Goal: Task Accomplishment & Management: Use online tool/utility

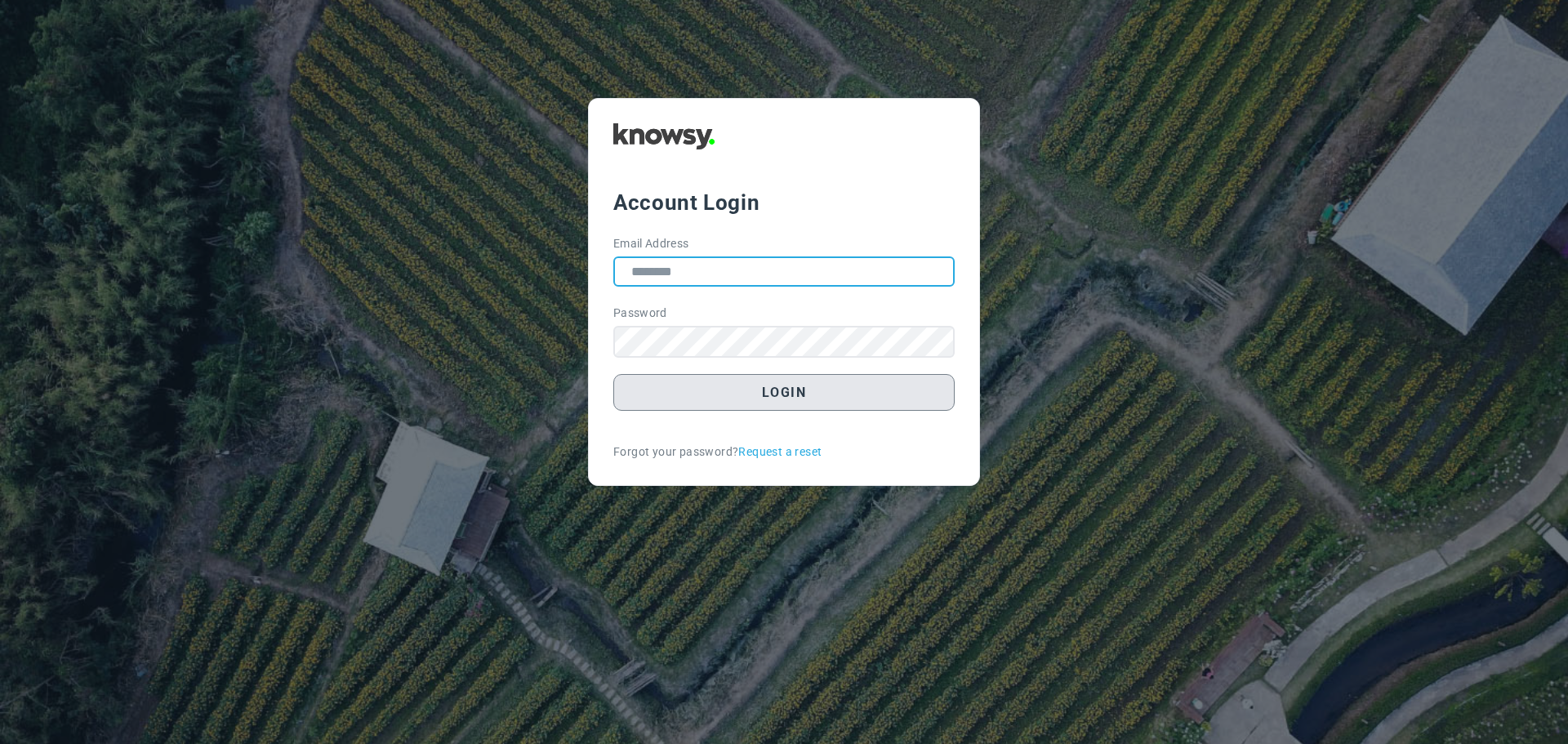
type input "**********"
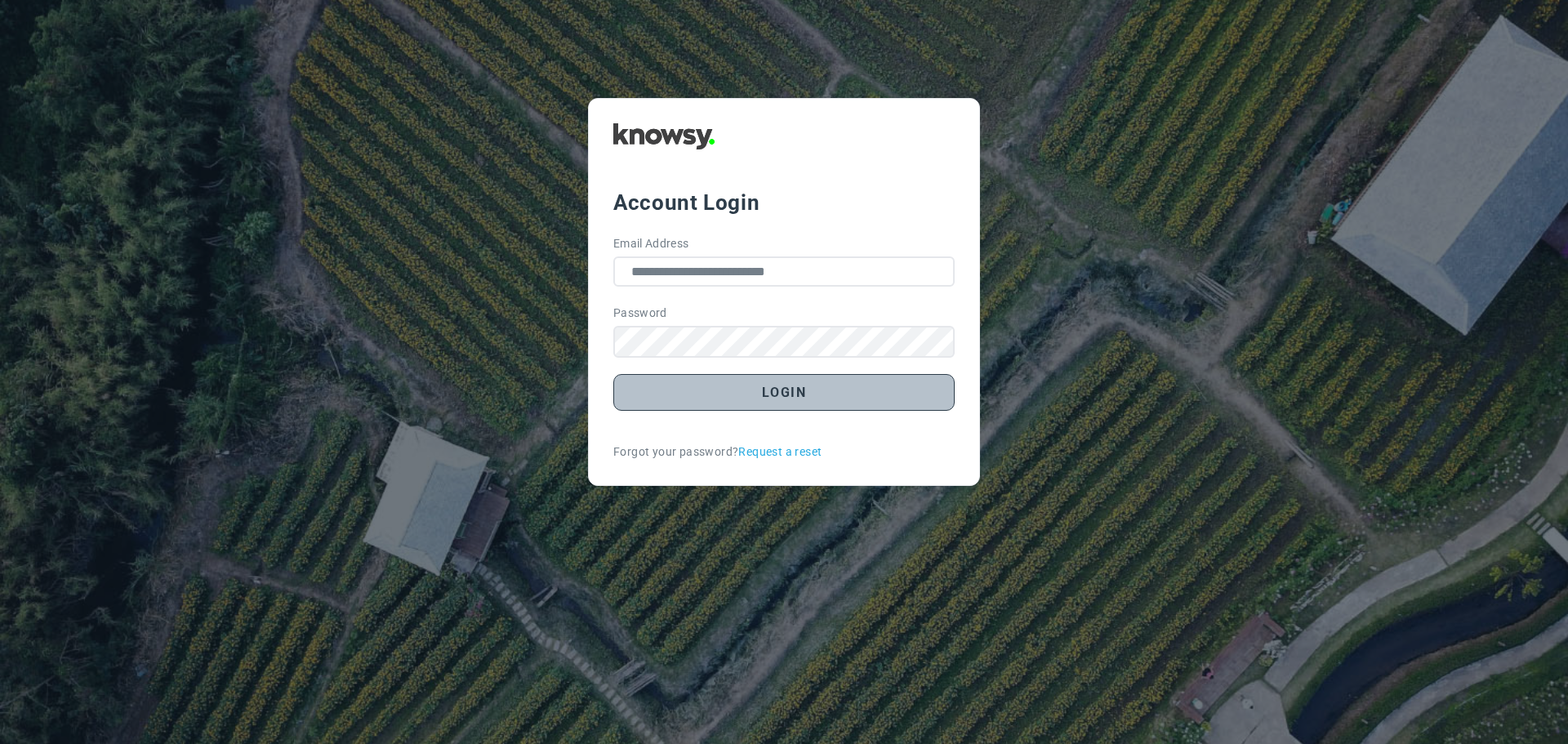
click at [791, 389] on button "Login" at bounding box center [784, 392] width 342 height 36
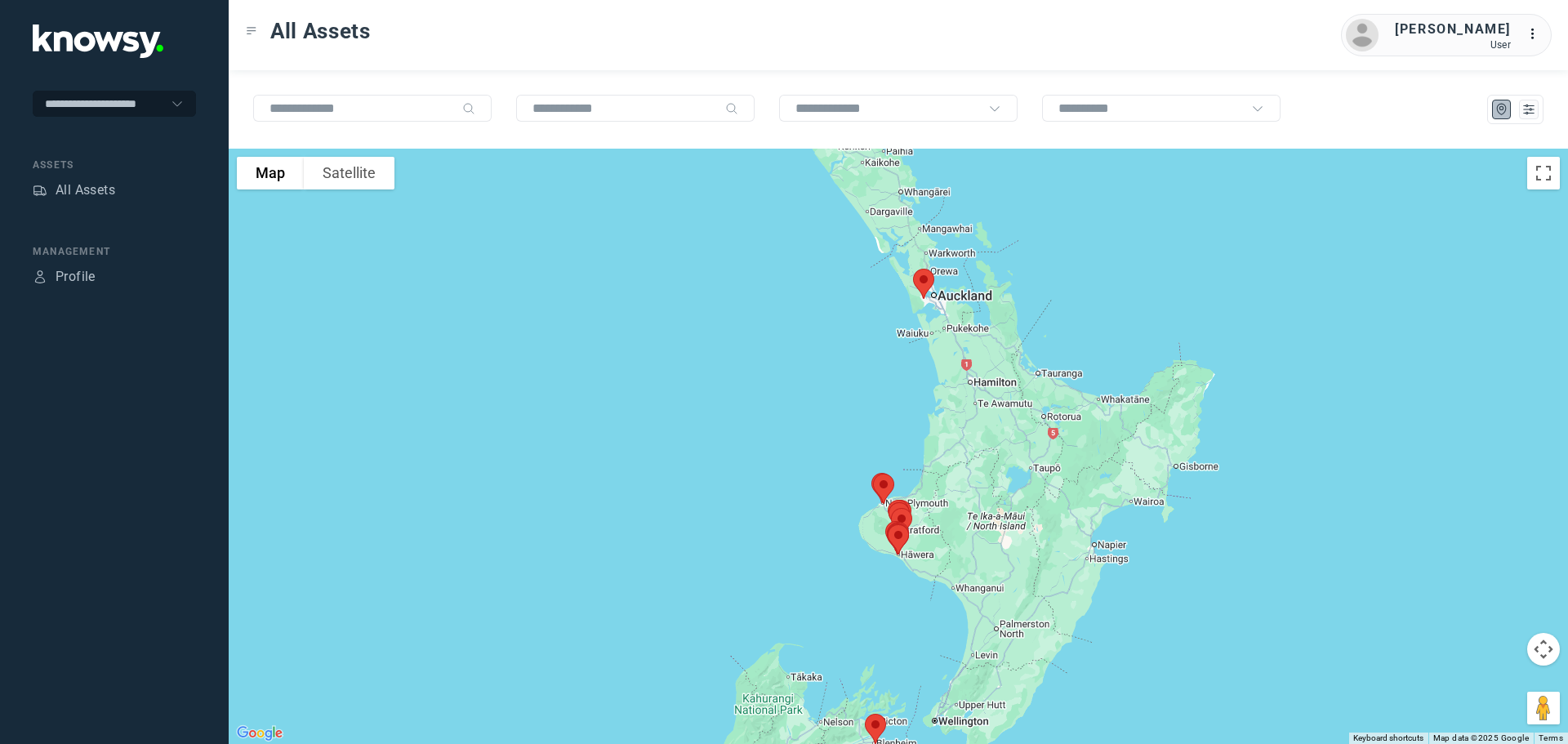
drag, startPoint x: 998, startPoint y: 314, endPoint x: 999, endPoint y: 417, distance: 103.0
click at [999, 417] on div at bounding box center [898, 446] width 1339 height 595
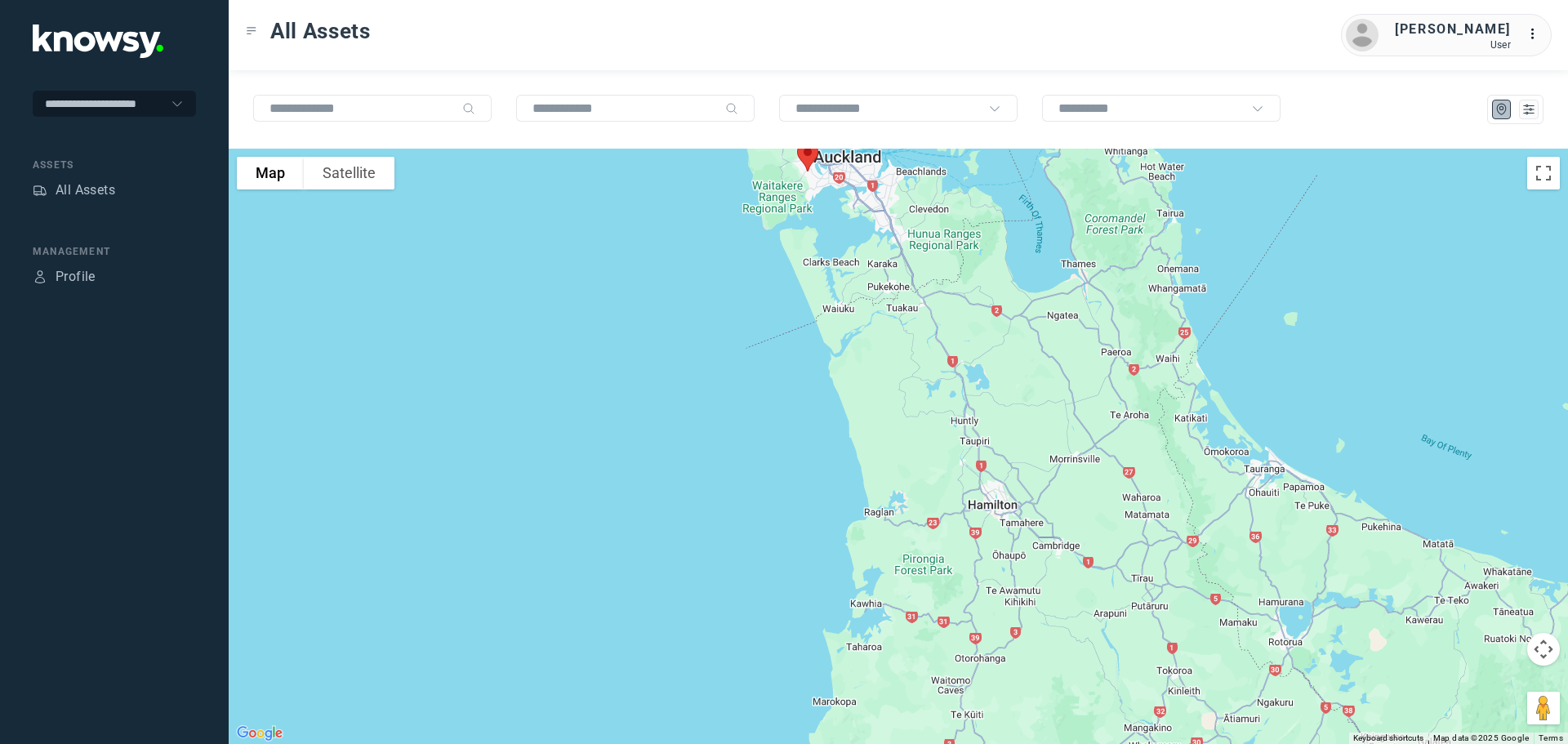
drag, startPoint x: 877, startPoint y: 300, endPoint x: 942, endPoint y: 483, distance: 194.2
click at [940, 483] on div at bounding box center [898, 446] width 1339 height 595
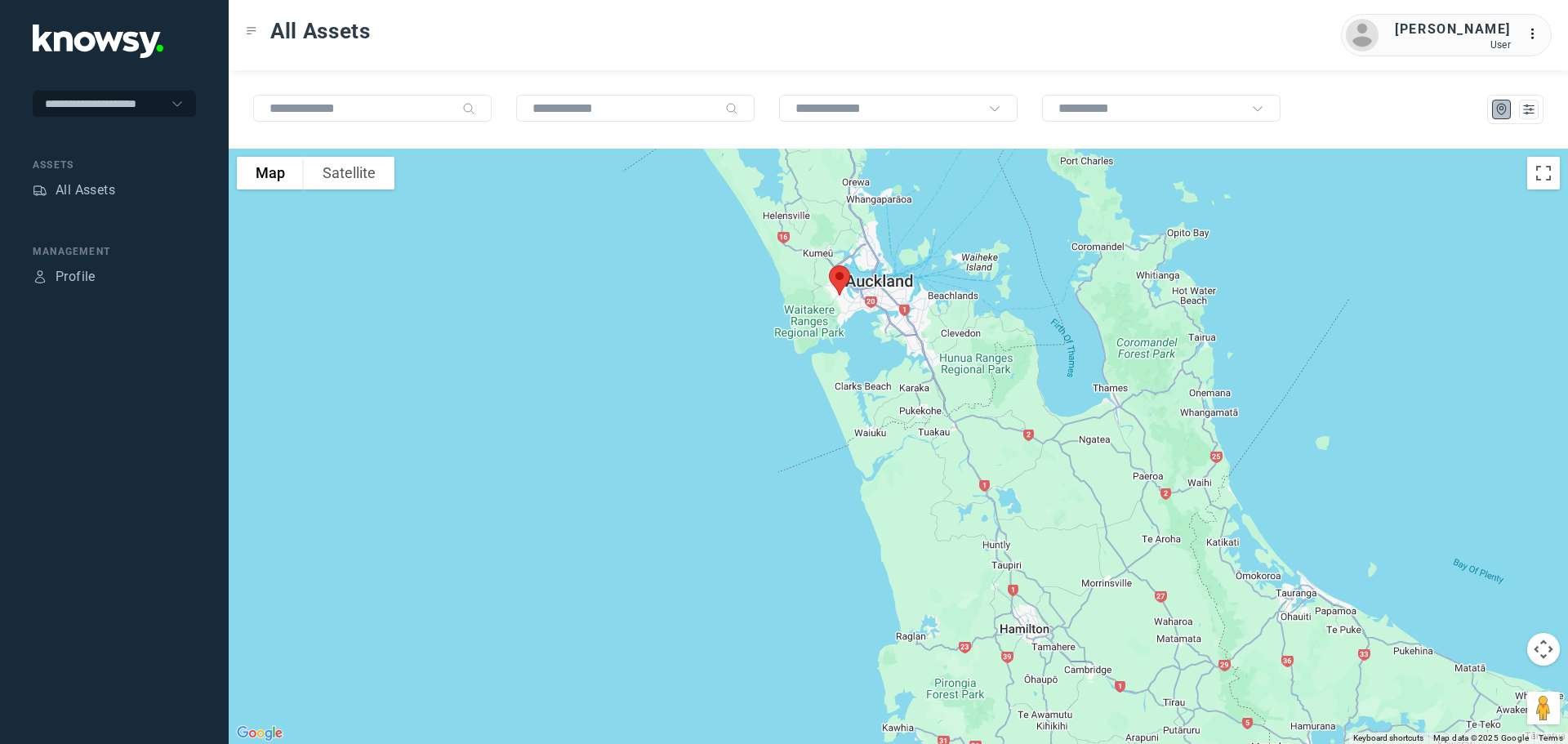
drag, startPoint x: 847, startPoint y: 337, endPoint x: 873, endPoint y: 437, distance: 103.3
click at [872, 439] on div at bounding box center [898, 446] width 1339 height 595
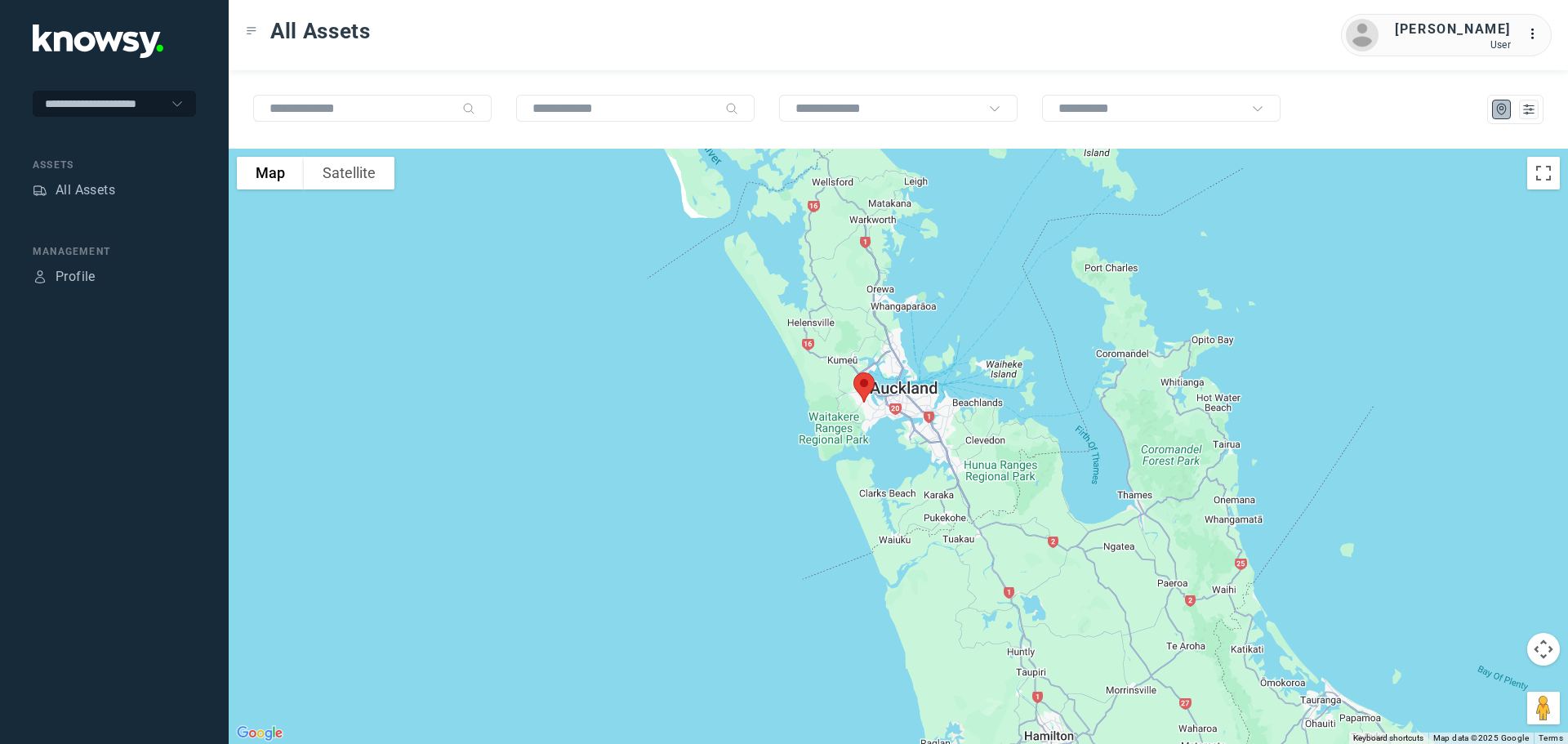
click at [862, 384] on img at bounding box center [864, 388] width 35 height 43
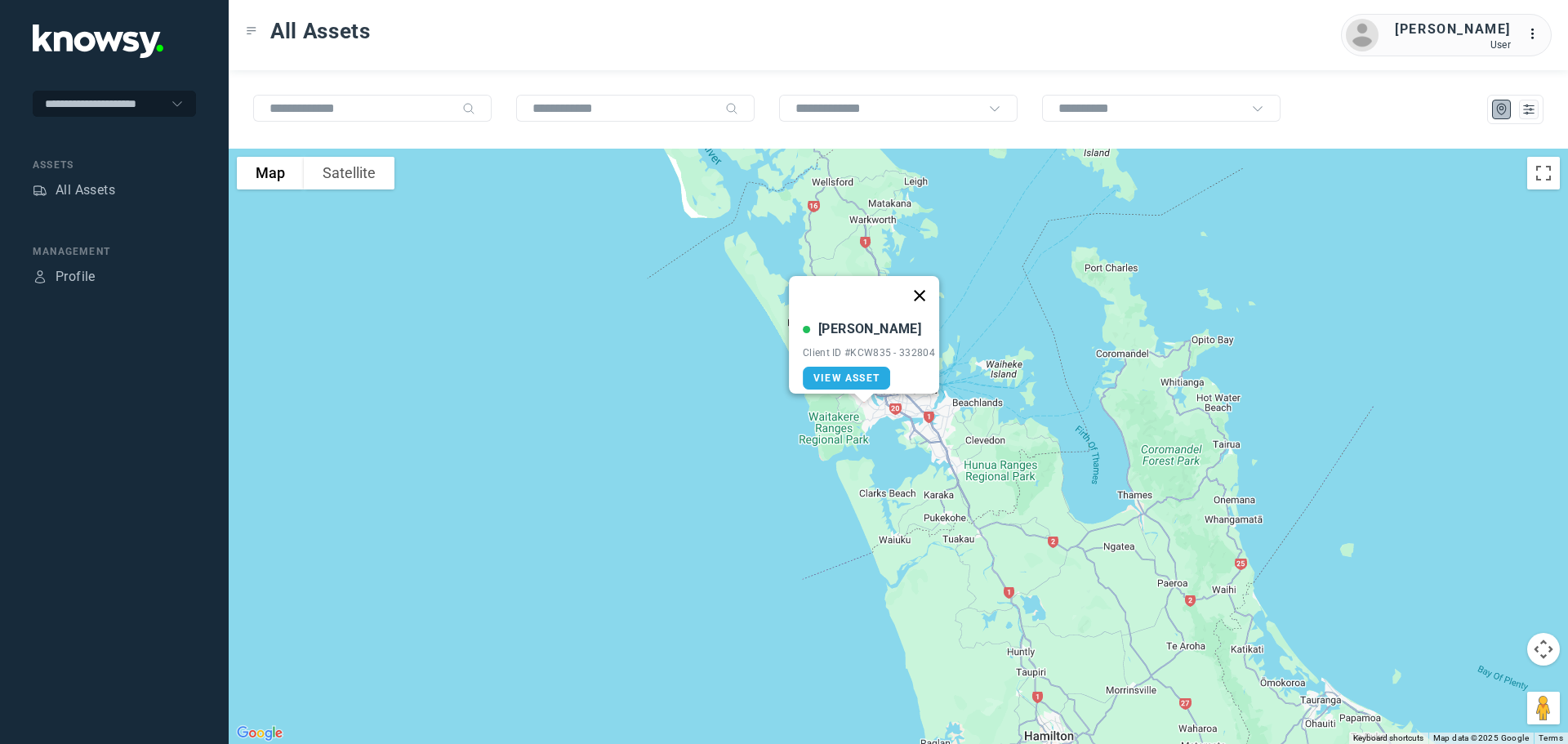
click at [931, 281] on button "Close" at bounding box center [918, 295] width 39 height 39
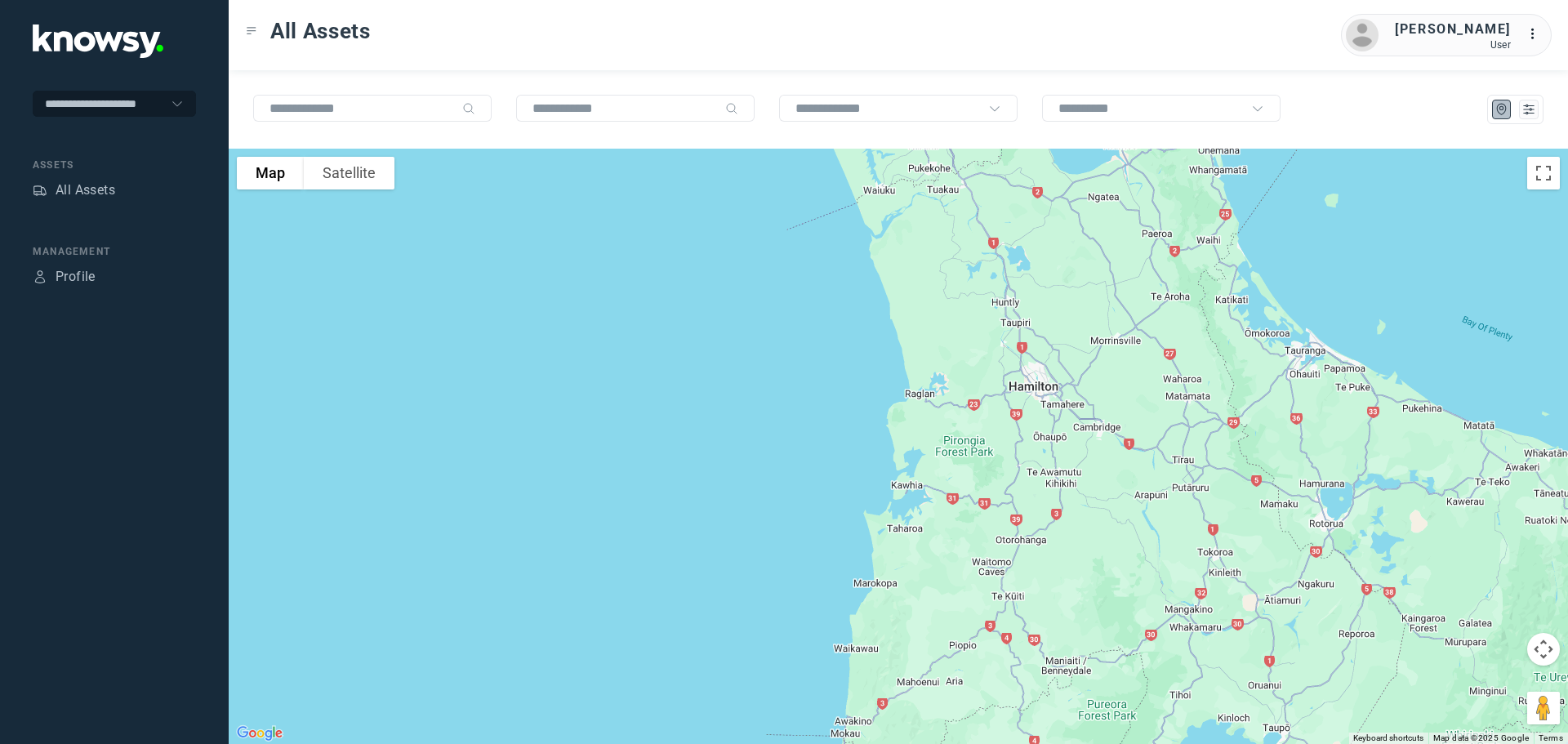
drag, startPoint x: 1045, startPoint y: 574, endPoint x: 901, endPoint y: 183, distance: 416.7
click at [902, 184] on div at bounding box center [898, 446] width 1339 height 595
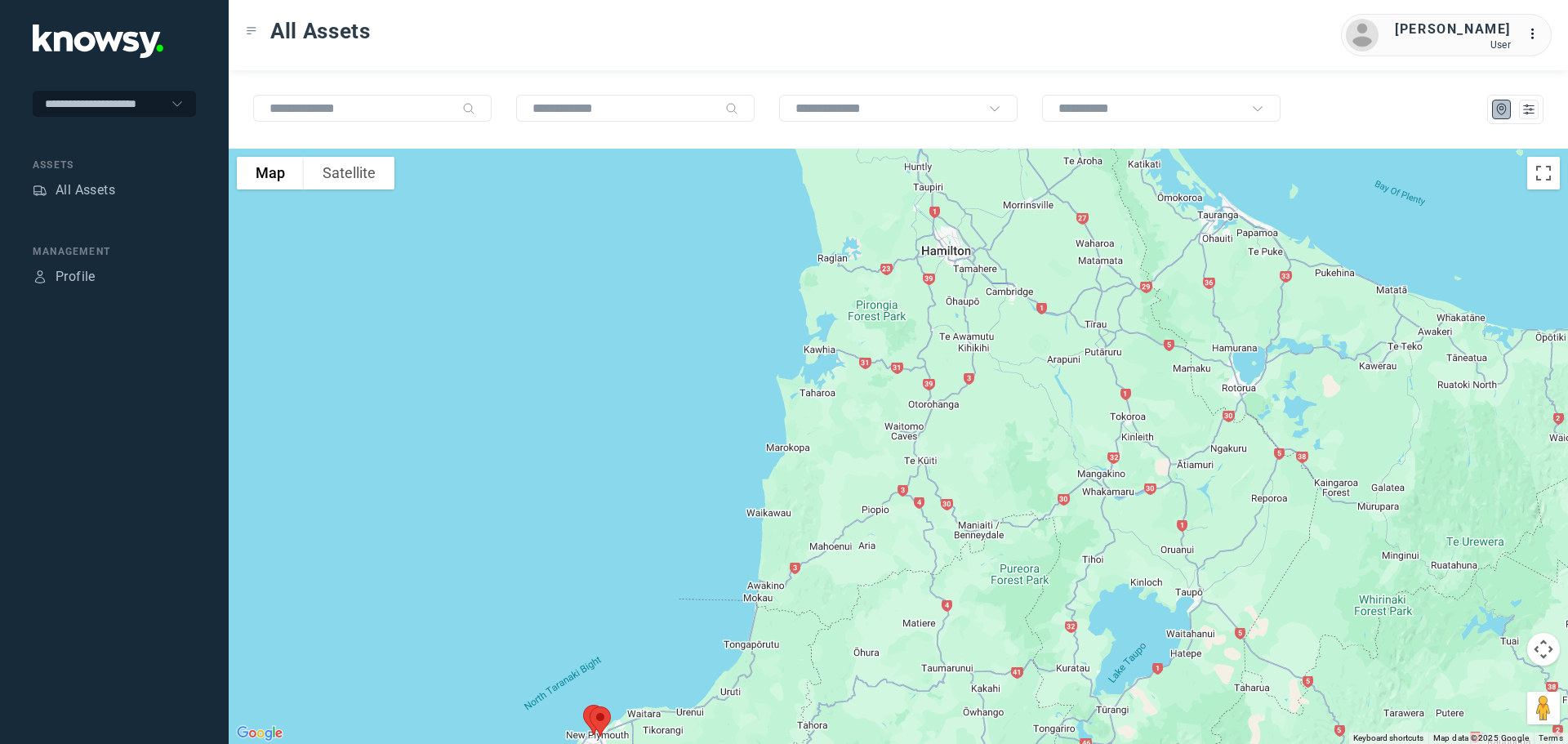
drag, startPoint x: 955, startPoint y: 384, endPoint x: 929, endPoint y: 196, distance: 189.8
click at [929, 196] on div at bounding box center [898, 446] width 1339 height 595
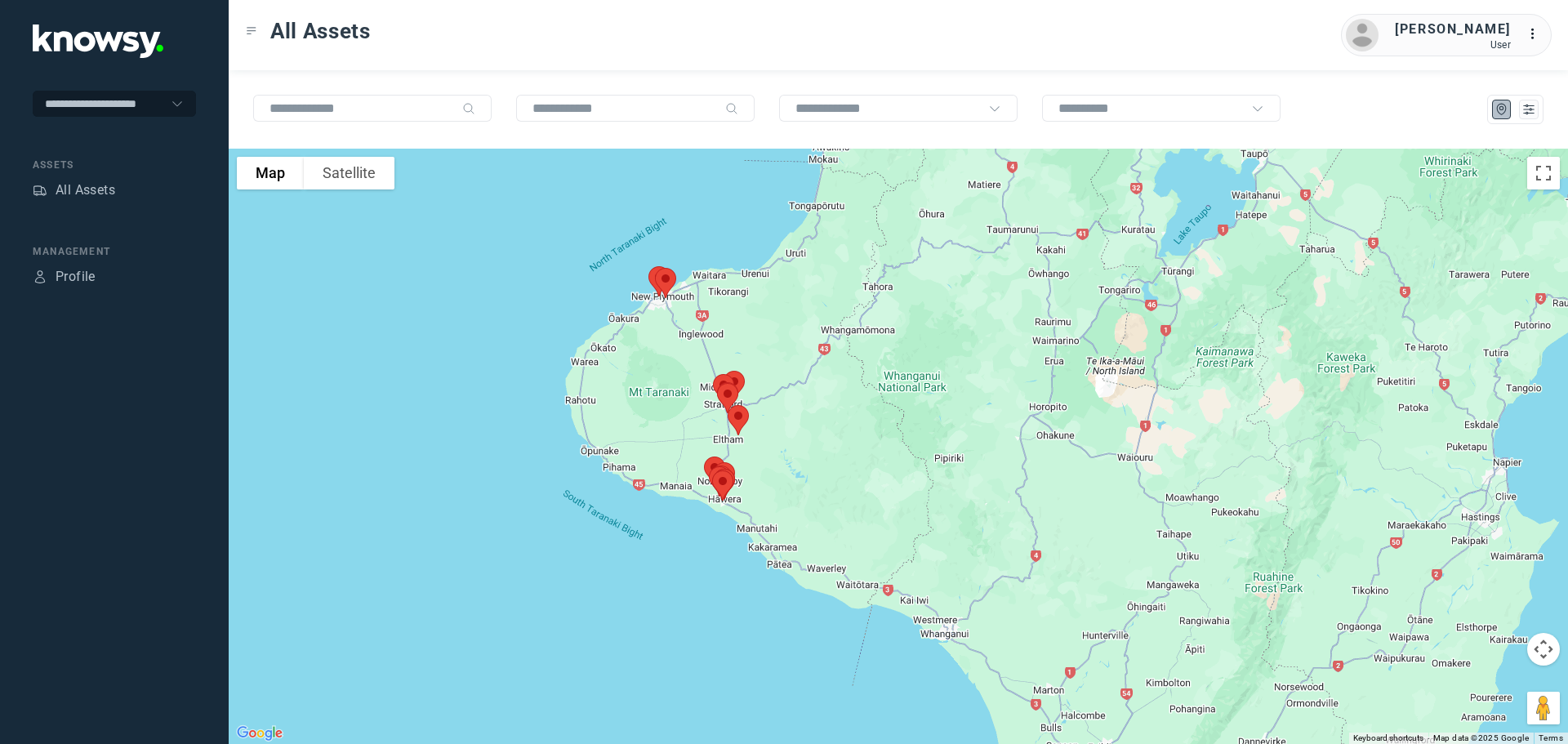
drag, startPoint x: 755, startPoint y: 453, endPoint x: 854, endPoint y: 321, distance: 165.0
click at [868, 311] on div at bounding box center [898, 446] width 1339 height 595
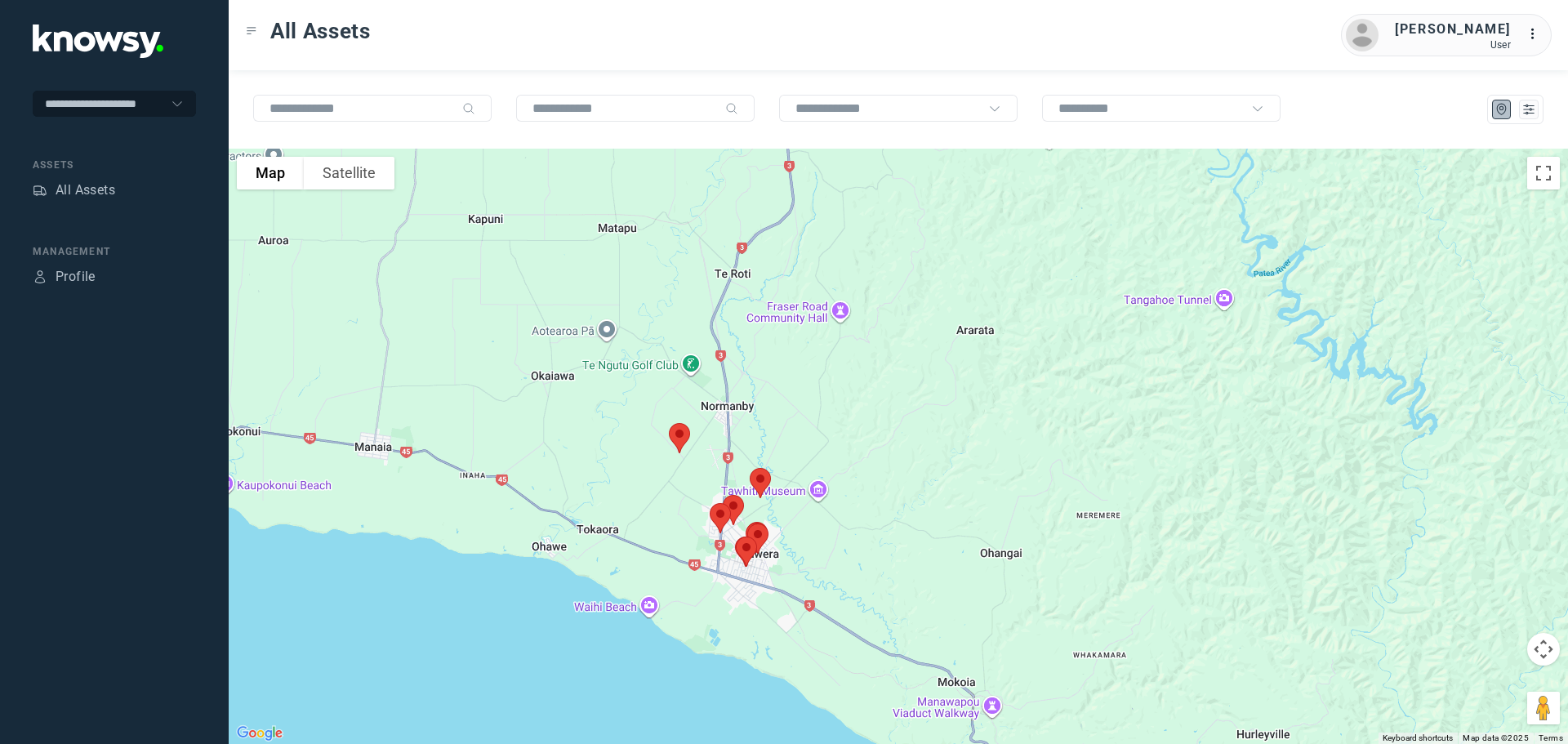
click at [677, 439] on img at bounding box center [680, 439] width 35 height 43
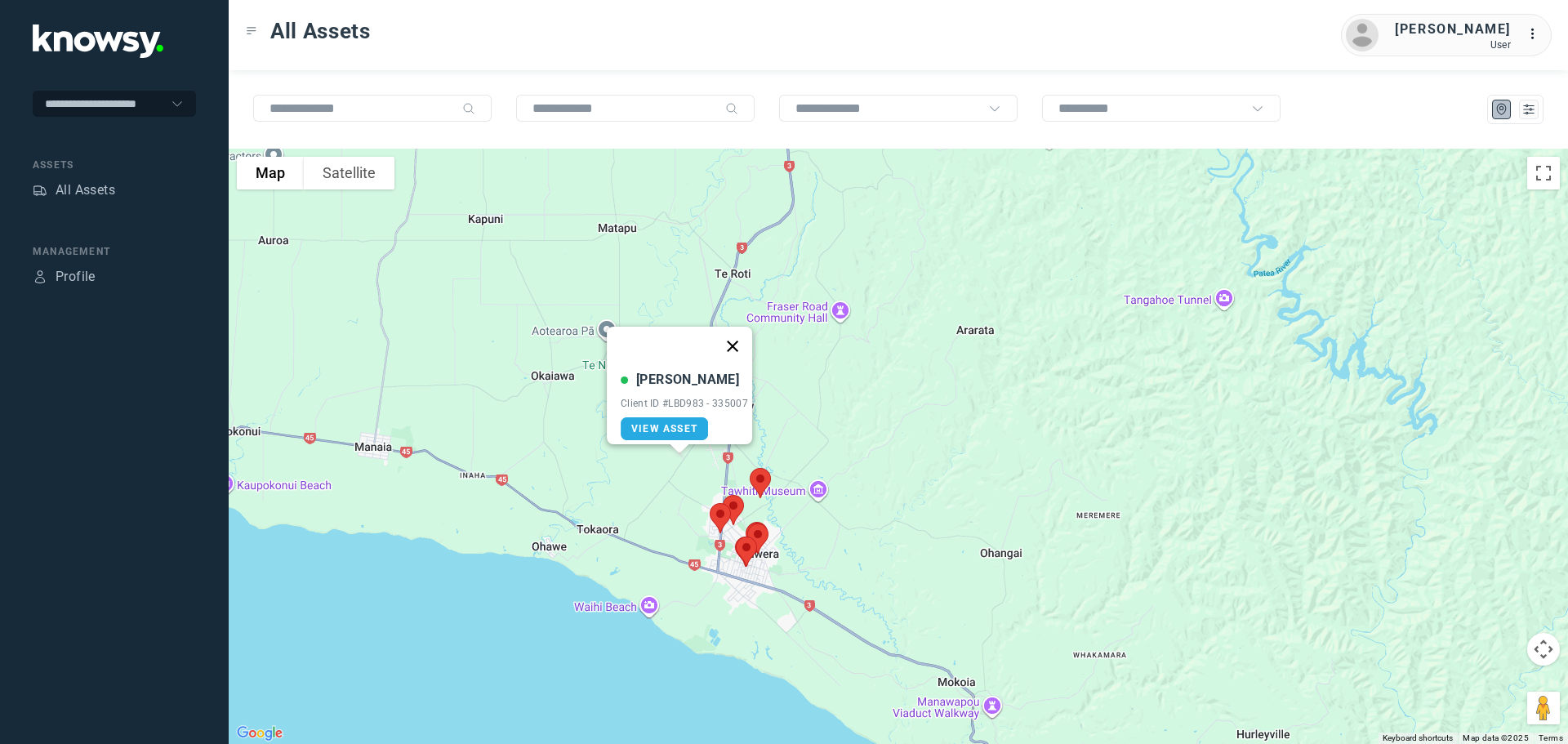
click at [736, 334] on button "Close" at bounding box center [732, 346] width 39 height 39
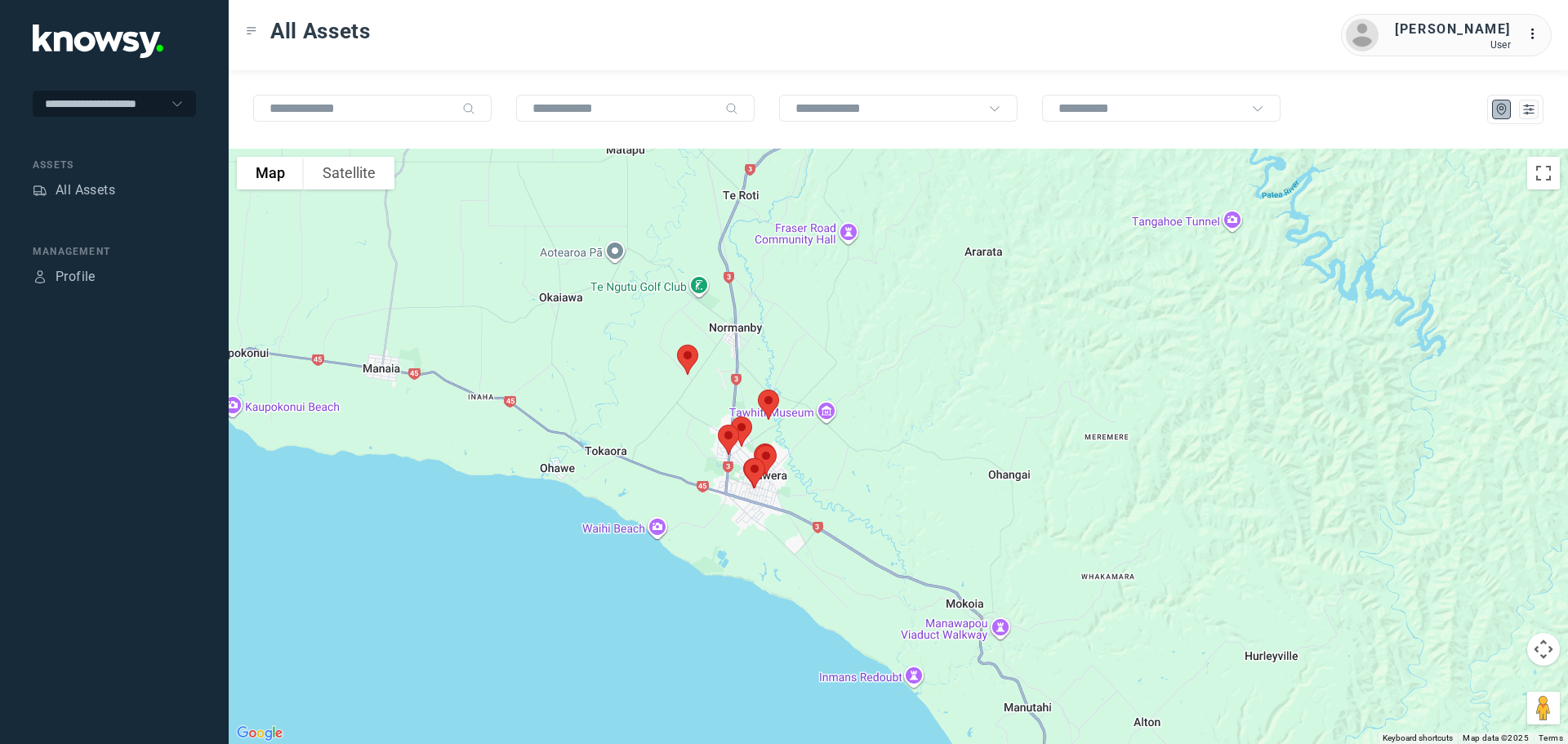
drag, startPoint x: 810, startPoint y: 478, endPoint x: 820, endPoint y: 368, distance: 110.5
click at [820, 368] on div at bounding box center [898, 446] width 1339 height 595
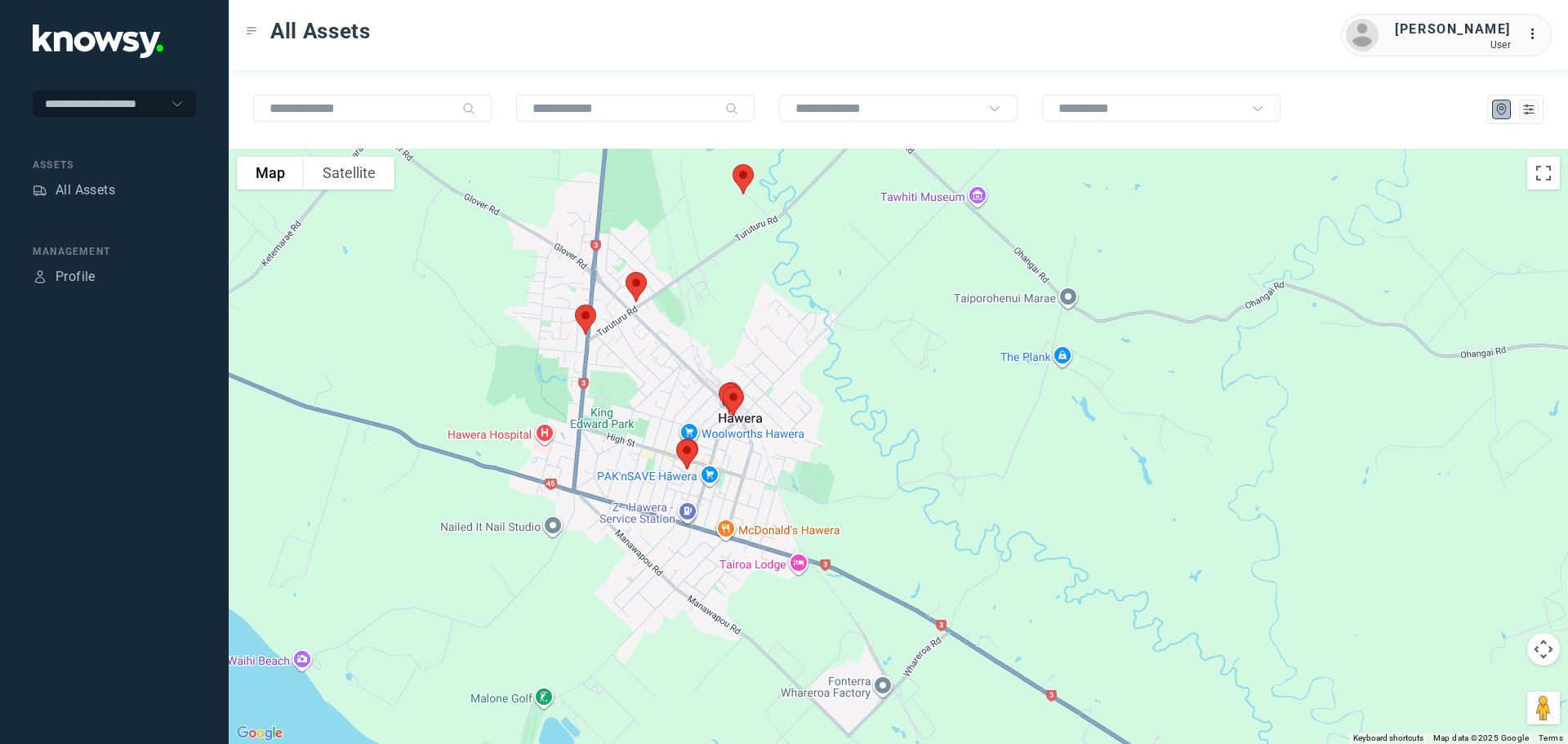
click at [638, 286] on img at bounding box center [637, 287] width 35 height 43
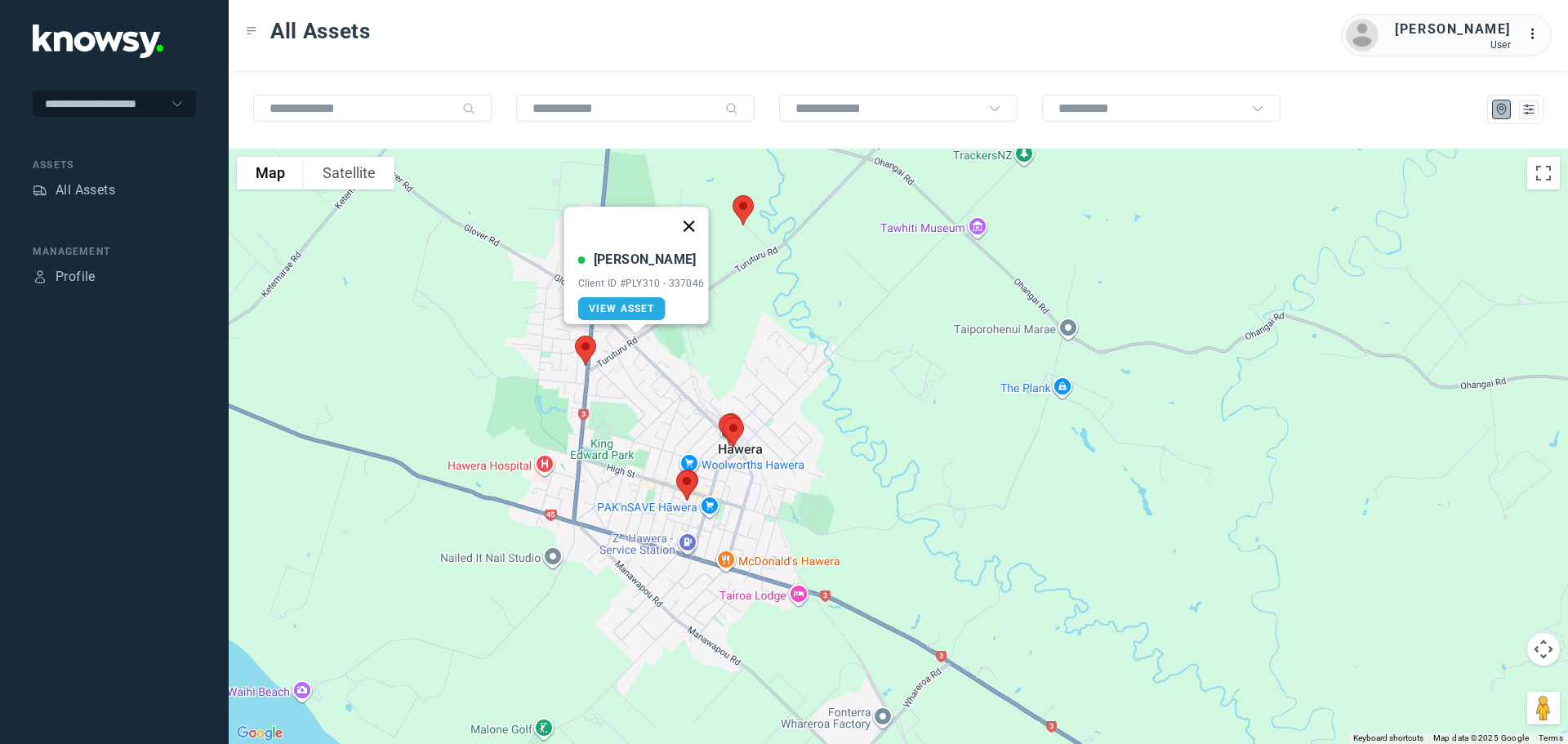
click at [694, 215] on button "Close" at bounding box center [688, 226] width 39 height 39
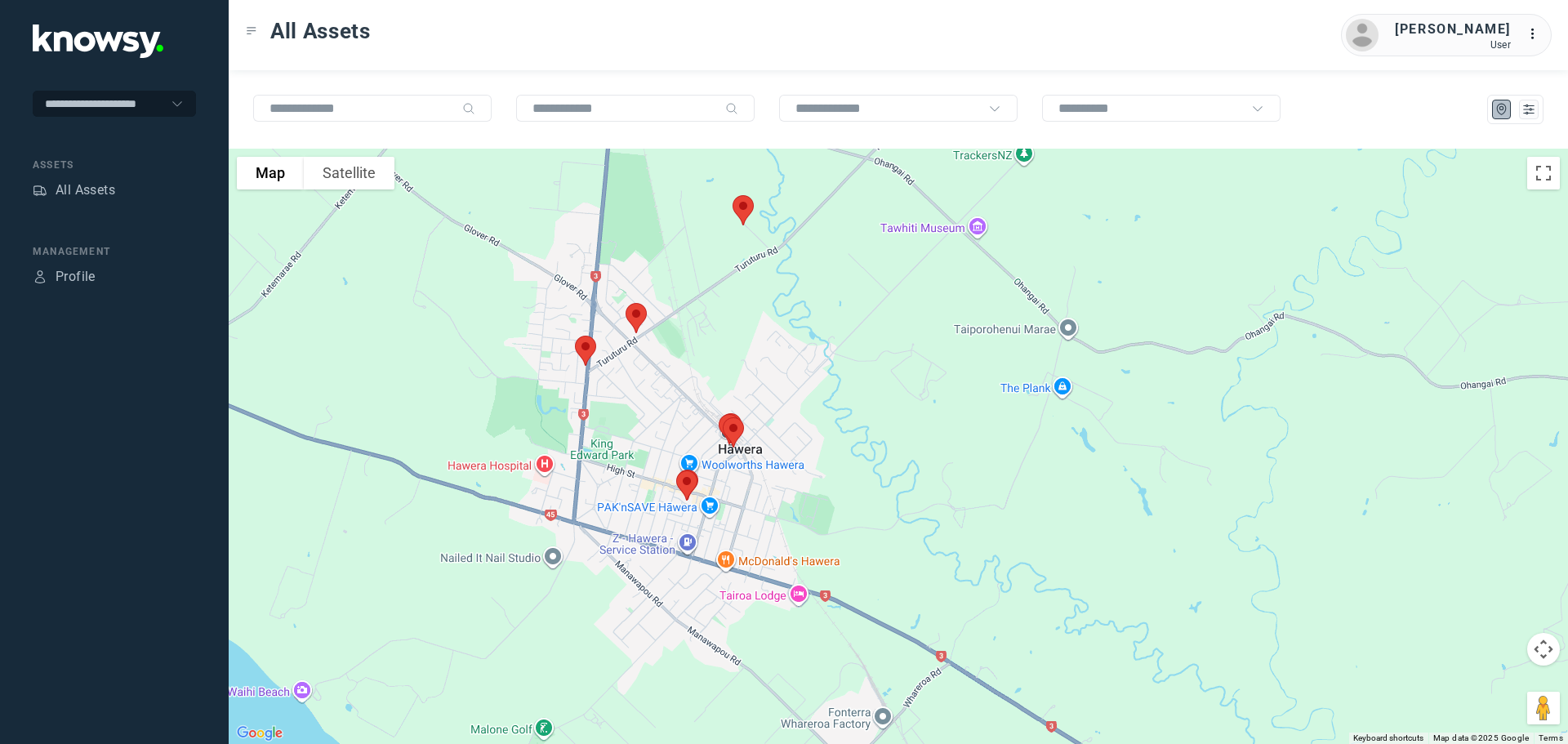
click at [582, 352] on img at bounding box center [586, 350] width 35 height 43
click at [643, 245] on button "Close" at bounding box center [638, 259] width 39 height 39
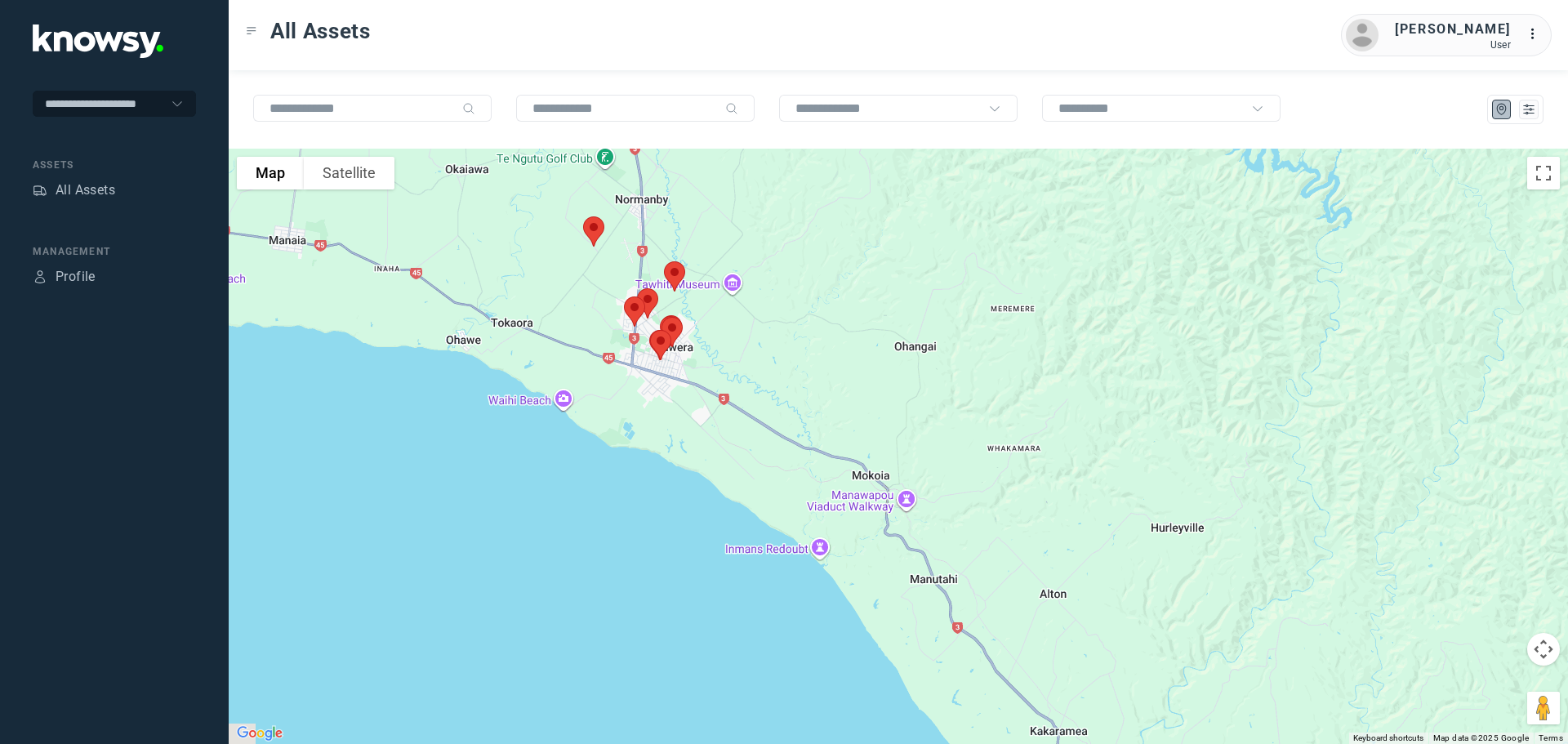
drag, startPoint x: 440, startPoint y: 279, endPoint x: 565, endPoint y: 290, distance: 125.5
click at [565, 290] on div at bounding box center [898, 446] width 1339 height 595
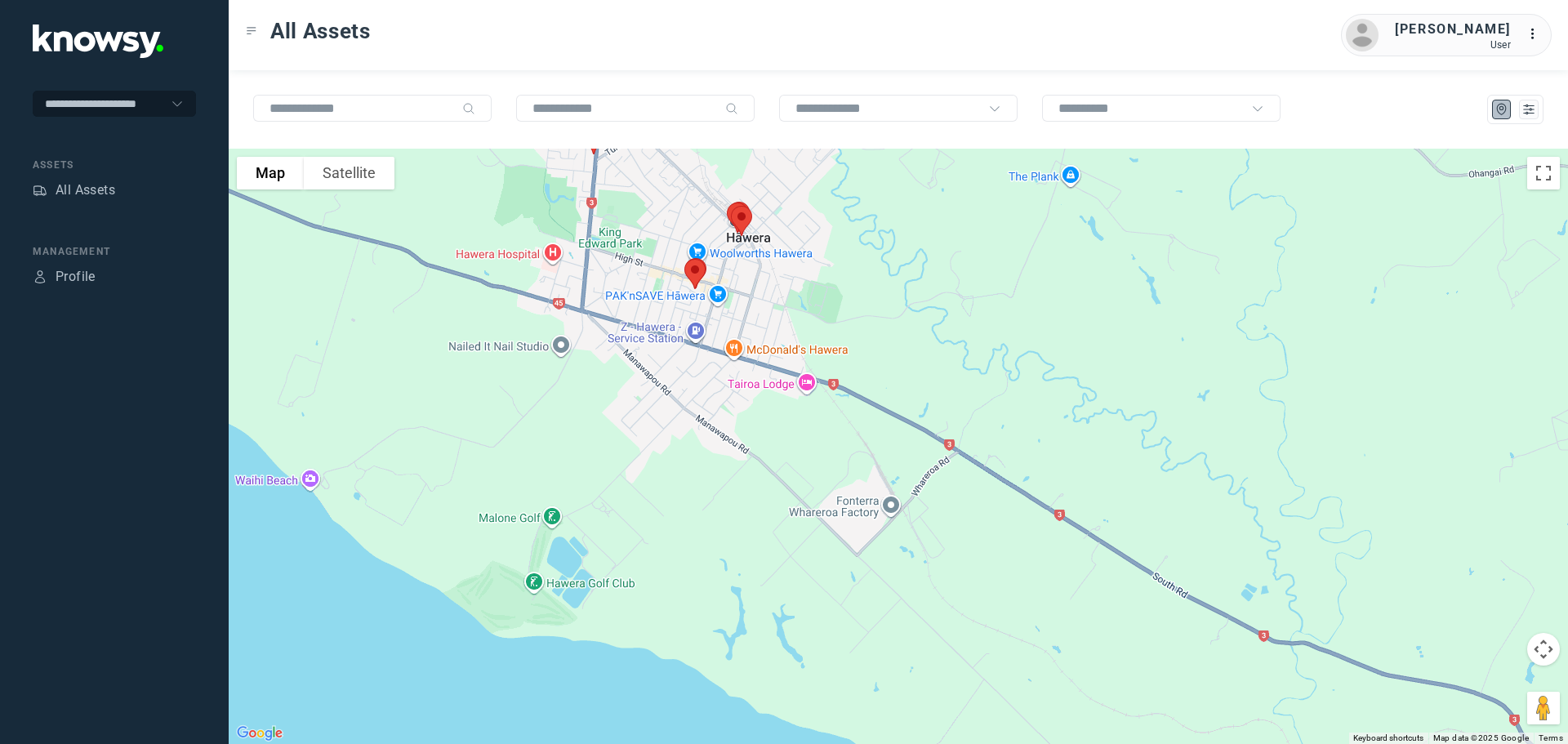
drag, startPoint x: 634, startPoint y: 340, endPoint x: 592, endPoint y: 381, distance: 58.7
click at [592, 380] on div at bounding box center [898, 446] width 1339 height 595
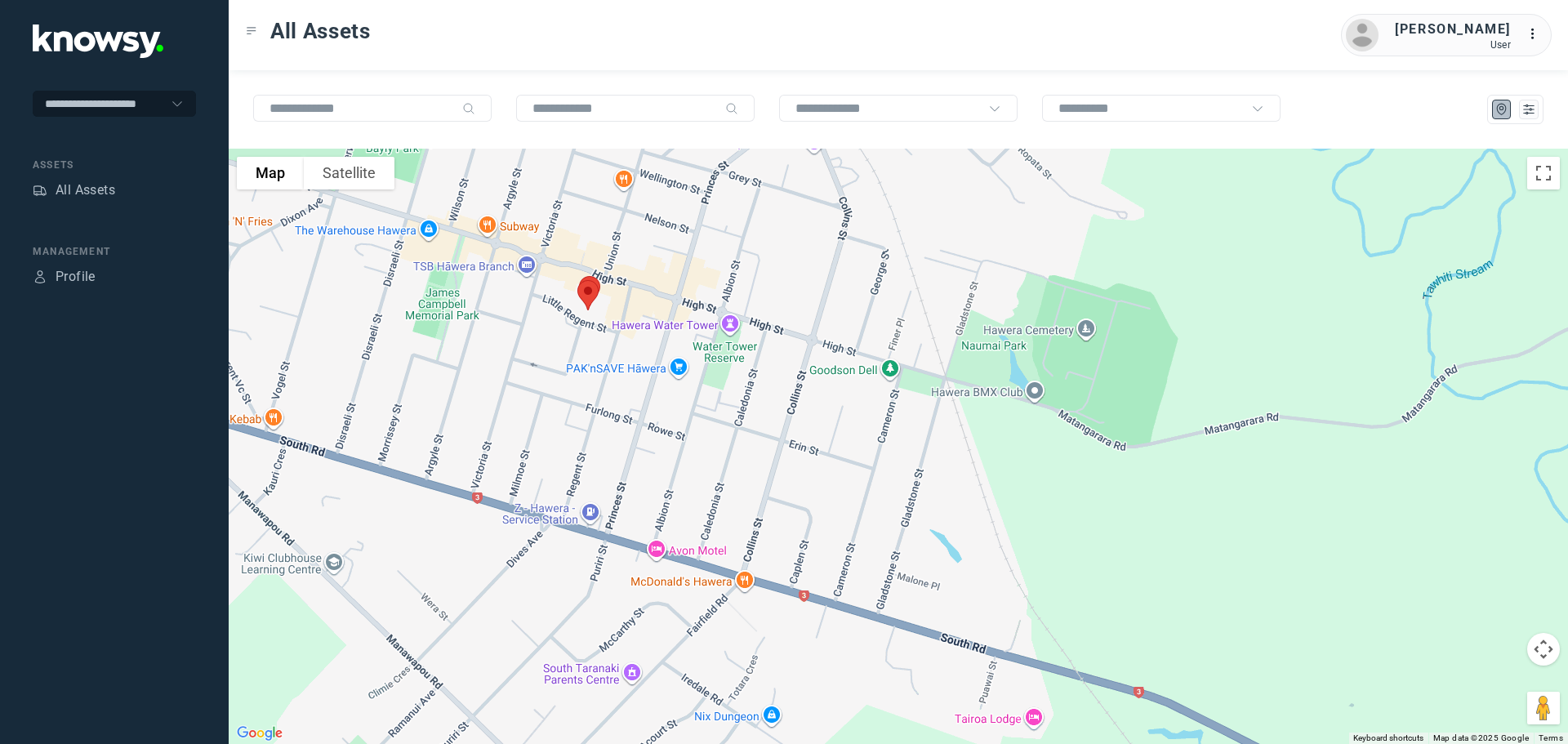
drag, startPoint x: 633, startPoint y: 279, endPoint x: 618, endPoint y: 347, distance: 69.6
click at [618, 347] on div at bounding box center [898, 446] width 1339 height 595
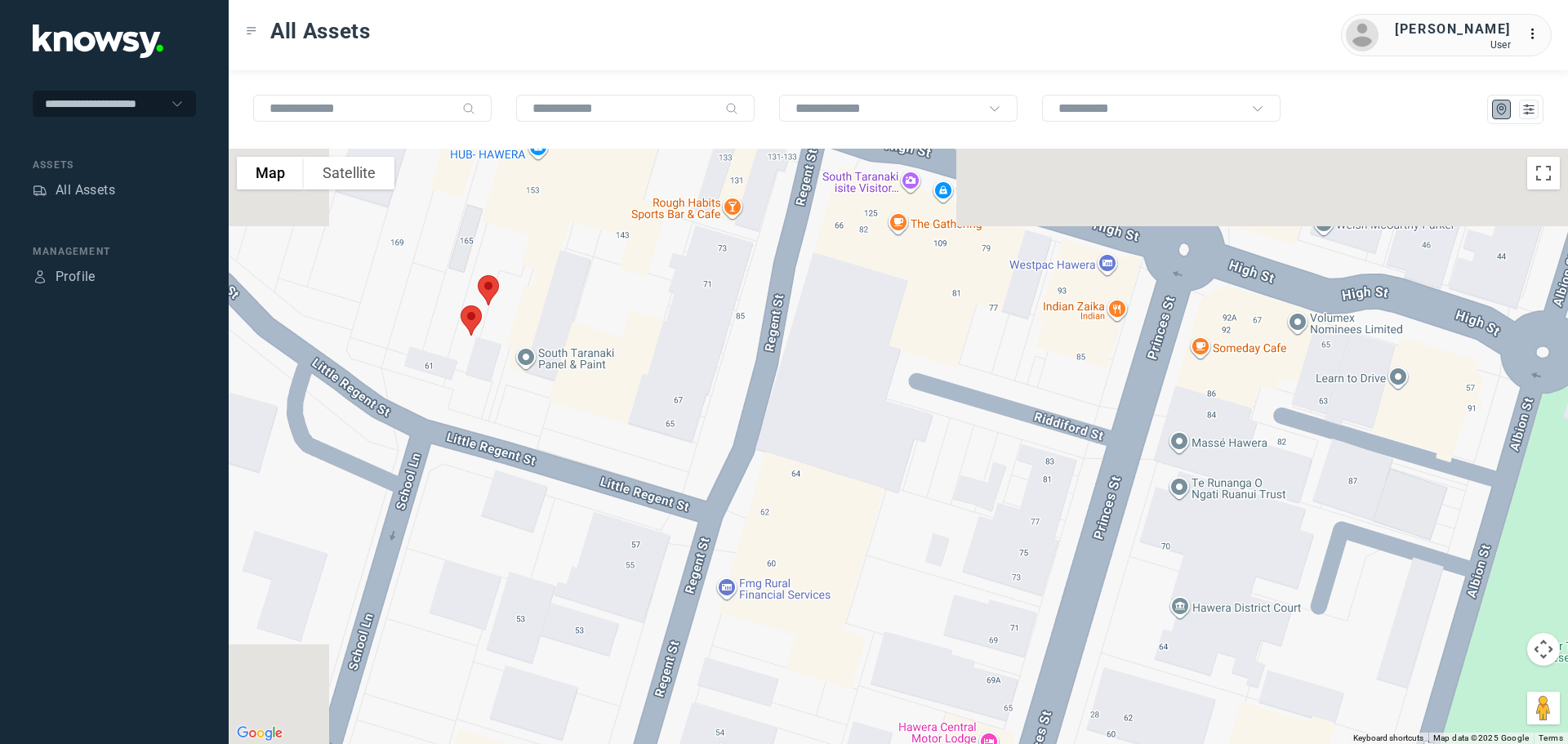
drag, startPoint x: 452, startPoint y: 240, endPoint x: 582, endPoint y: 399, distance: 205.4
click at [582, 397] on div at bounding box center [898, 446] width 1339 height 595
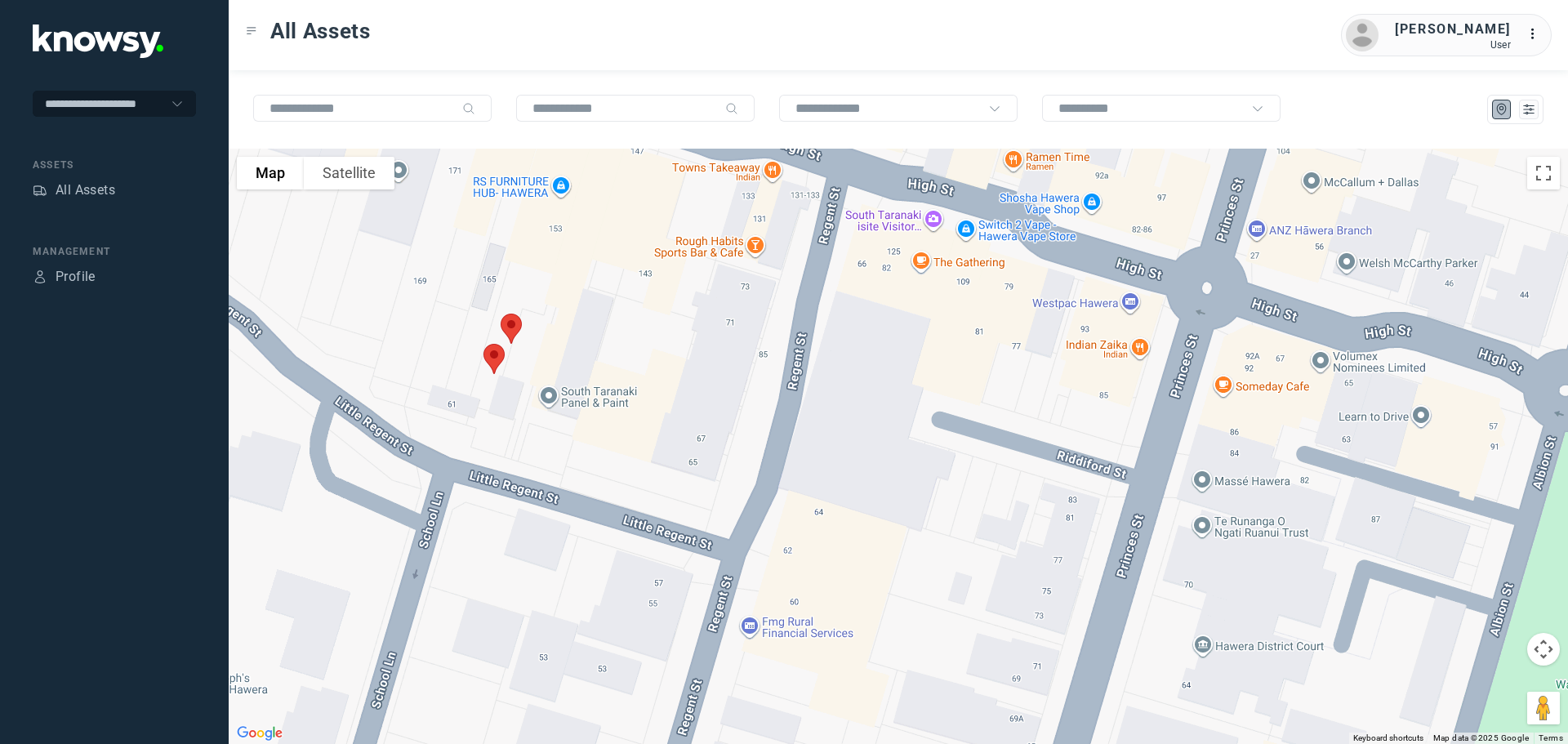
click at [513, 318] on img at bounding box center [511, 329] width 35 height 43
click at [566, 225] on button "Close" at bounding box center [564, 236] width 39 height 39
click at [498, 354] on img at bounding box center [494, 359] width 35 height 43
click at [554, 259] on button "Close" at bounding box center [547, 266] width 39 height 39
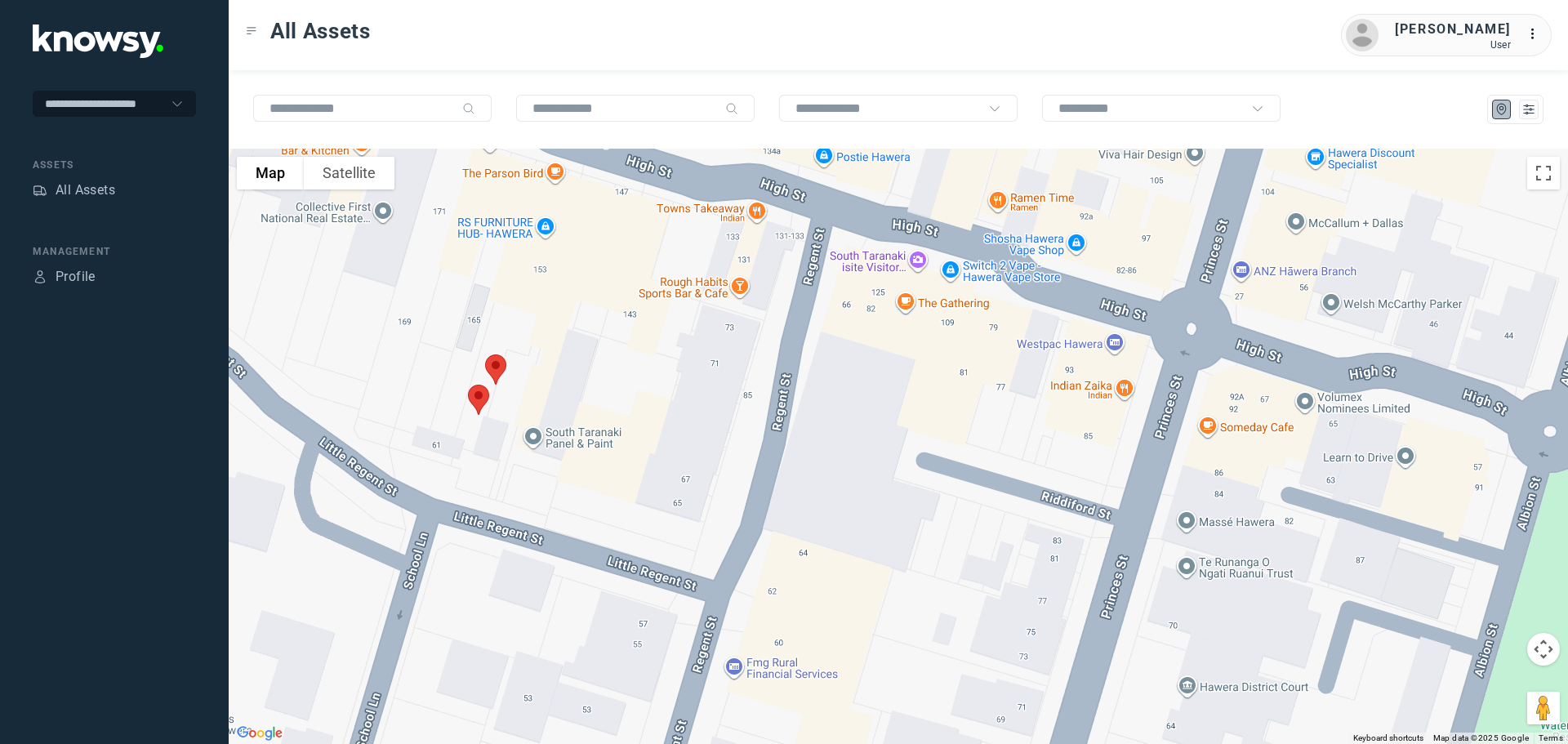
drag, startPoint x: 671, startPoint y: 329, endPoint x: 618, endPoint y: 470, distance: 150.6
click at [618, 470] on div "To navigate, press the arrow keys." at bounding box center [898, 446] width 1339 height 595
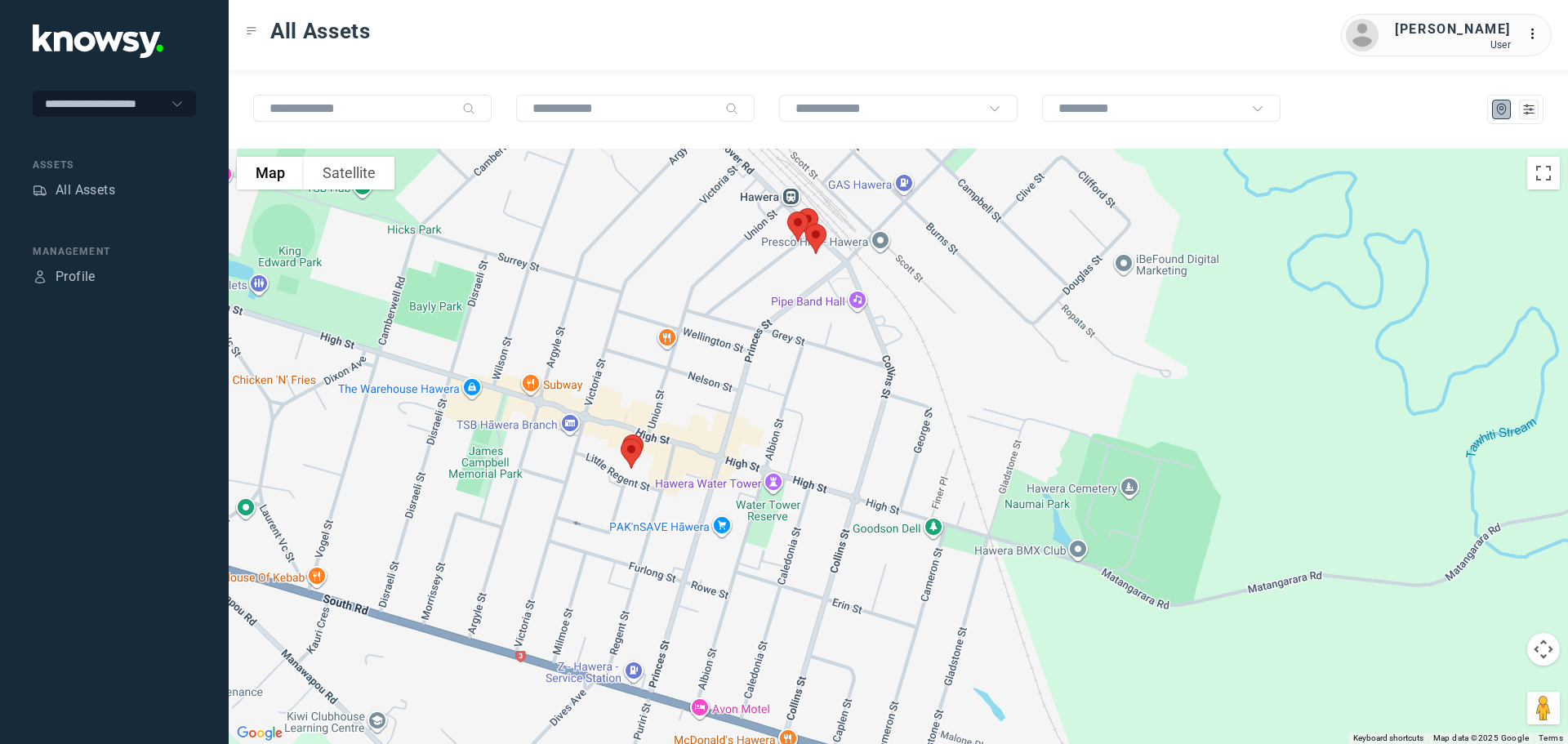
drag, startPoint x: 786, startPoint y: 307, endPoint x: 664, endPoint y: 465, distance: 199.6
click at [664, 465] on div at bounding box center [898, 446] width 1339 height 595
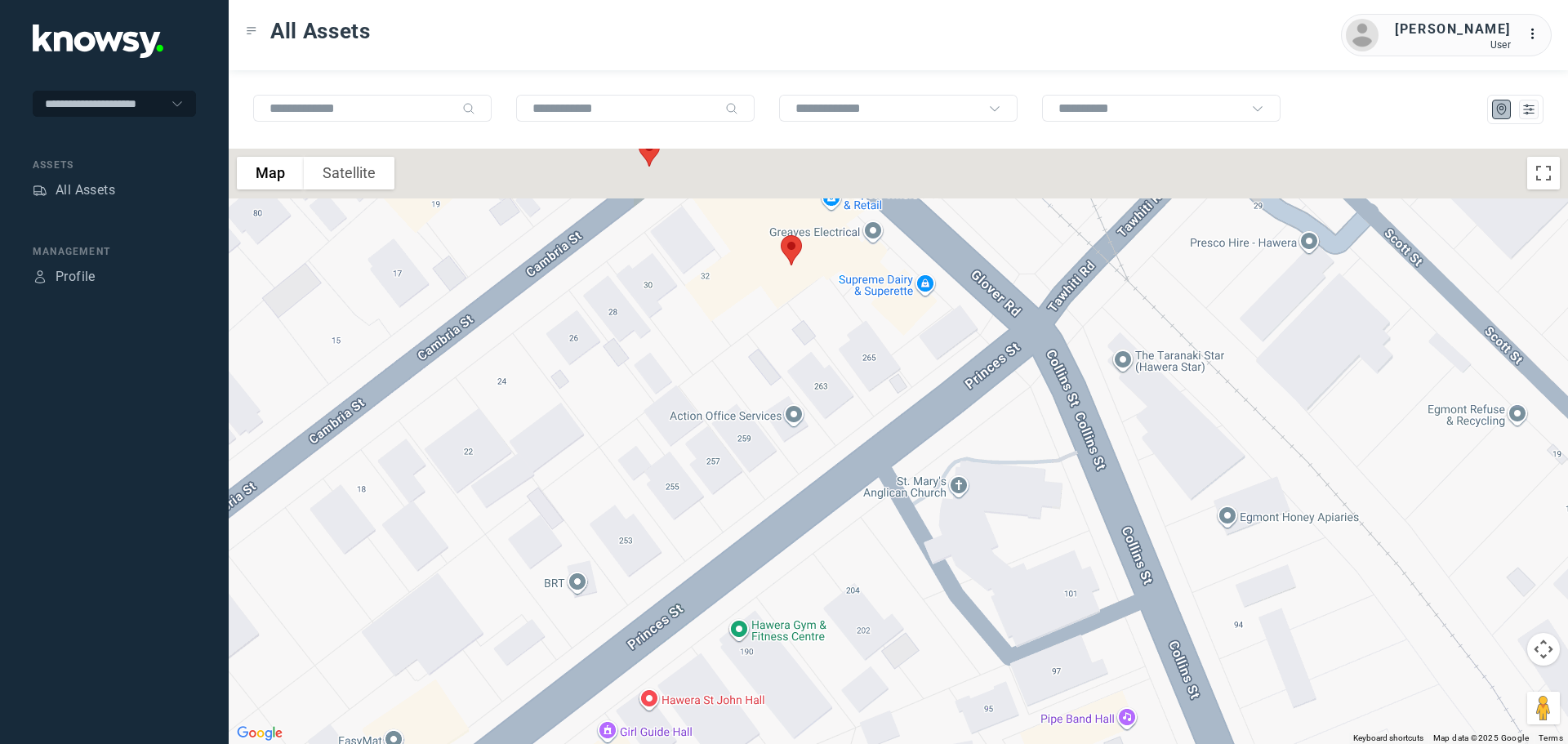
drag, startPoint x: 679, startPoint y: 275, endPoint x: 629, endPoint y: 487, distance: 217.8
click at [629, 487] on div at bounding box center [898, 446] width 1339 height 595
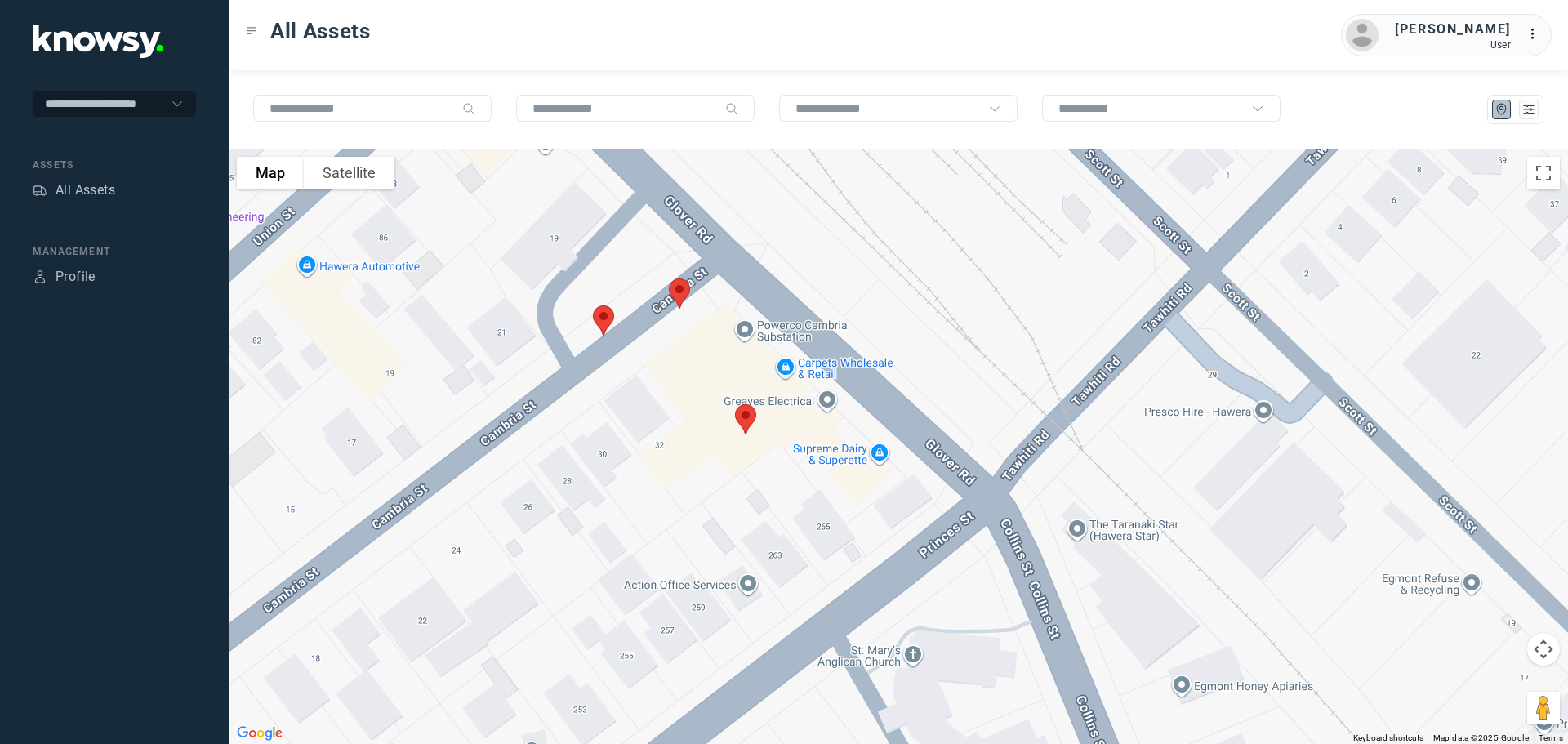
click at [746, 416] on img at bounding box center [746, 420] width 35 height 43
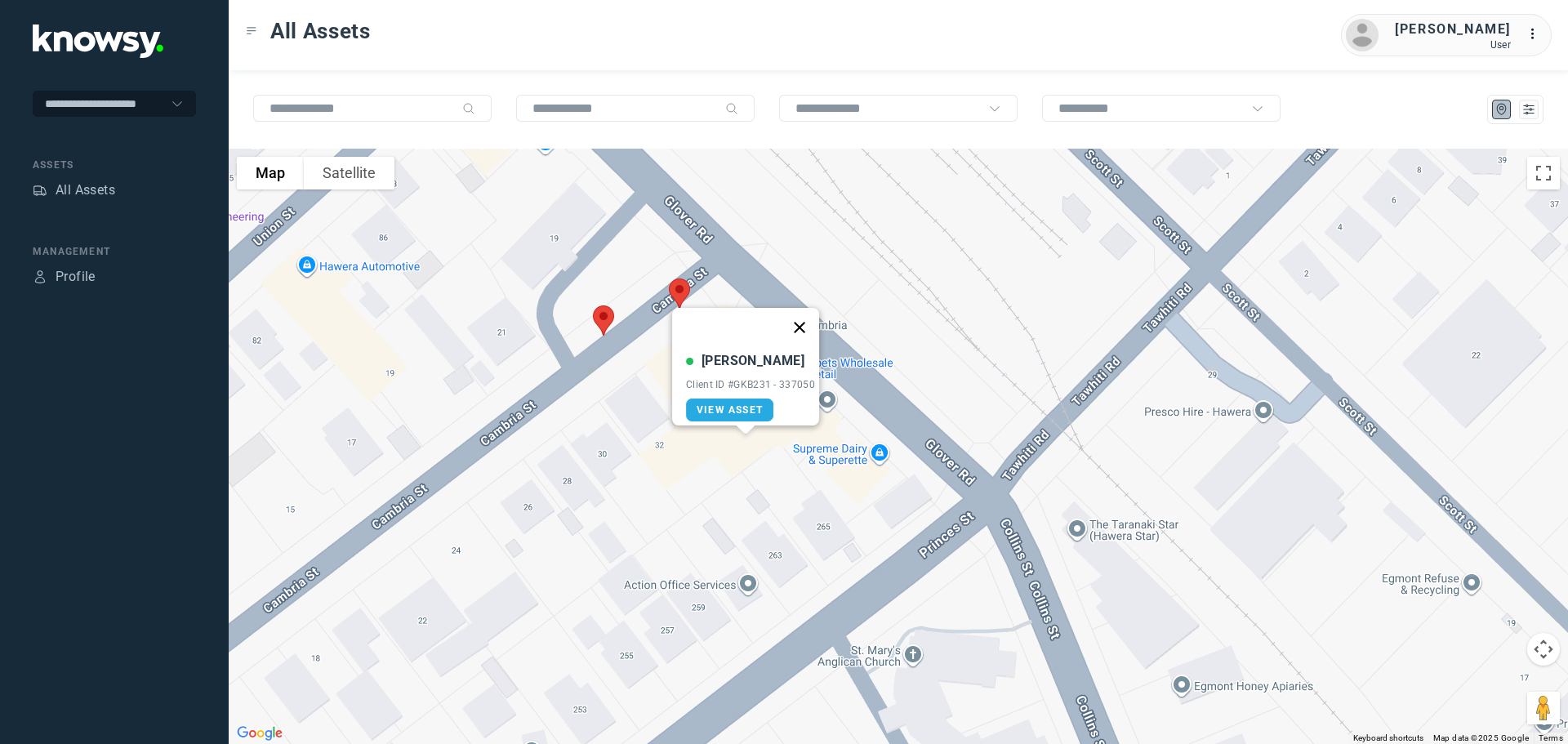
click at [804, 314] on button "Close" at bounding box center [799, 327] width 39 height 39
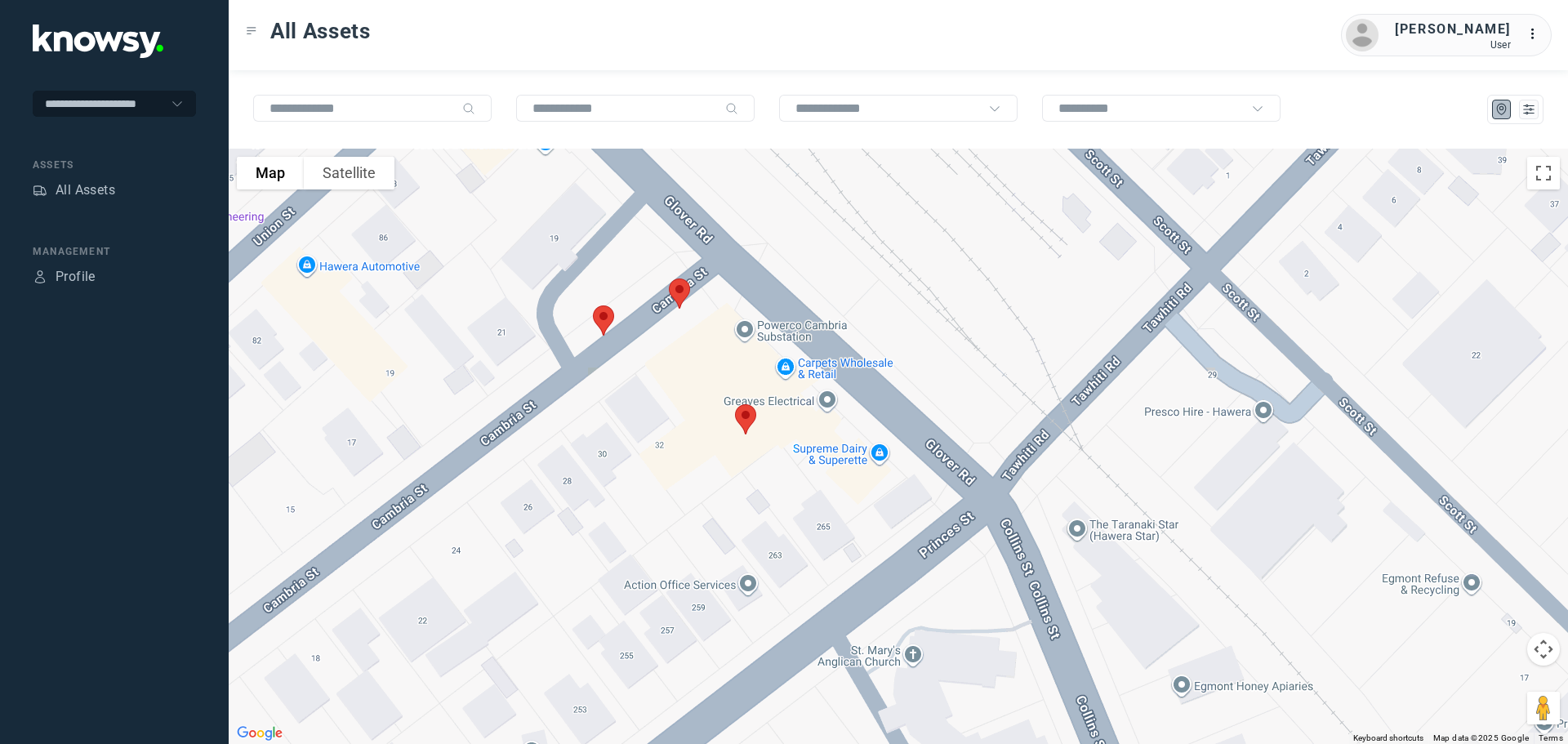
click at [680, 293] on img at bounding box center [680, 293] width 35 height 43
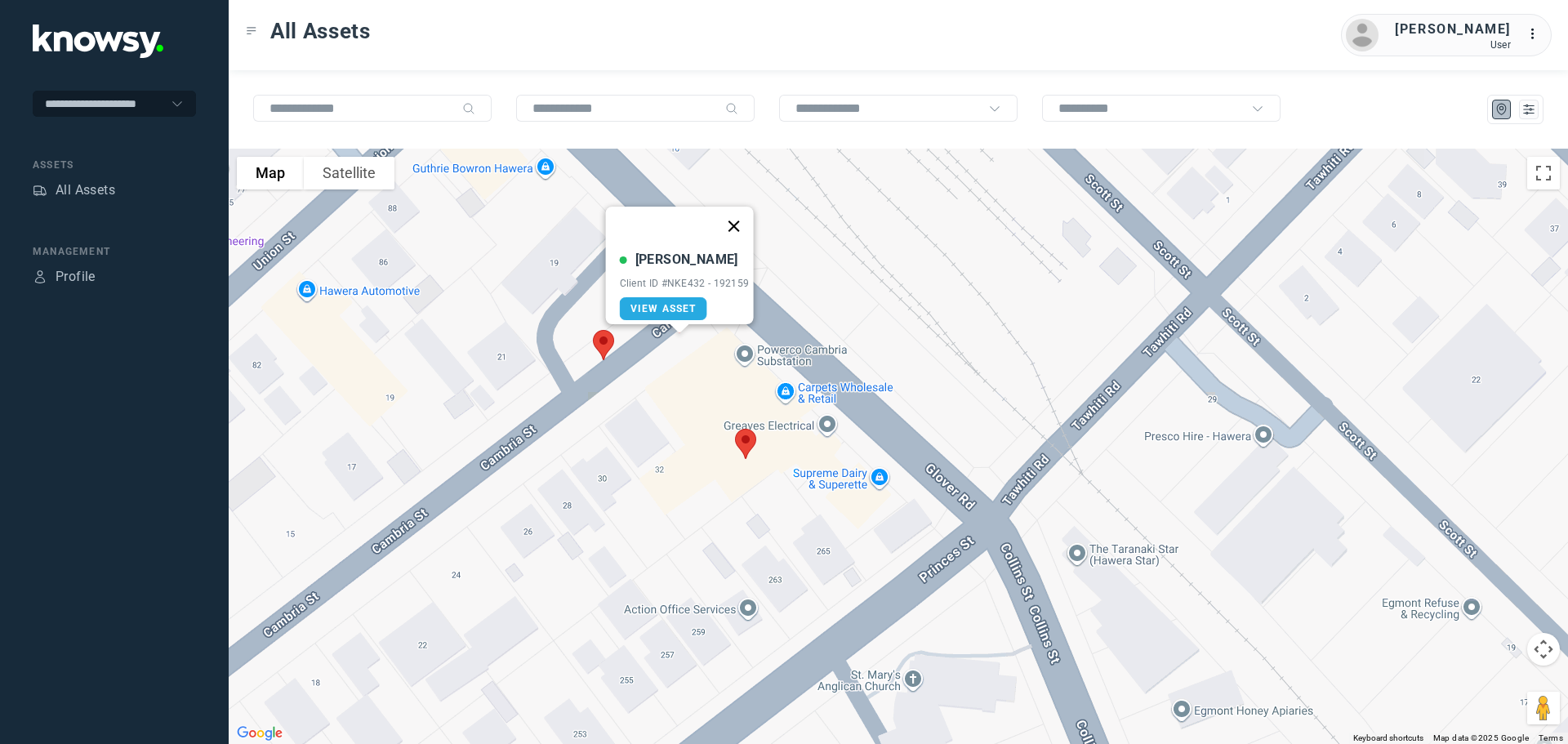
click at [743, 218] on button "Close" at bounding box center [733, 226] width 39 height 39
click at [606, 344] on img at bounding box center [604, 345] width 35 height 43
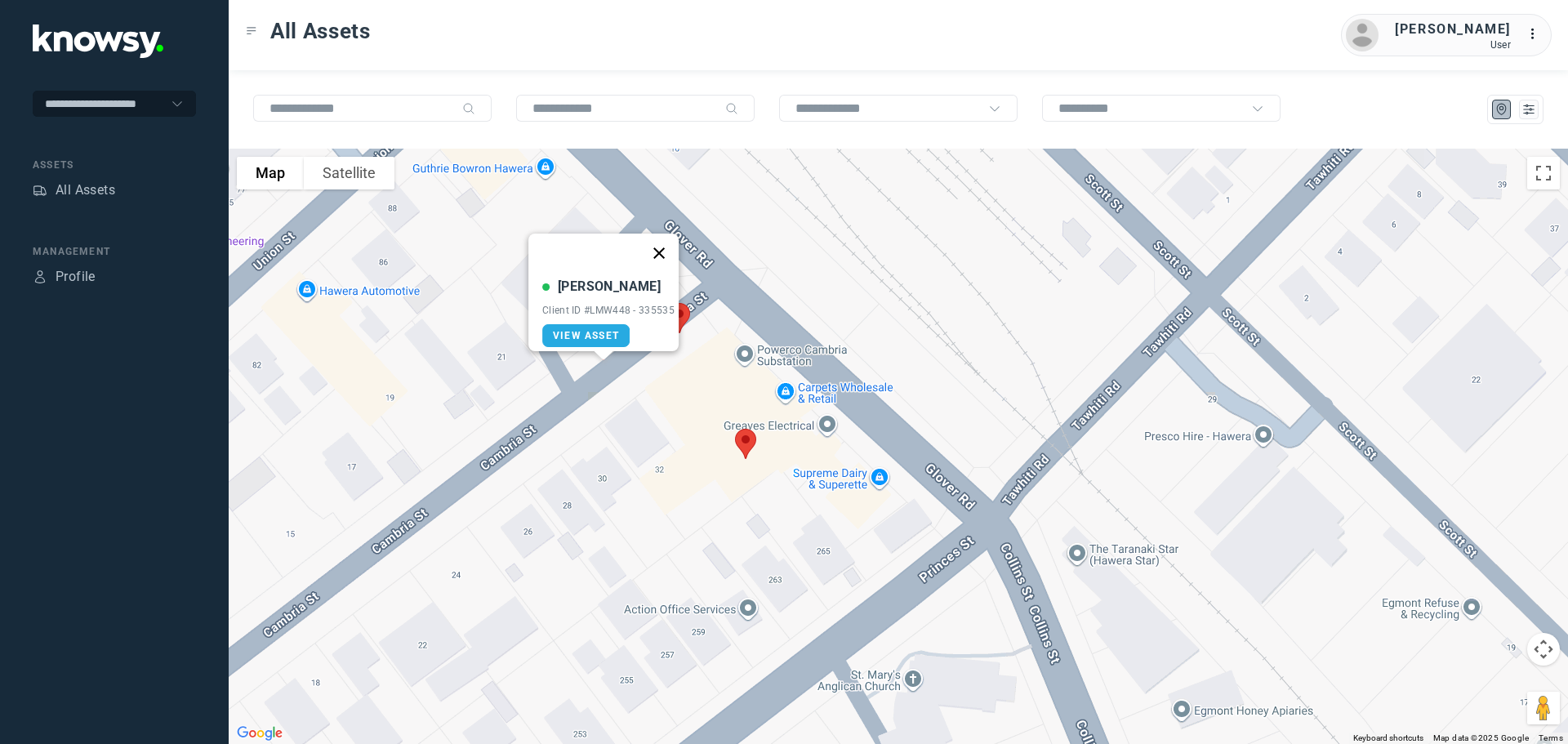
click at [665, 235] on button "Close" at bounding box center [658, 253] width 39 height 39
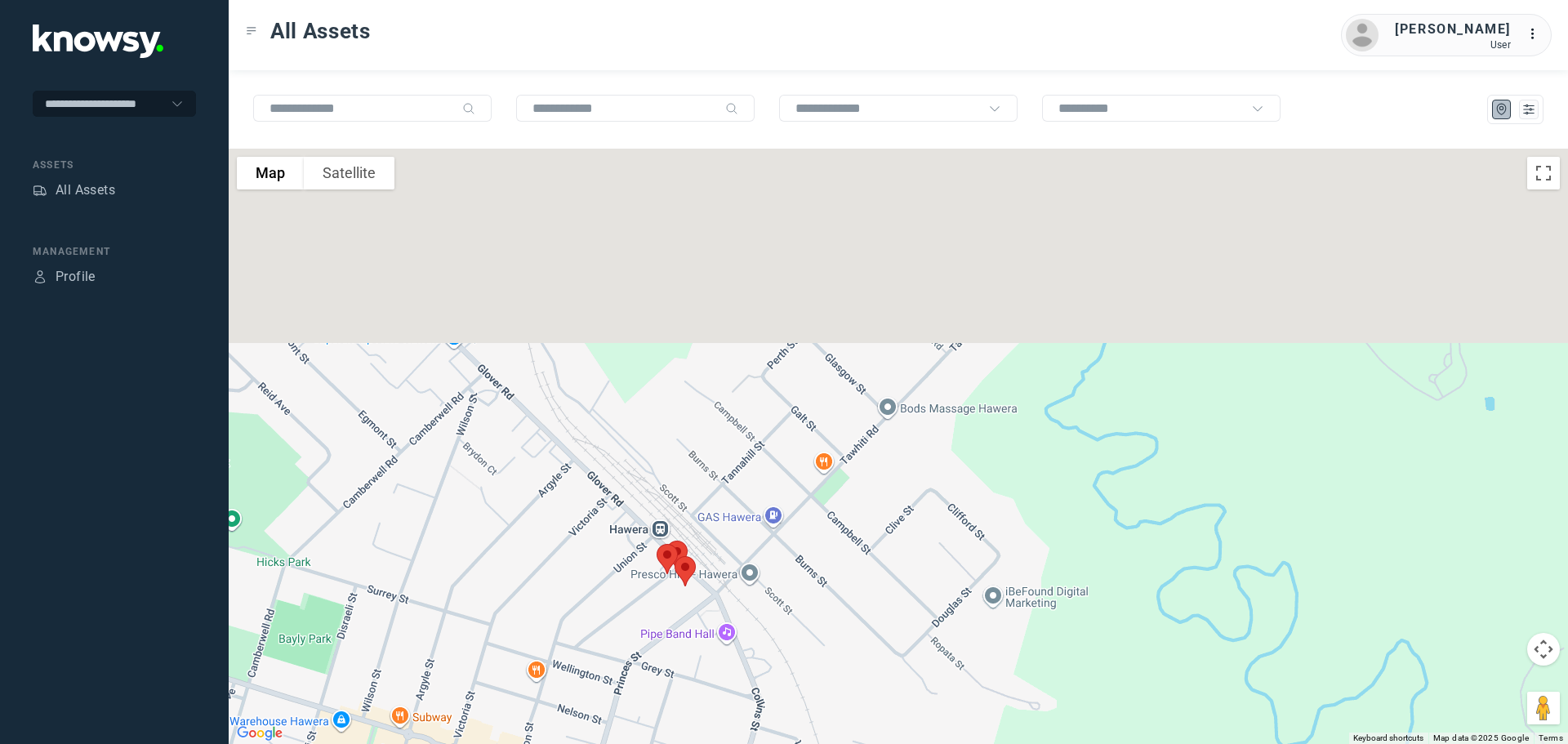
drag, startPoint x: 679, startPoint y: 219, endPoint x: 694, endPoint y: 517, distance: 298.4
click at [694, 517] on div at bounding box center [898, 446] width 1339 height 595
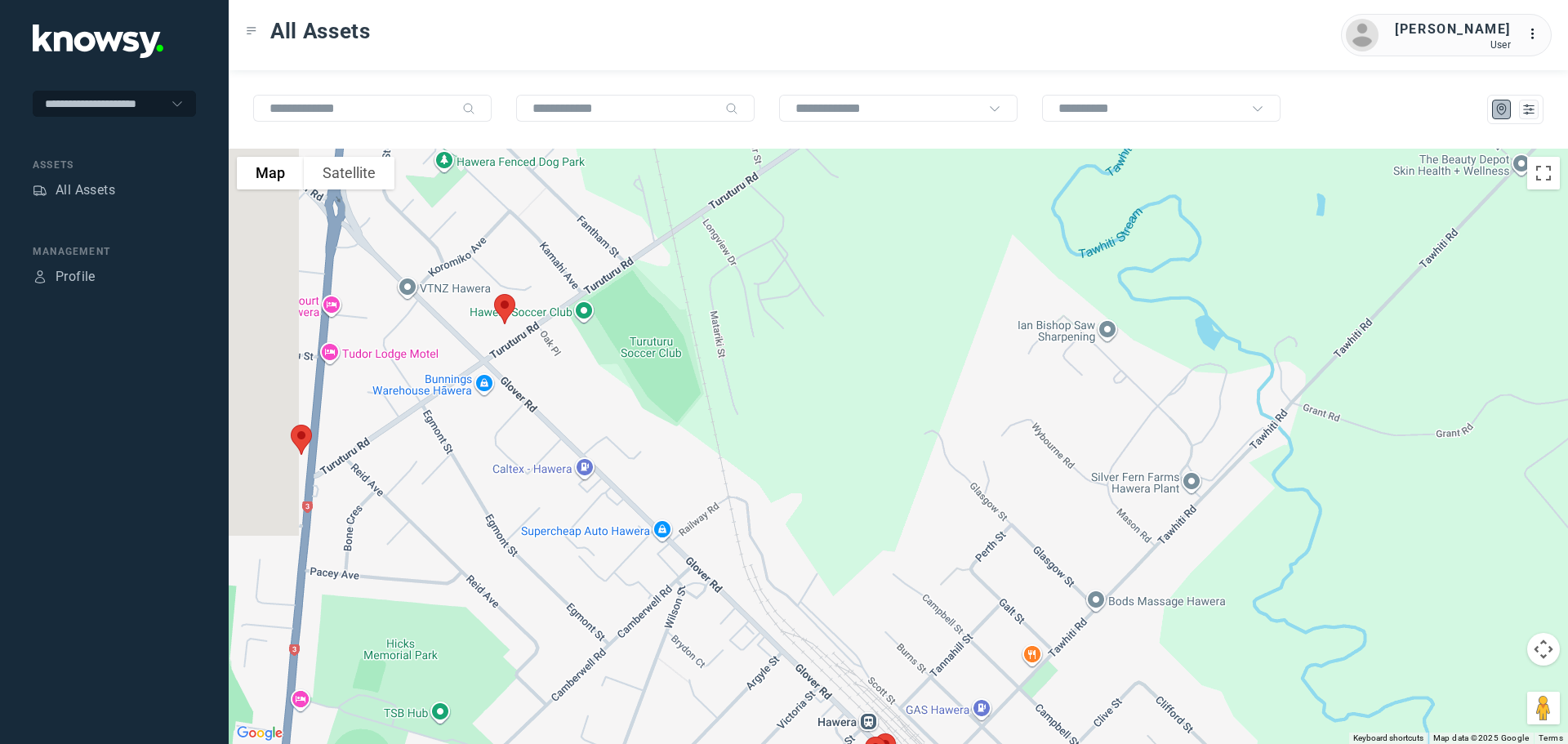
drag, startPoint x: 535, startPoint y: 358, endPoint x: 743, endPoint y: 358, distance: 208.0
click at [743, 358] on div at bounding box center [898, 446] width 1339 height 595
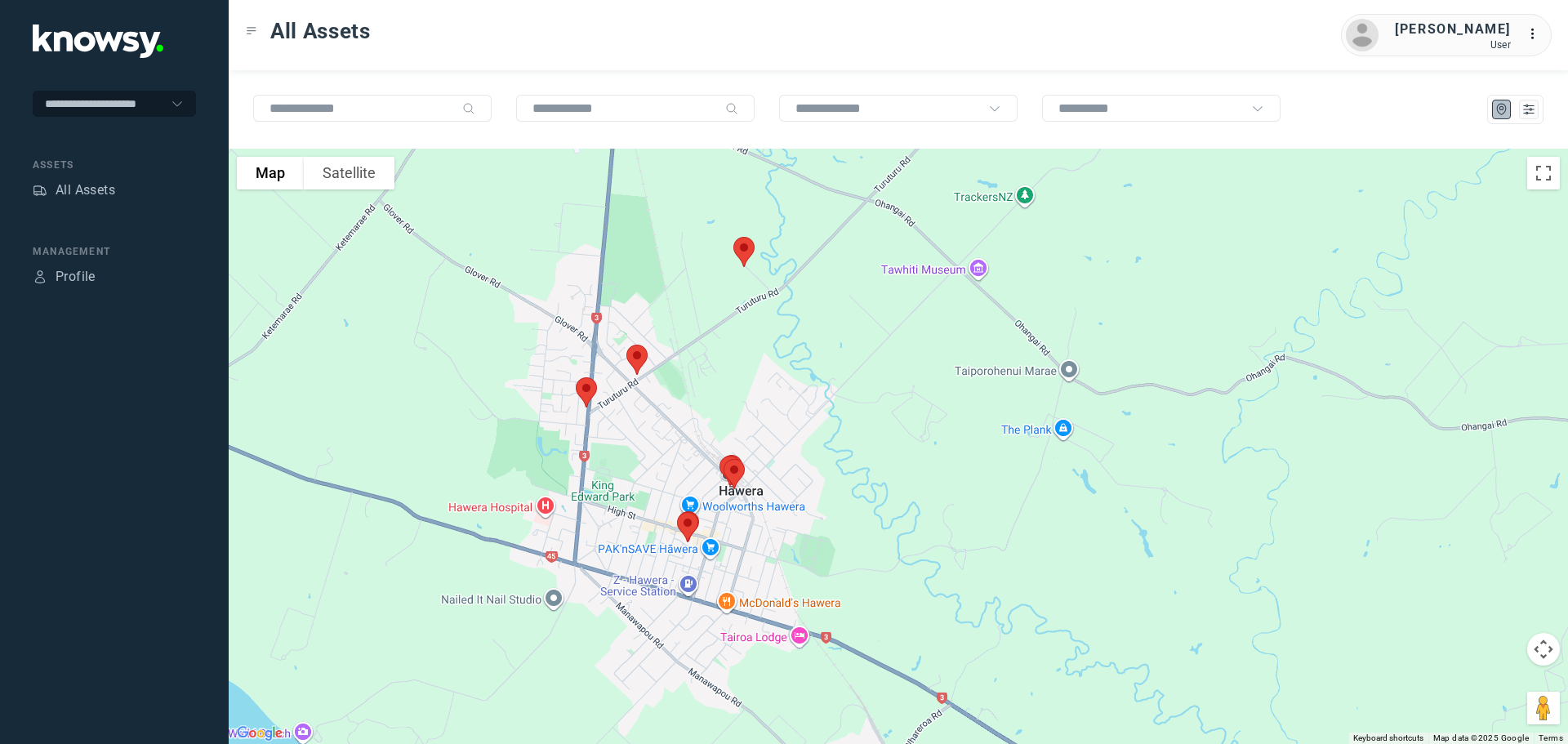
drag, startPoint x: 799, startPoint y: 324, endPoint x: 799, endPoint y: 451, distance: 127.0
click at [799, 451] on div at bounding box center [898, 446] width 1339 height 595
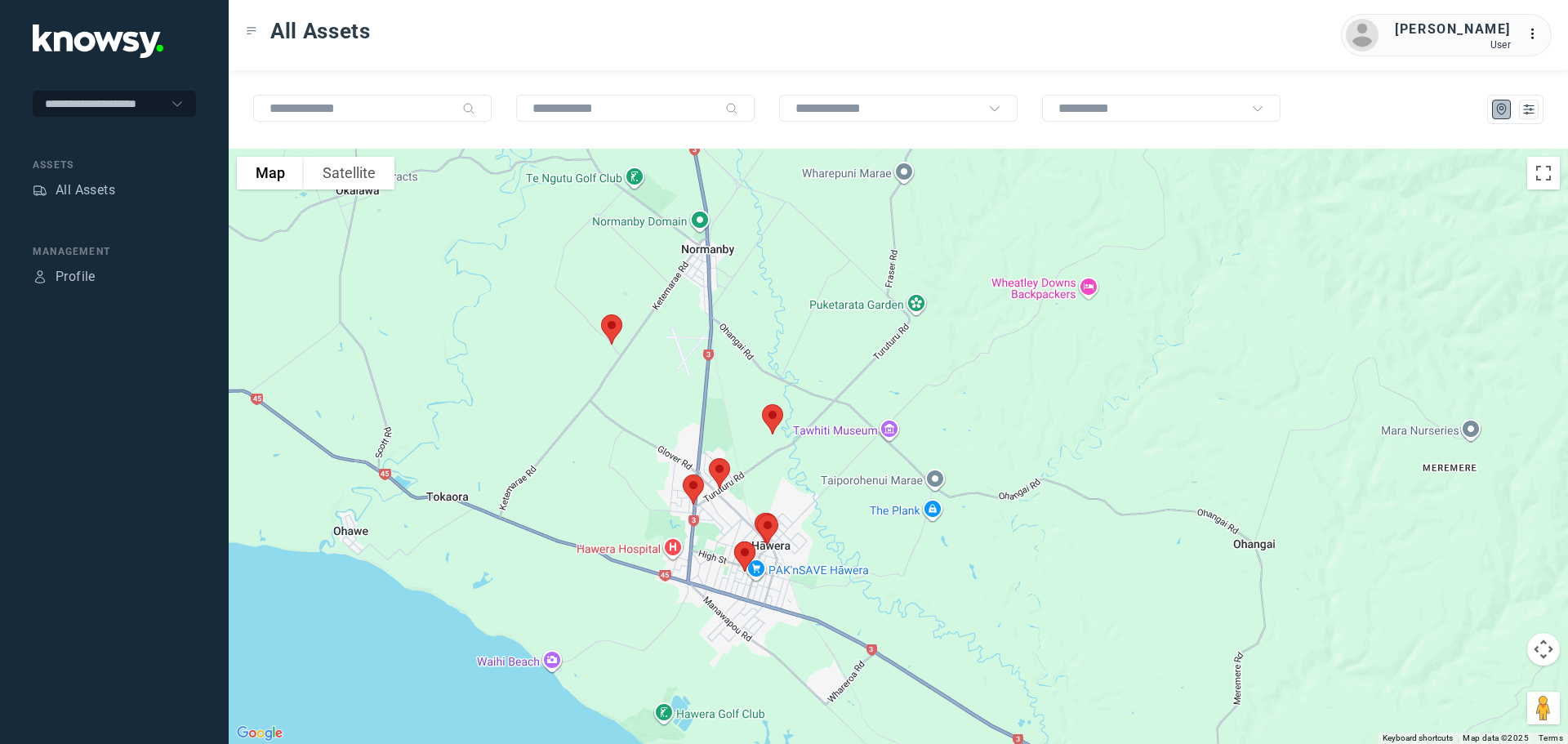
click at [611, 324] on img at bounding box center [611, 330] width 35 height 43
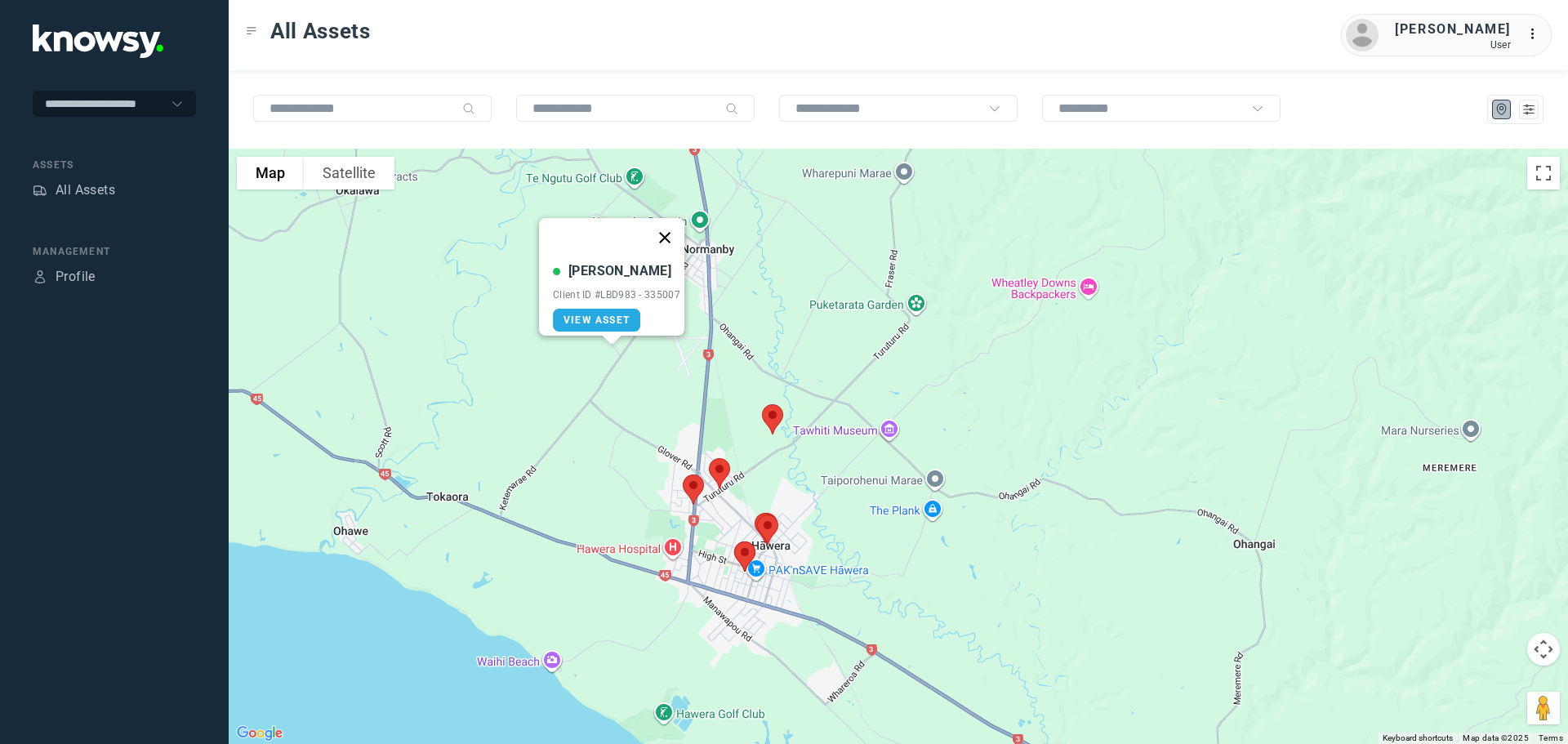
click at [668, 228] on button "Close" at bounding box center [664, 237] width 39 height 39
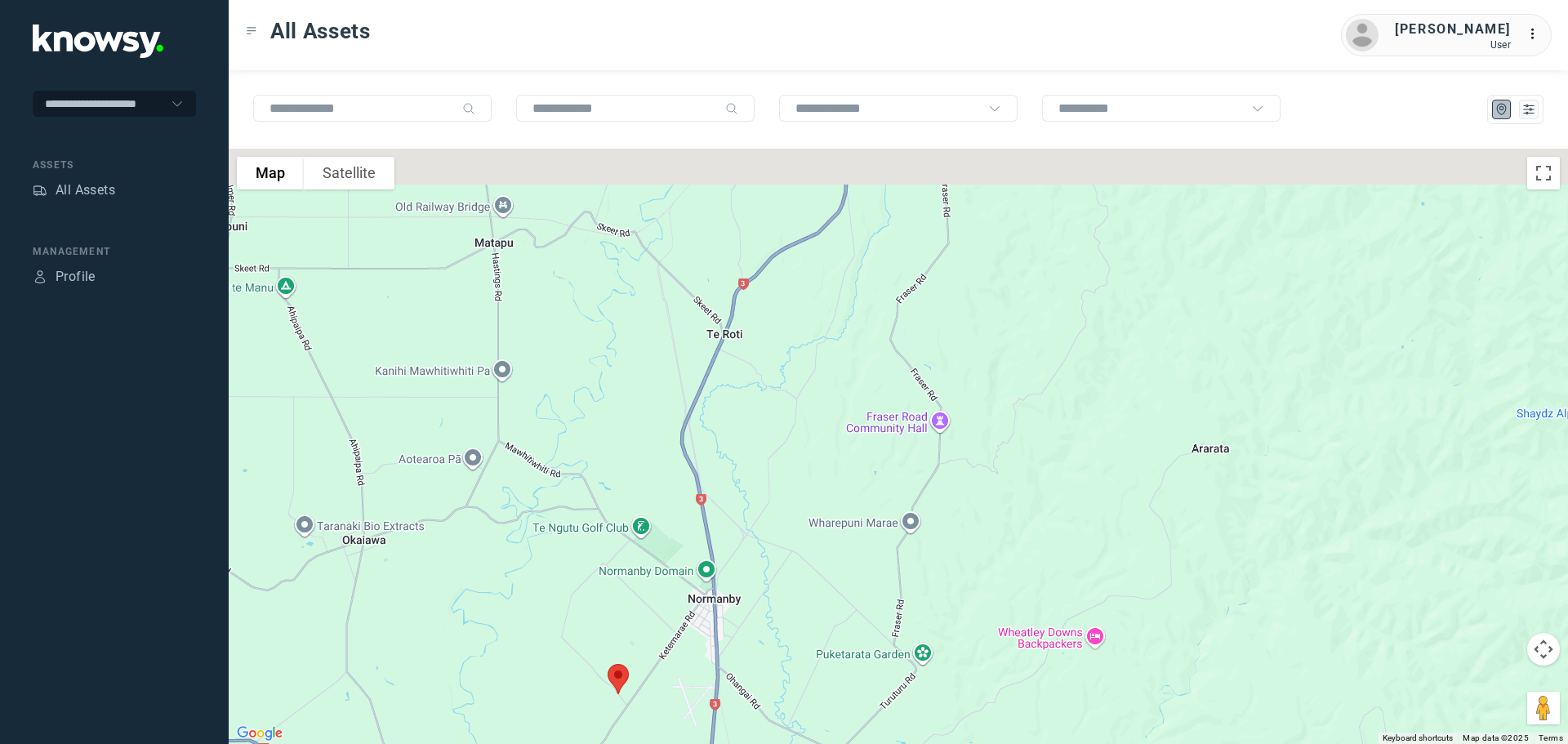
drag, startPoint x: 660, startPoint y: 388, endPoint x: 668, endPoint y: 640, distance: 252.1
click at [668, 640] on div at bounding box center [898, 446] width 1339 height 595
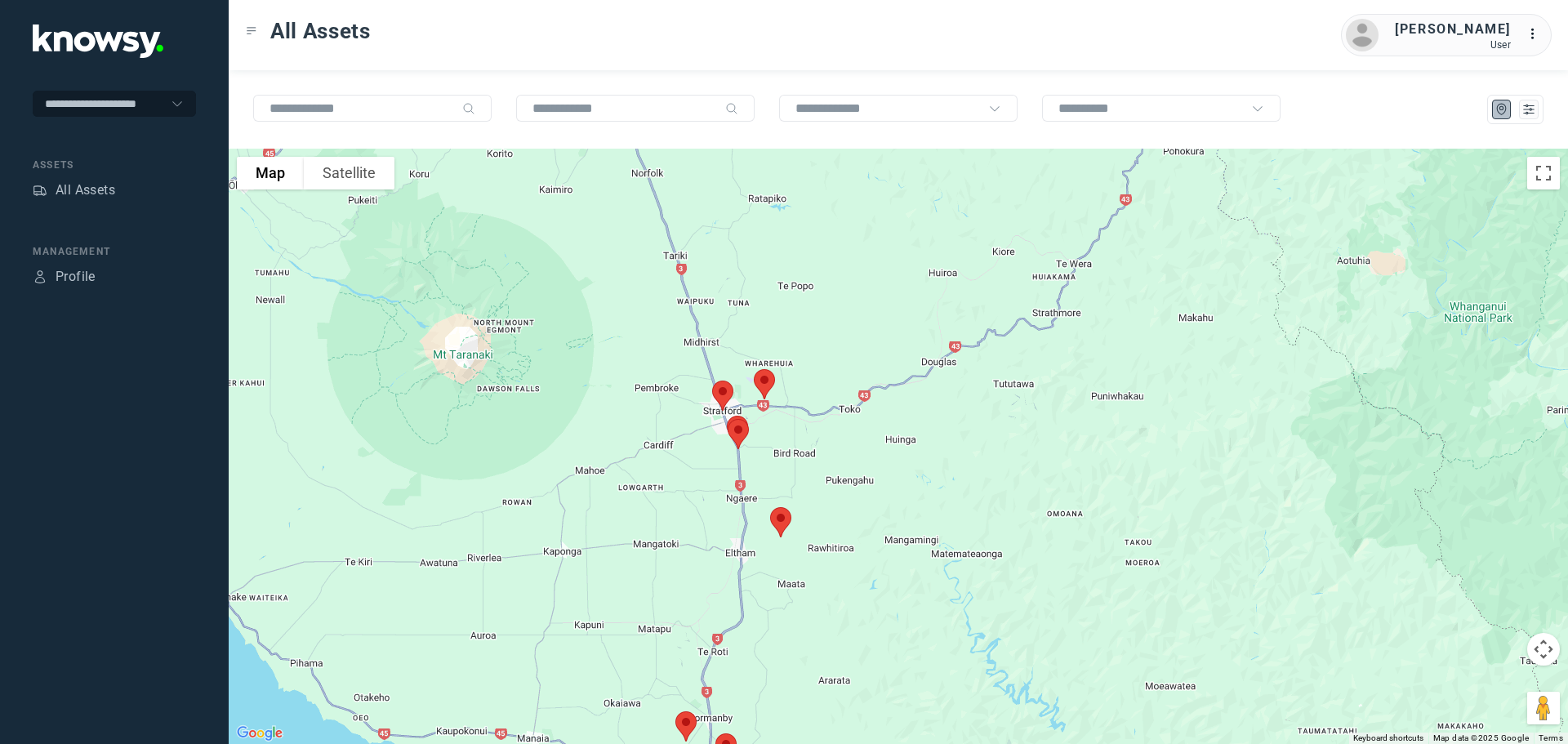
drag, startPoint x: 776, startPoint y: 465, endPoint x: 750, endPoint y: 612, distance: 149.3
click at [750, 612] on div at bounding box center [898, 446] width 1339 height 595
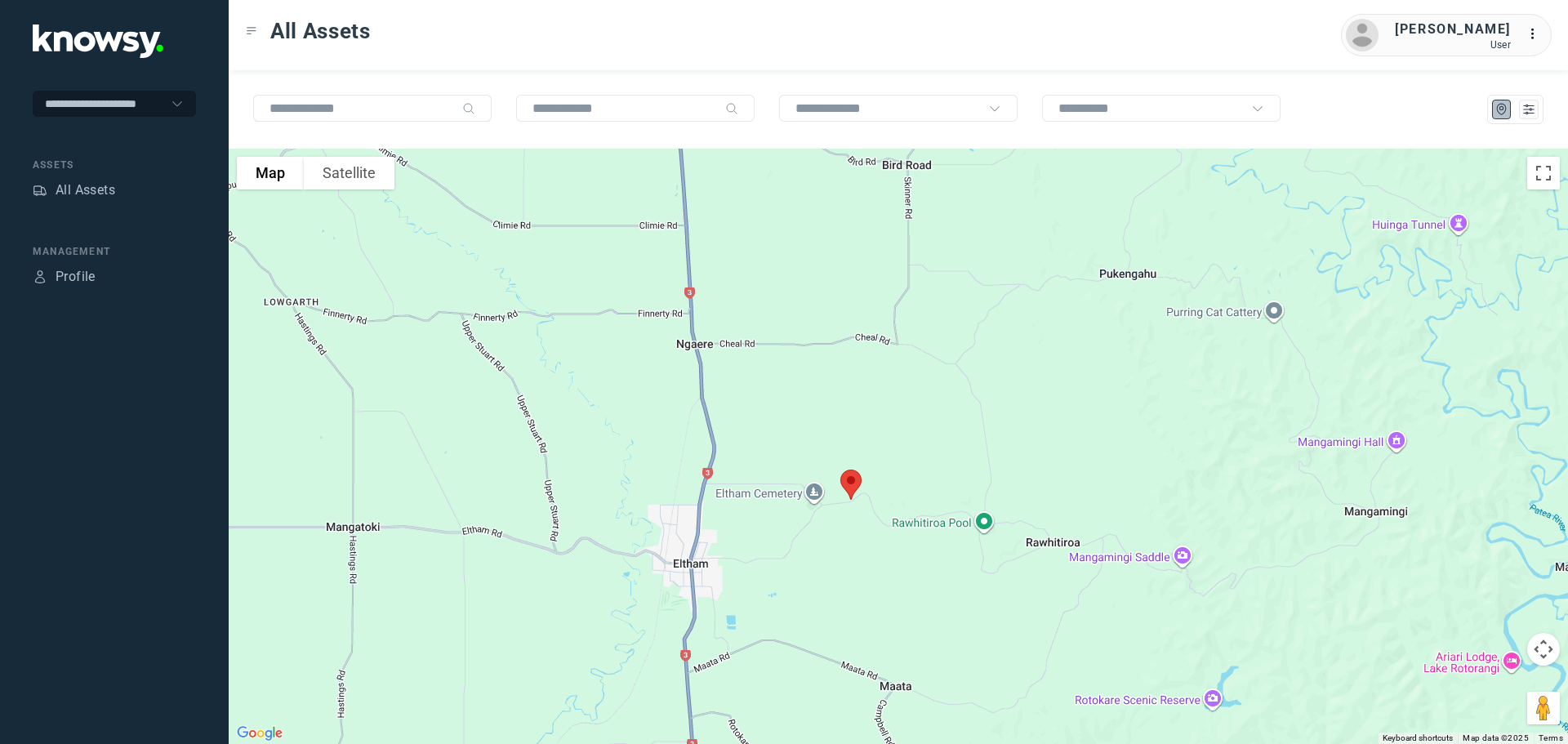
click at [854, 491] on img at bounding box center [851, 484] width 35 height 43
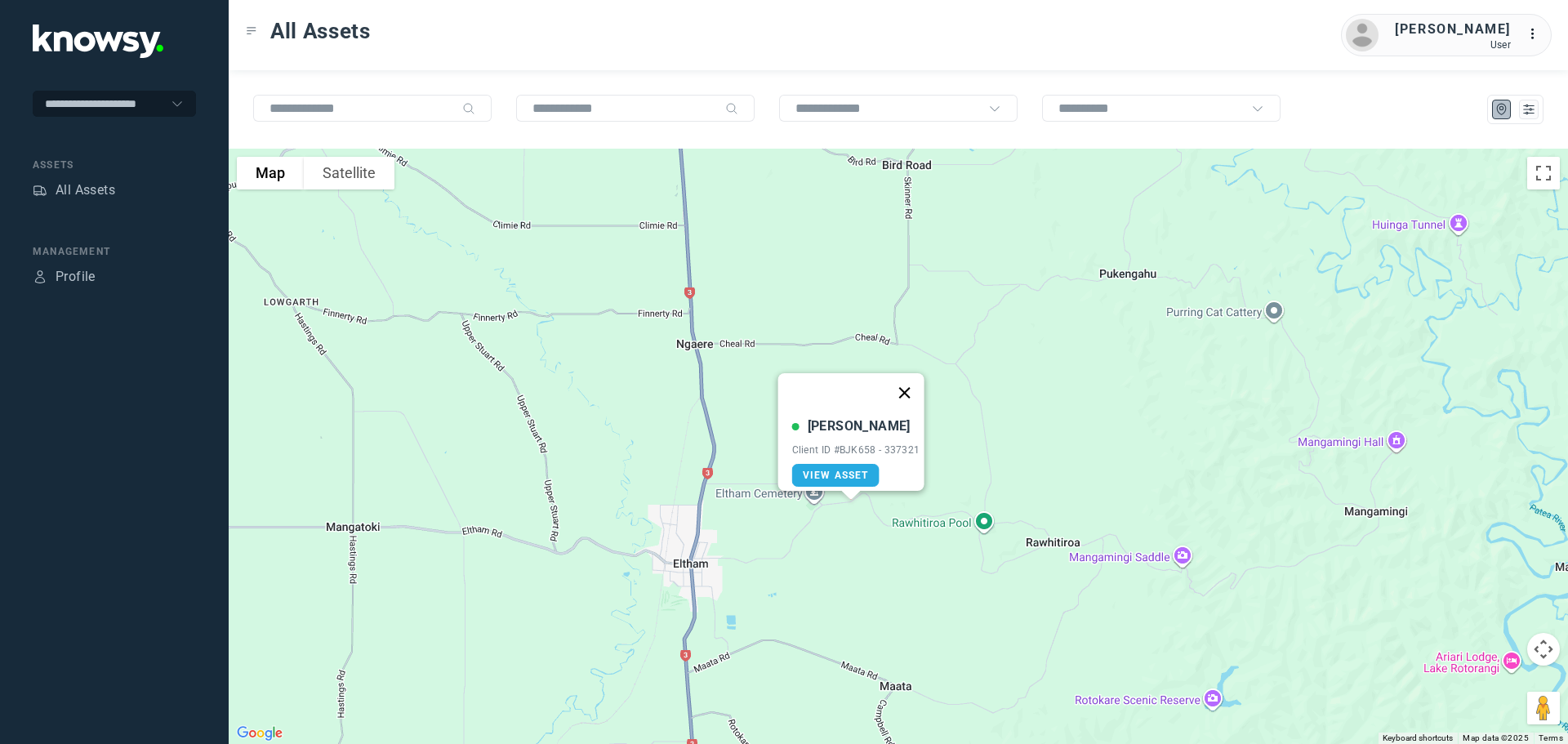
click at [913, 382] on button "Close" at bounding box center [904, 392] width 39 height 39
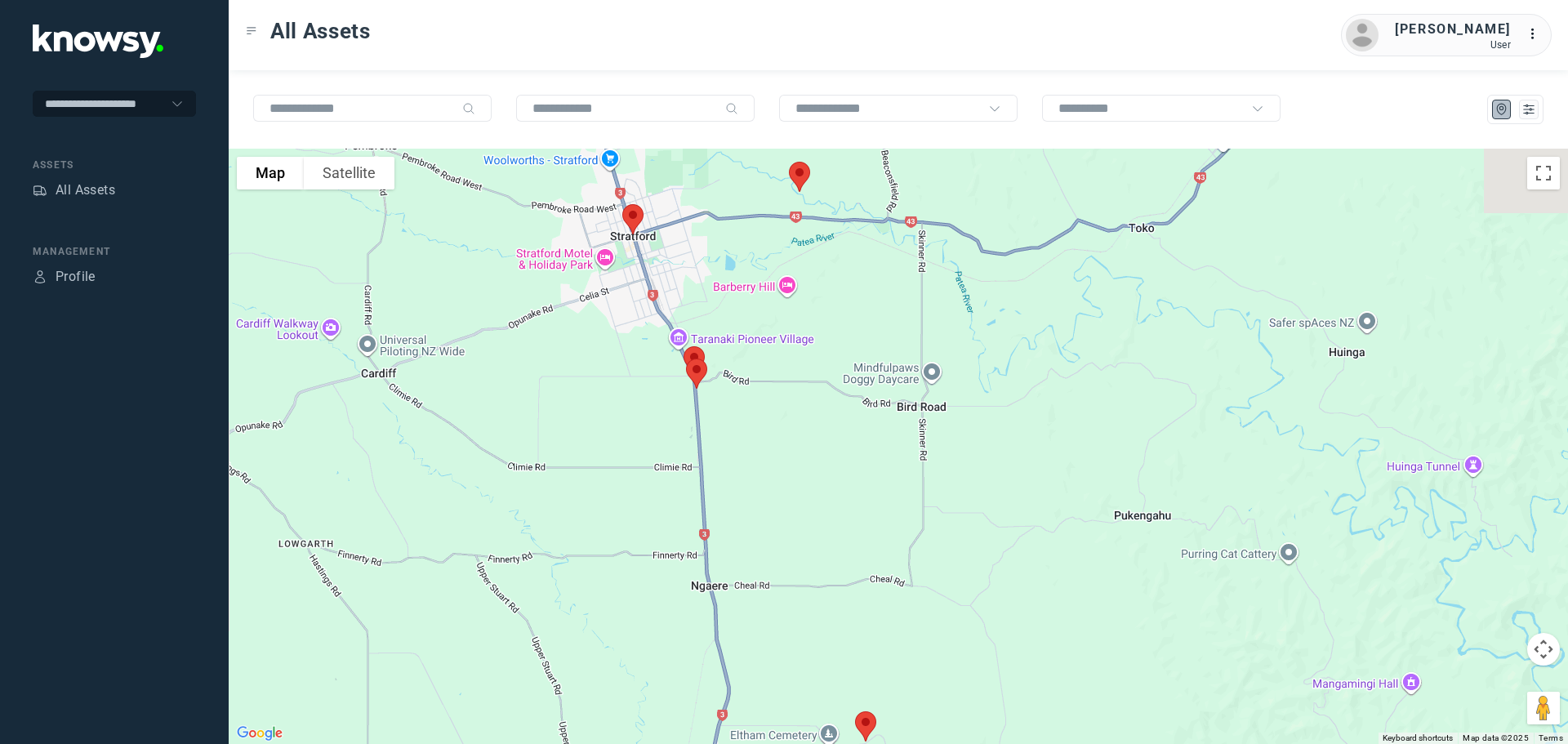
drag, startPoint x: 771, startPoint y: 401, endPoint x: 775, endPoint y: 572, distance: 171.0
click at [786, 645] on div at bounding box center [898, 446] width 1339 height 595
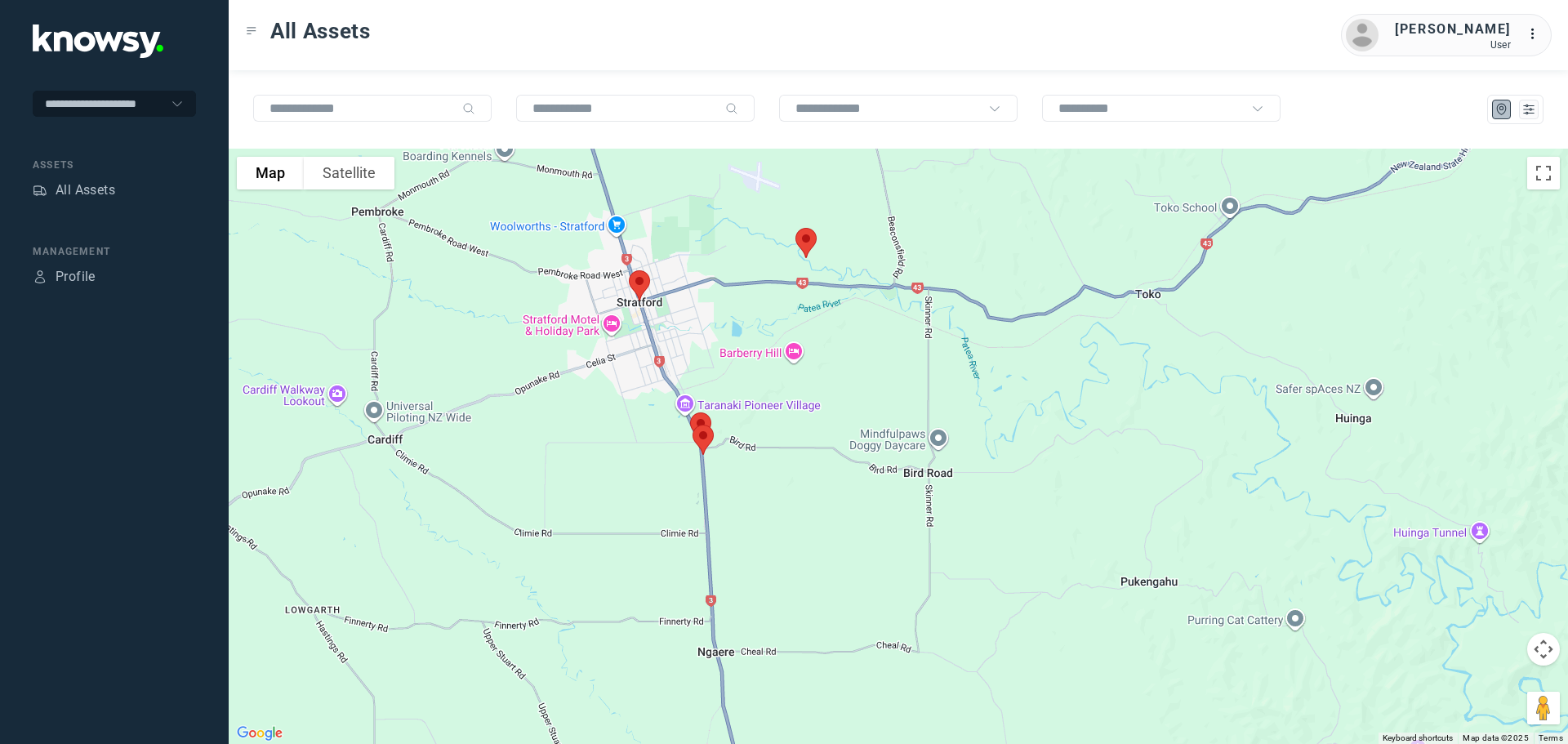
drag, startPoint x: 730, startPoint y: 452, endPoint x: 738, endPoint y: 502, distance: 50.6
click at [738, 502] on div at bounding box center [898, 446] width 1339 height 595
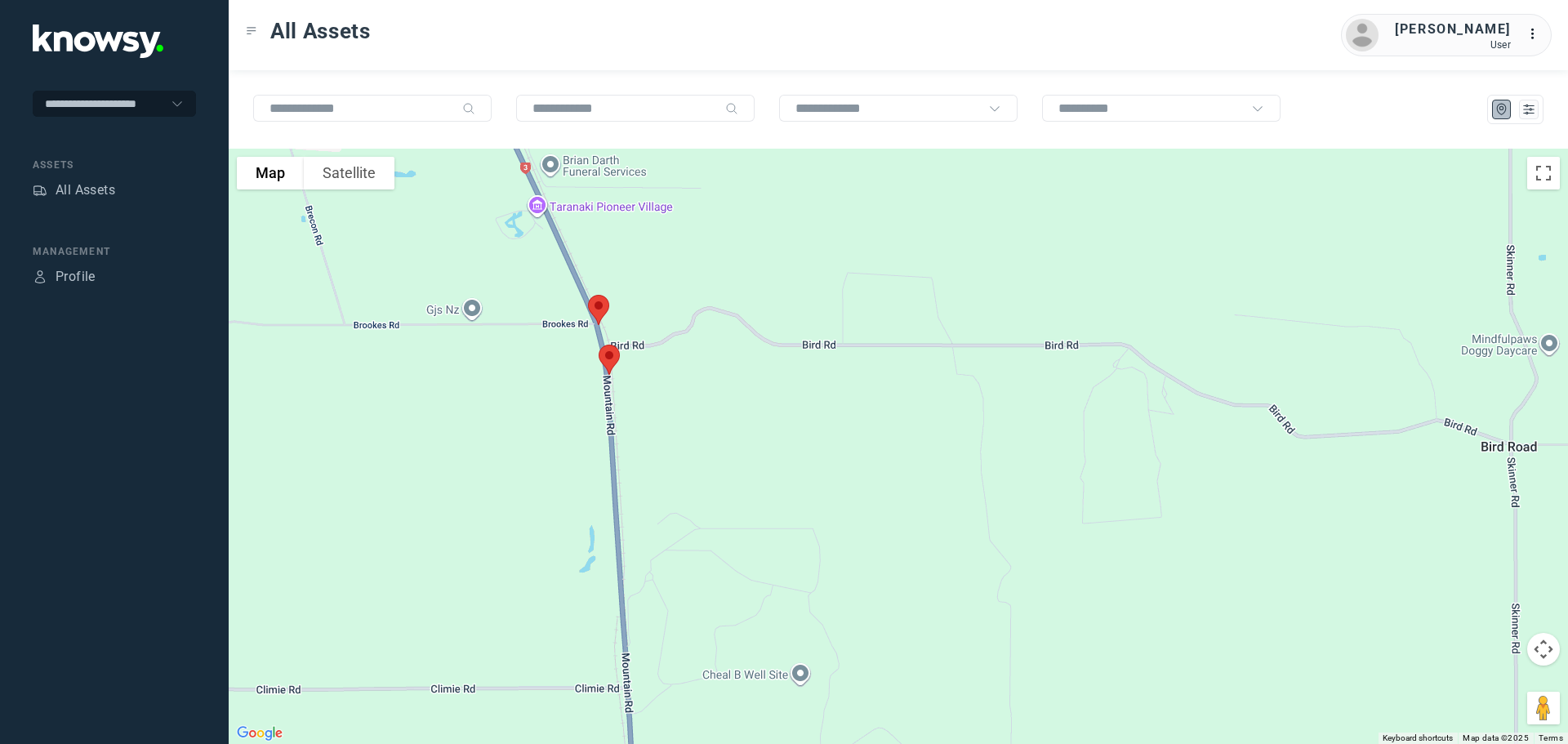
click at [610, 351] on img at bounding box center [610, 360] width 35 height 43
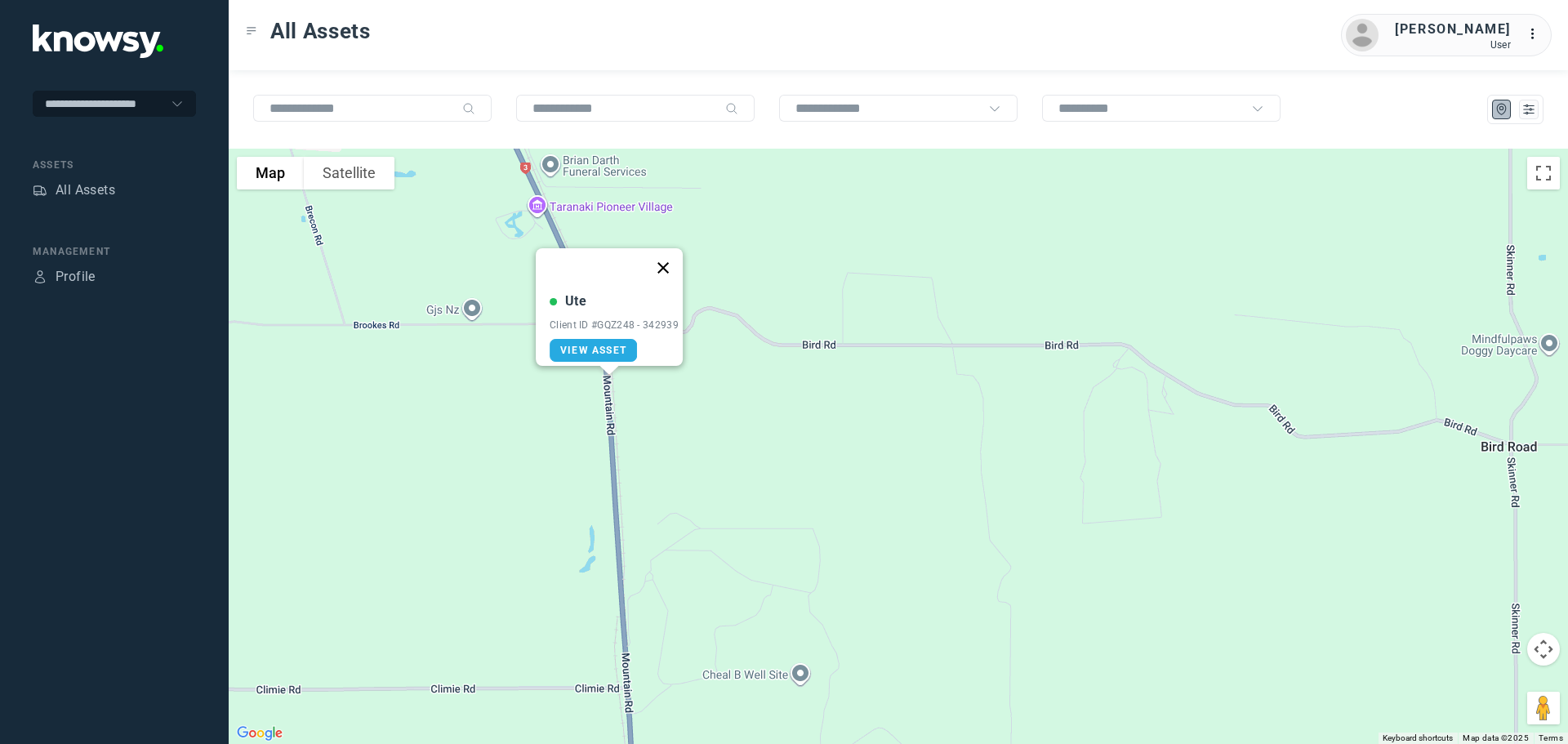
click at [668, 256] on button "Close" at bounding box center [662, 267] width 39 height 39
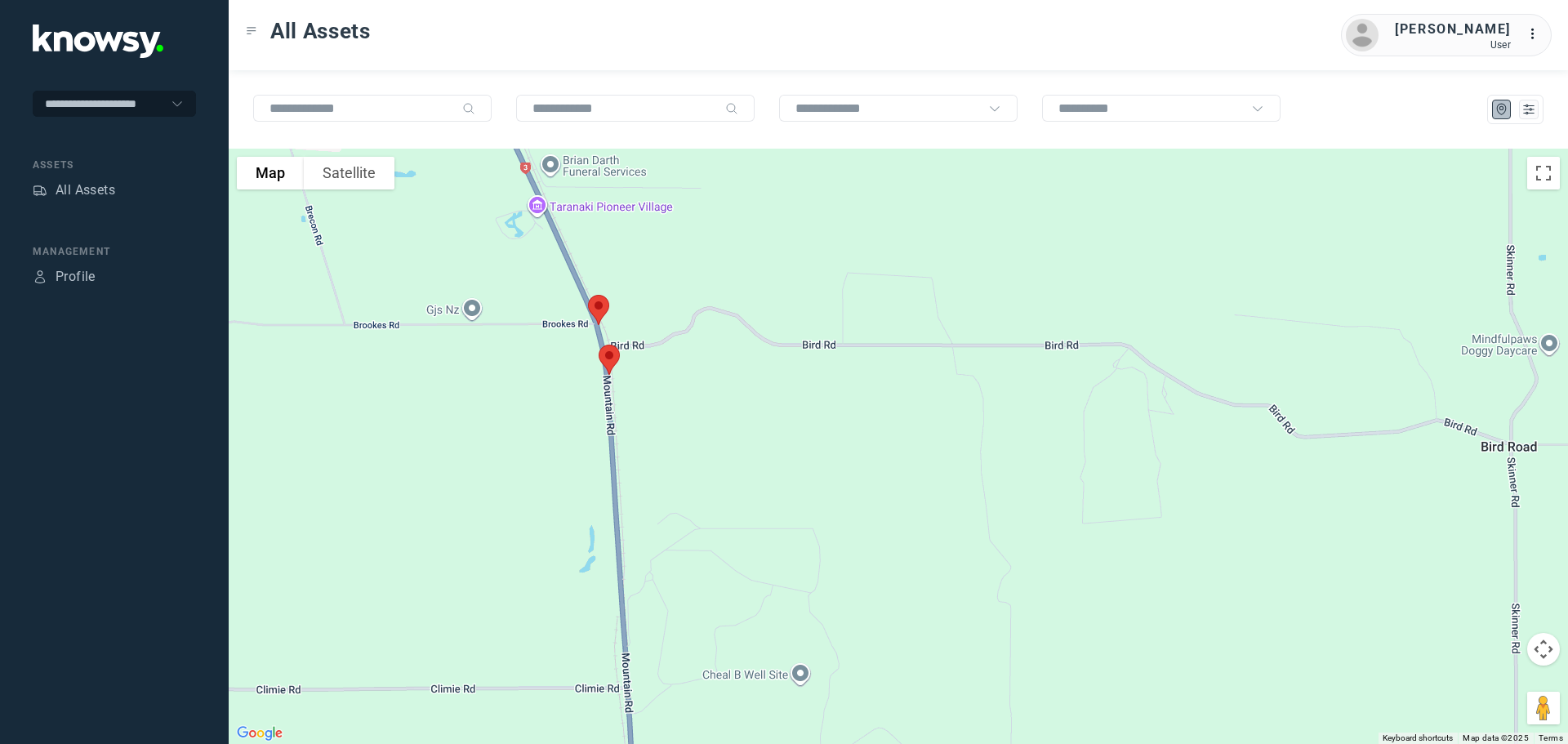
click at [606, 305] on img at bounding box center [598, 310] width 35 height 43
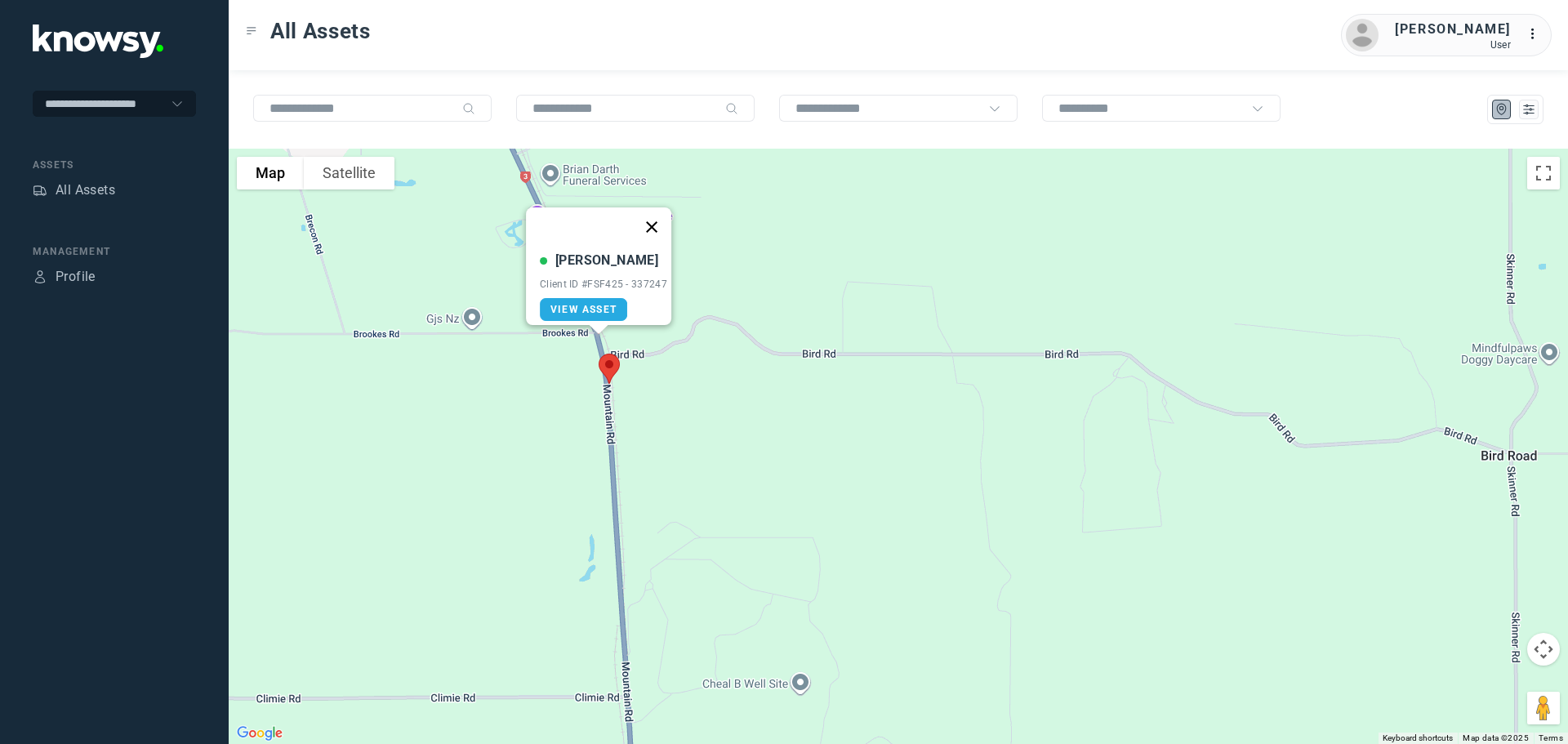
click at [656, 218] on button "Close" at bounding box center [651, 227] width 39 height 39
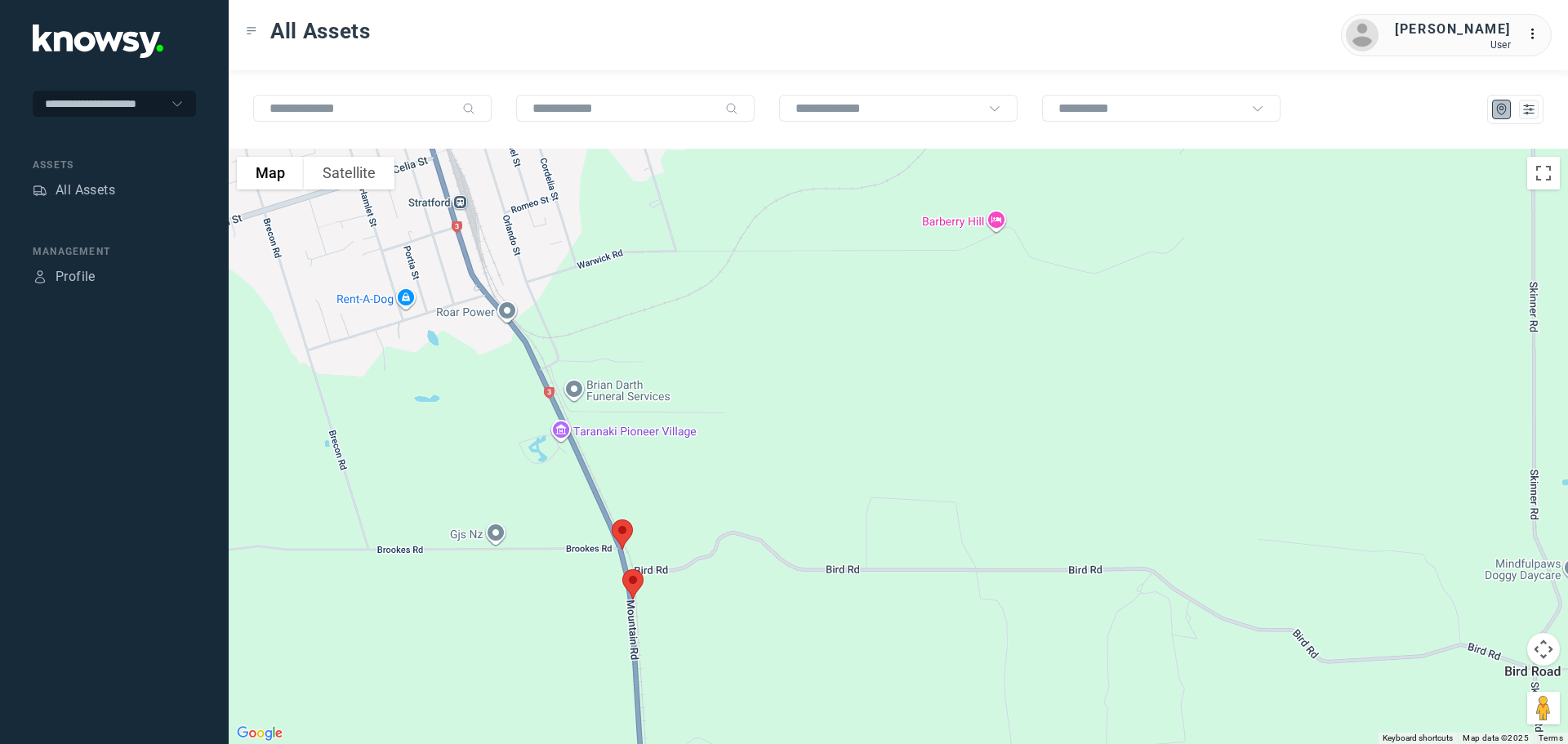
drag, startPoint x: 664, startPoint y: 405, endPoint x: 684, endPoint y: 584, distance: 180.1
click at [684, 584] on div at bounding box center [898, 446] width 1339 height 595
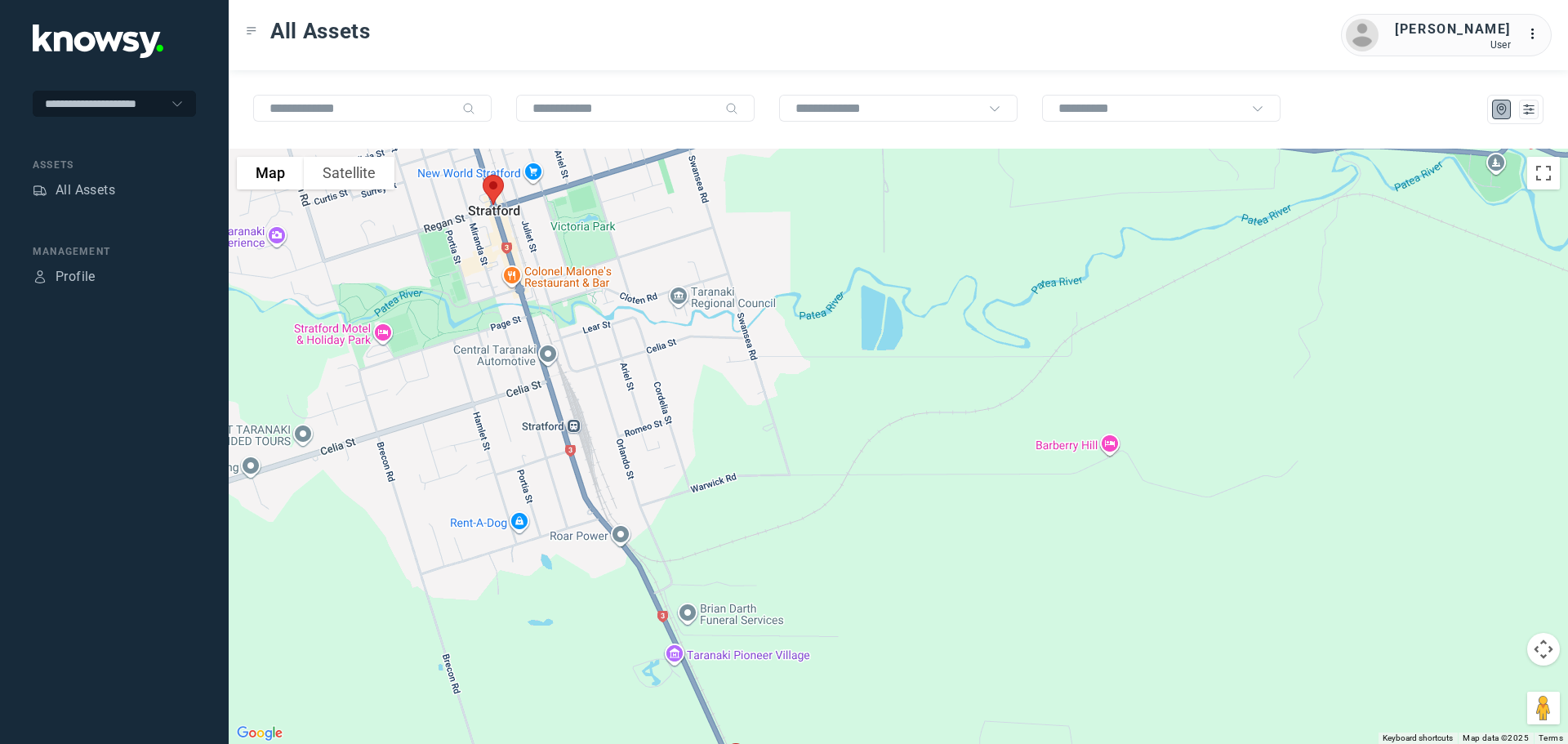
drag, startPoint x: 651, startPoint y: 407, endPoint x: 758, endPoint y: 570, distance: 195.0
click at [758, 570] on div at bounding box center [898, 446] width 1339 height 595
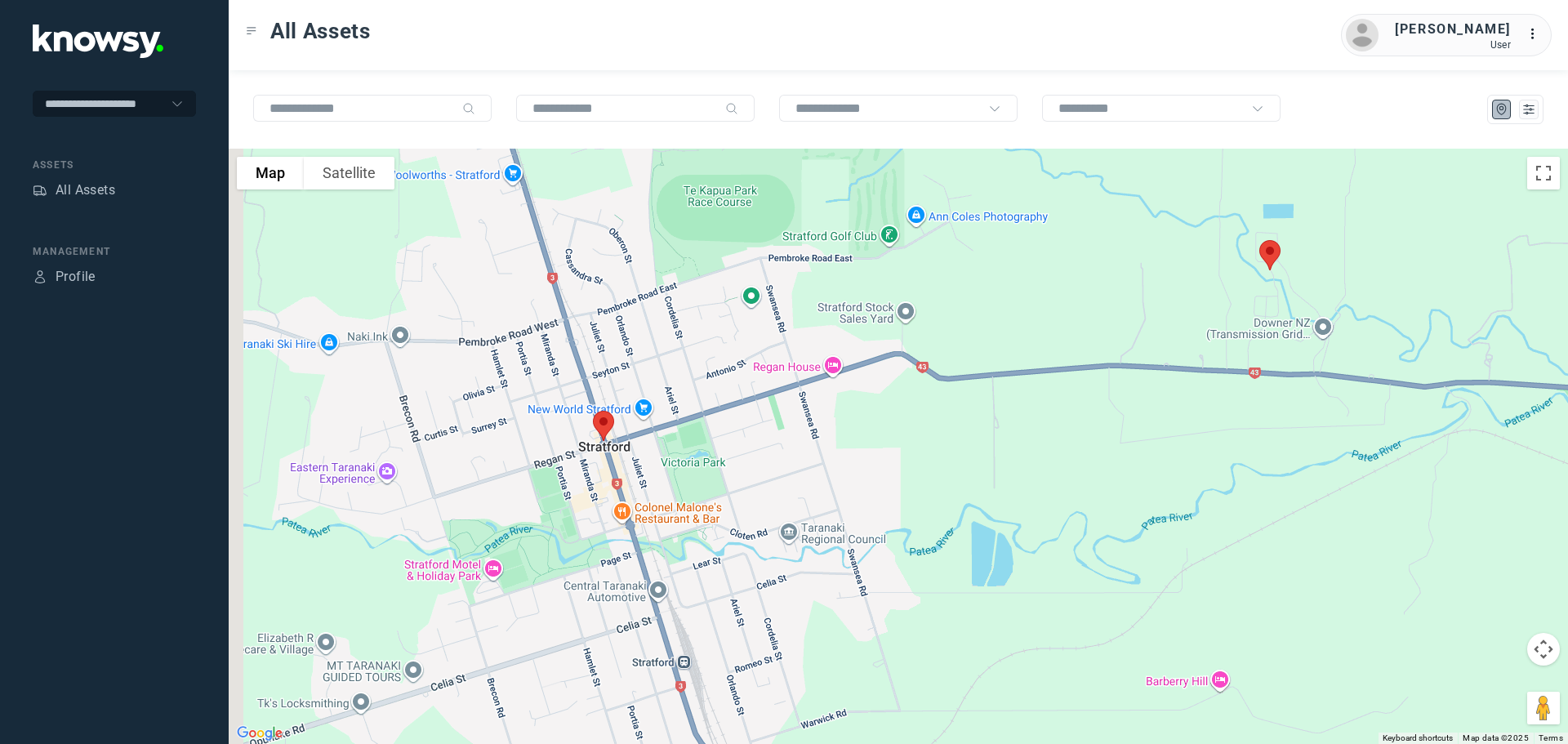
drag, startPoint x: 664, startPoint y: 375, endPoint x: 687, endPoint y: 523, distance: 149.8
click at [687, 523] on div at bounding box center [898, 446] width 1339 height 595
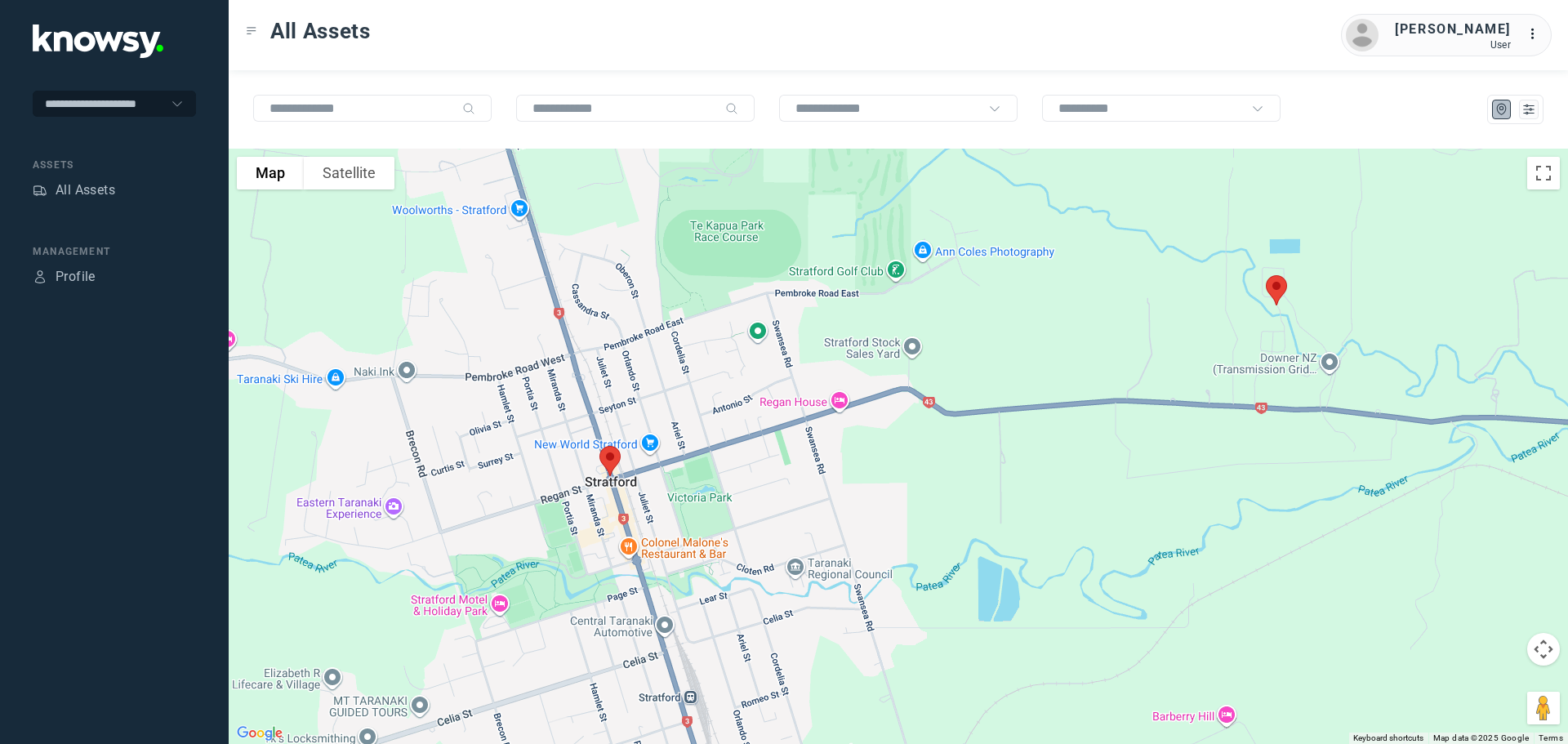
click at [613, 458] on img at bounding box center [610, 461] width 35 height 43
click at [675, 362] on button "Close" at bounding box center [664, 369] width 39 height 39
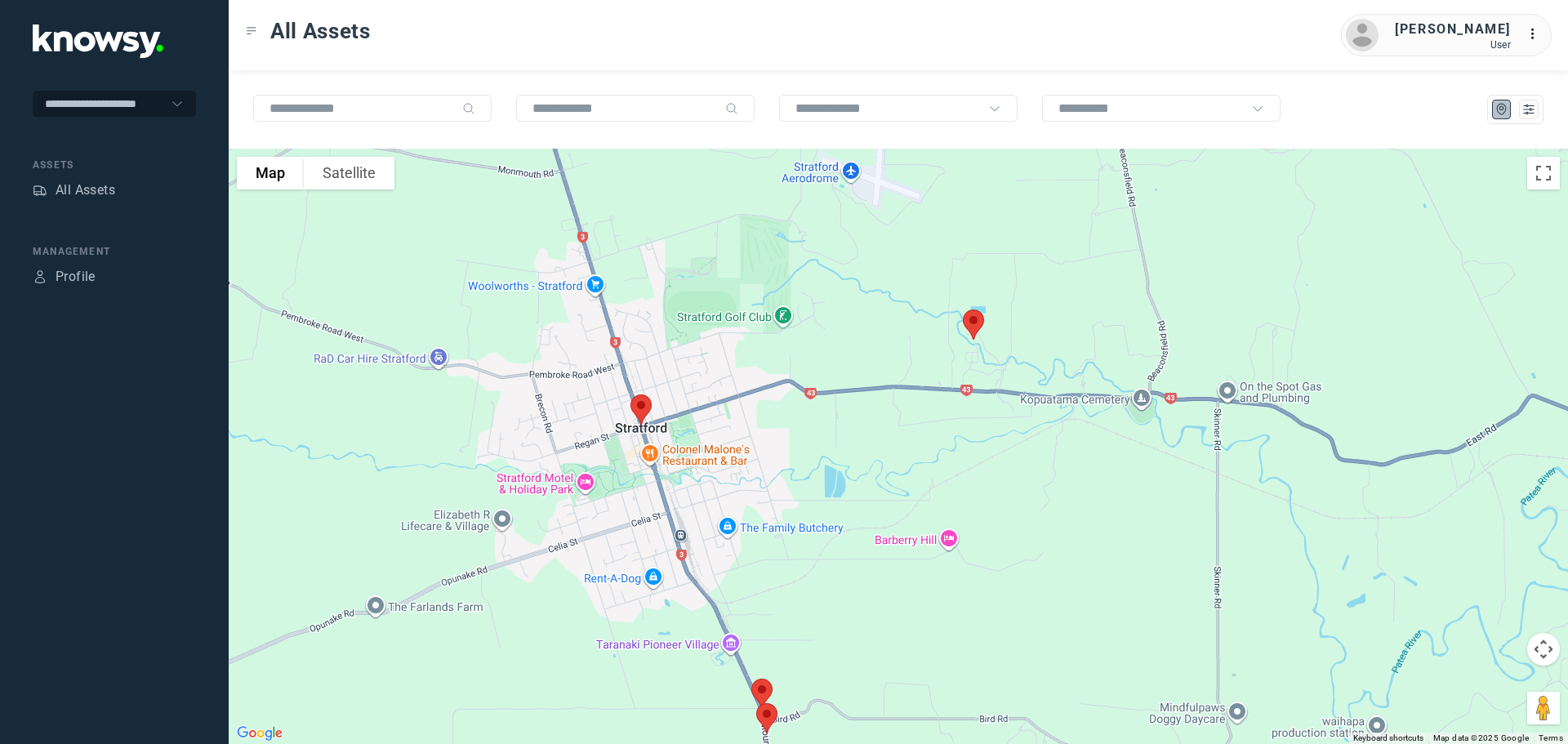
click at [971, 326] on img at bounding box center [974, 324] width 35 height 43
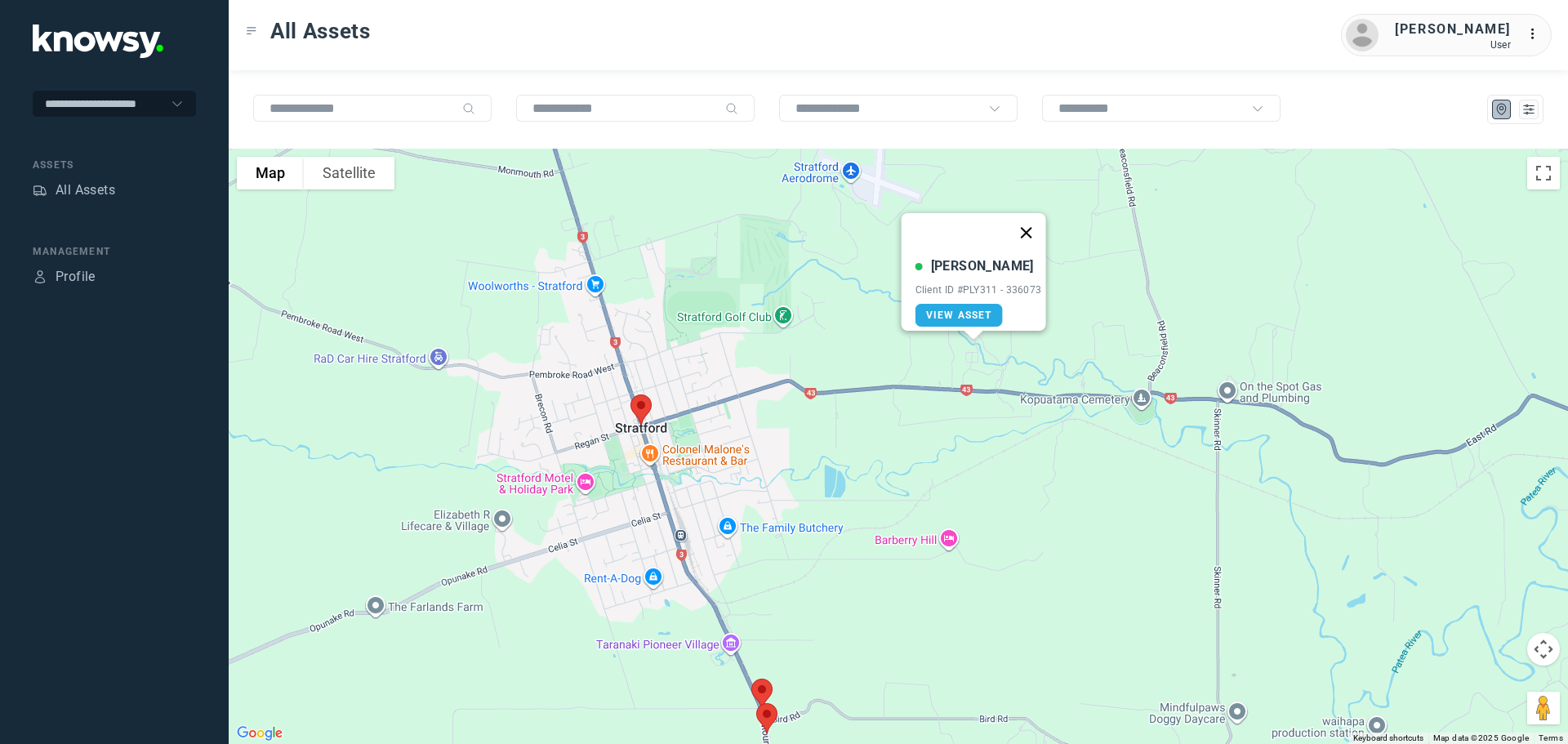
click at [1037, 221] on button "Close" at bounding box center [1025, 232] width 39 height 39
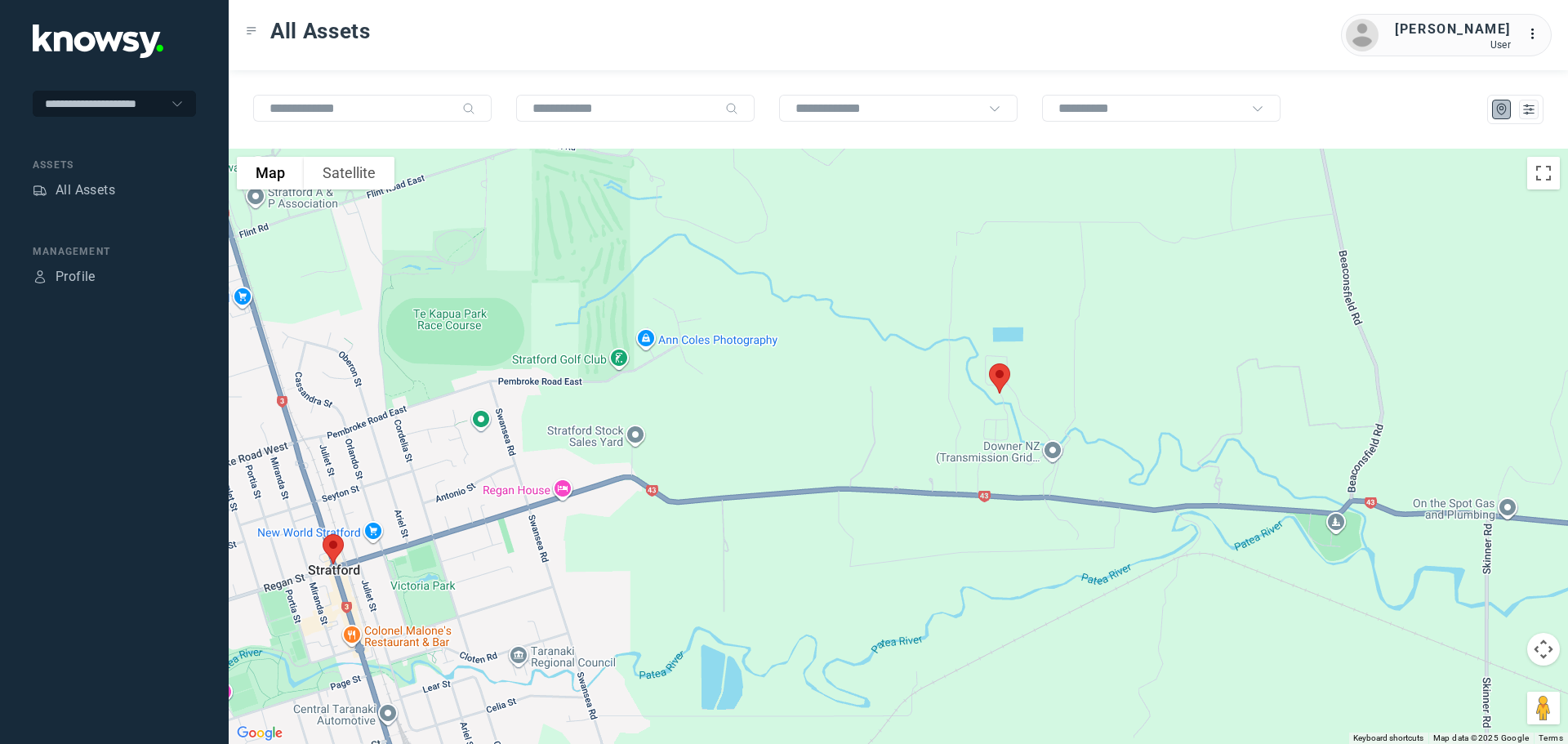
drag, startPoint x: 893, startPoint y: 292, endPoint x: 884, endPoint y: 459, distance: 167.2
click at [884, 459] on div at bounding box center [898, 446] width 1339 height 595
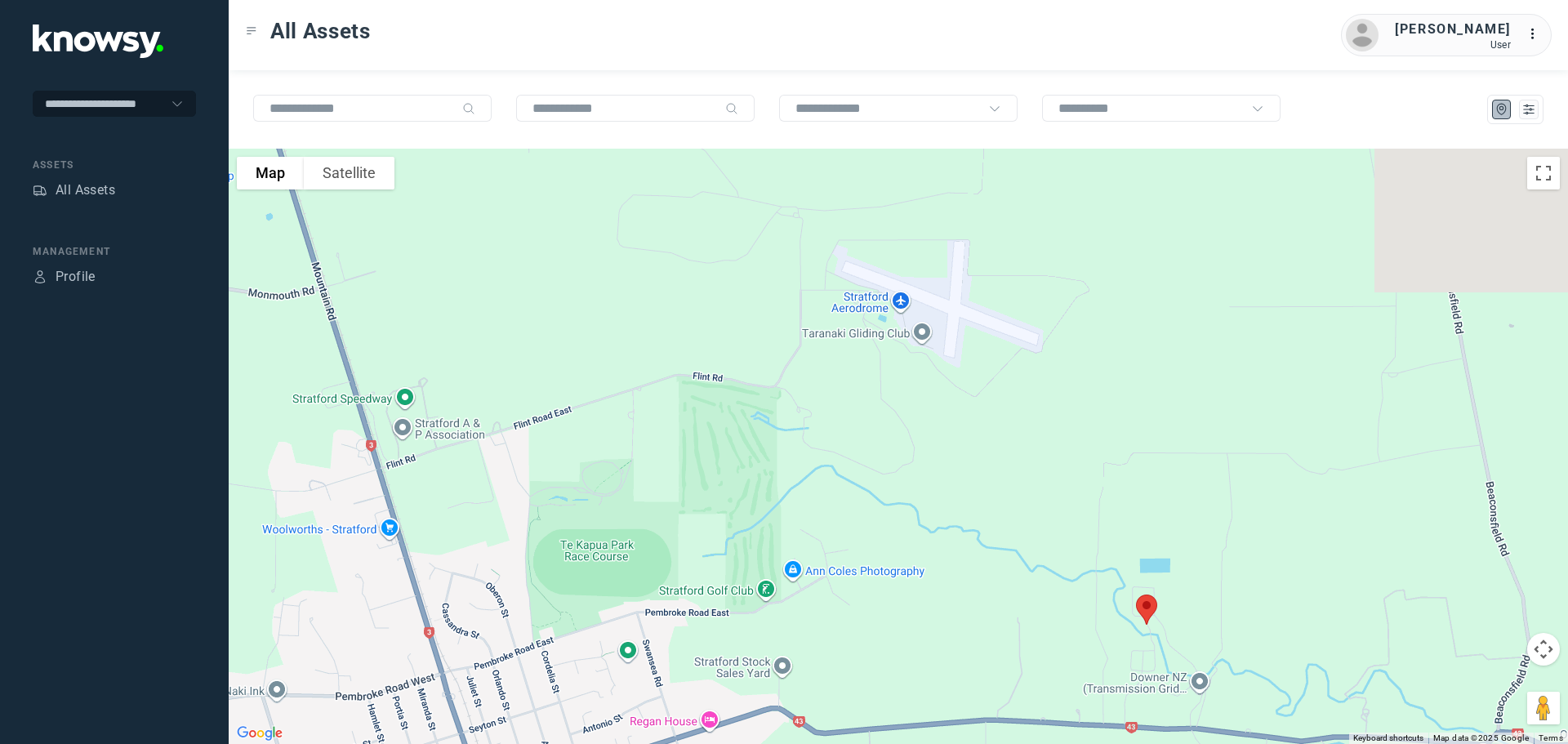
drag, startPoint x: 806, startPoint y: 401, endPoint x: 929, endPoint y: 576, distance: 213.9
click at [949, 607] on div at bounding box center [898, 446] width 1339 height 595
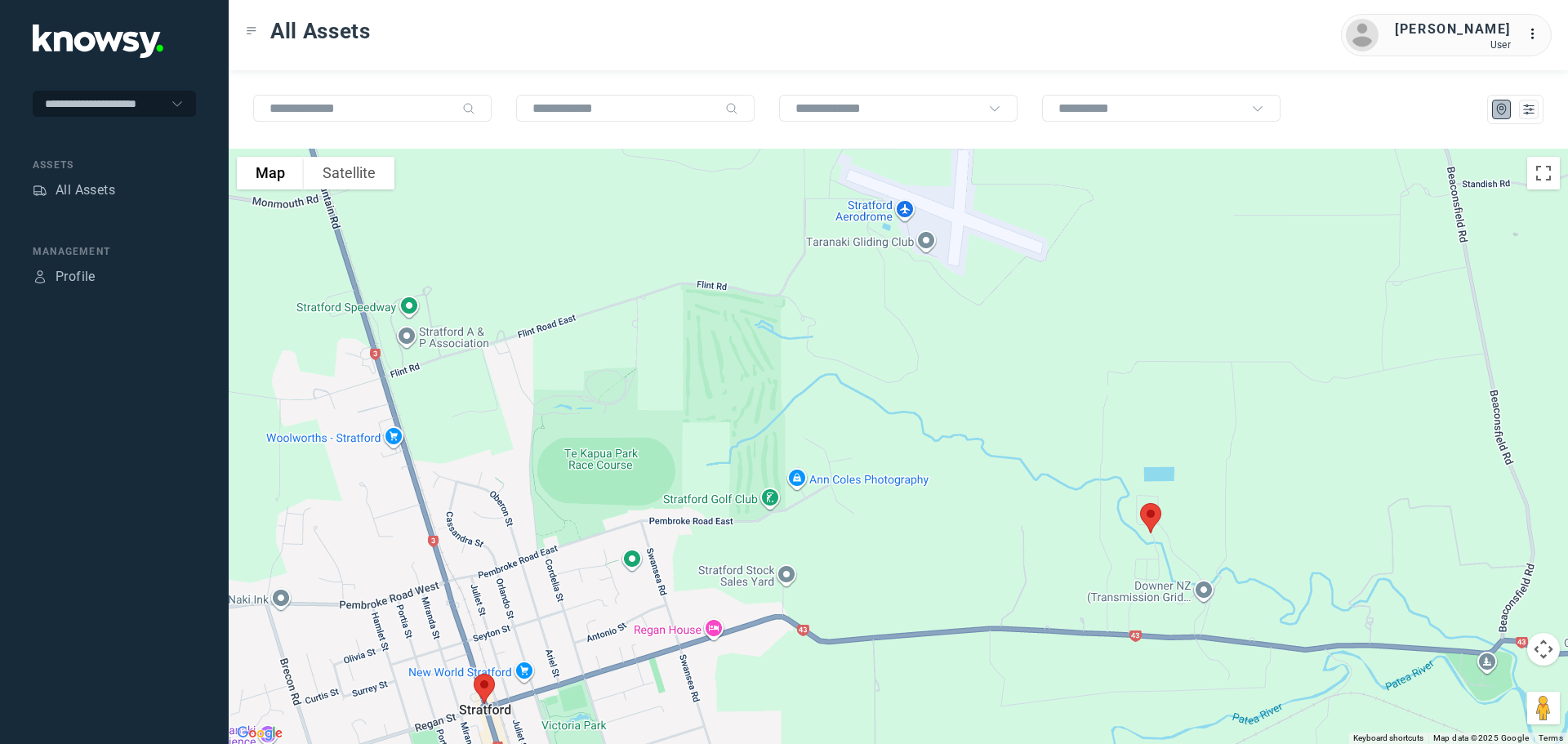
drag, startPoint x: 842, startPoint y: 383, endPoint x: 811, endPoint y: 564, distance: 183.6
click at [811, 564] on div at bounding box center [898, 446] width 1339 height 595
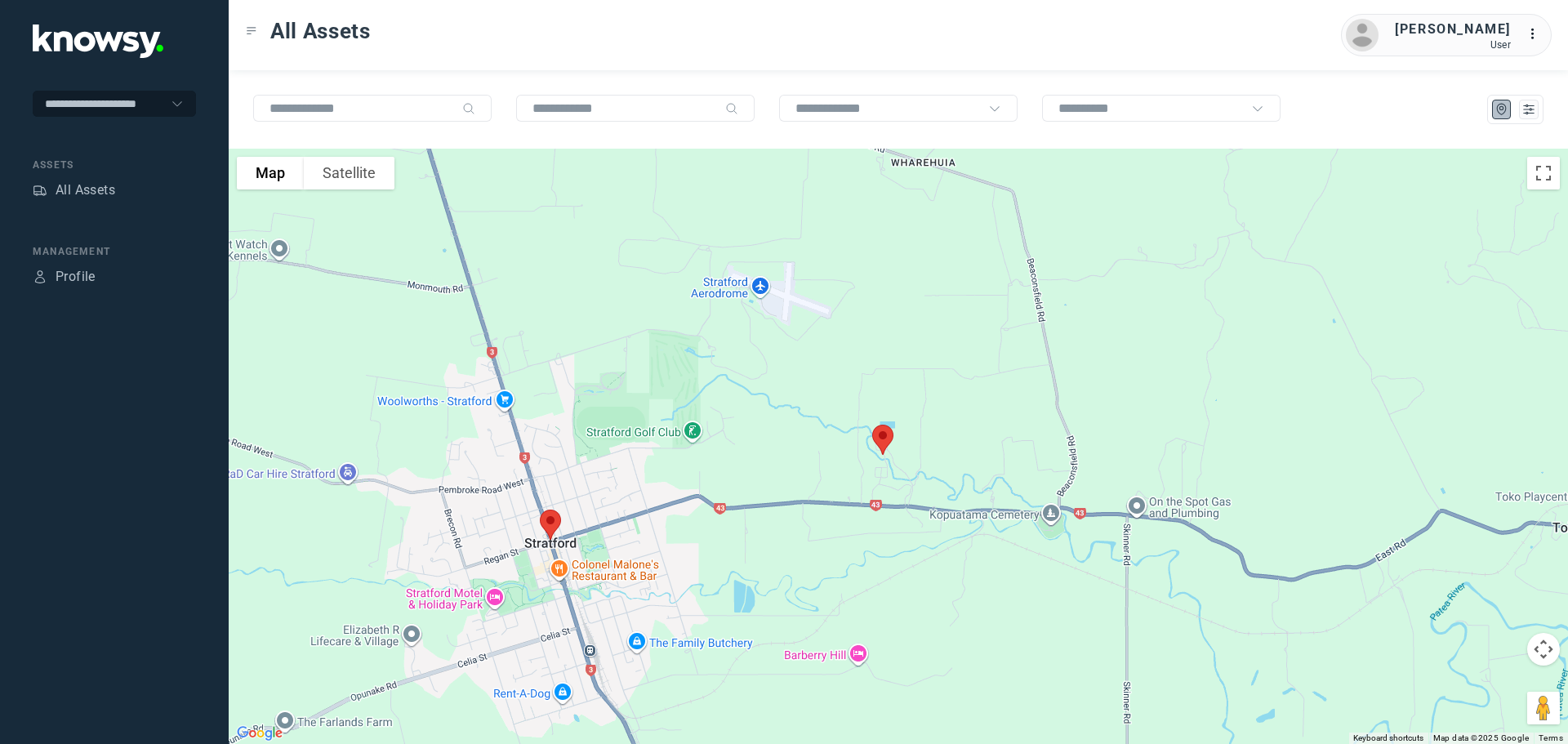
drag, startPoint x: 643, startPoint y: 663, endPoint x: 630, endPoint y: 533, distance: 130.6
click at [630, 533] on div at bounding box center [898, 446] width 1339 height 595
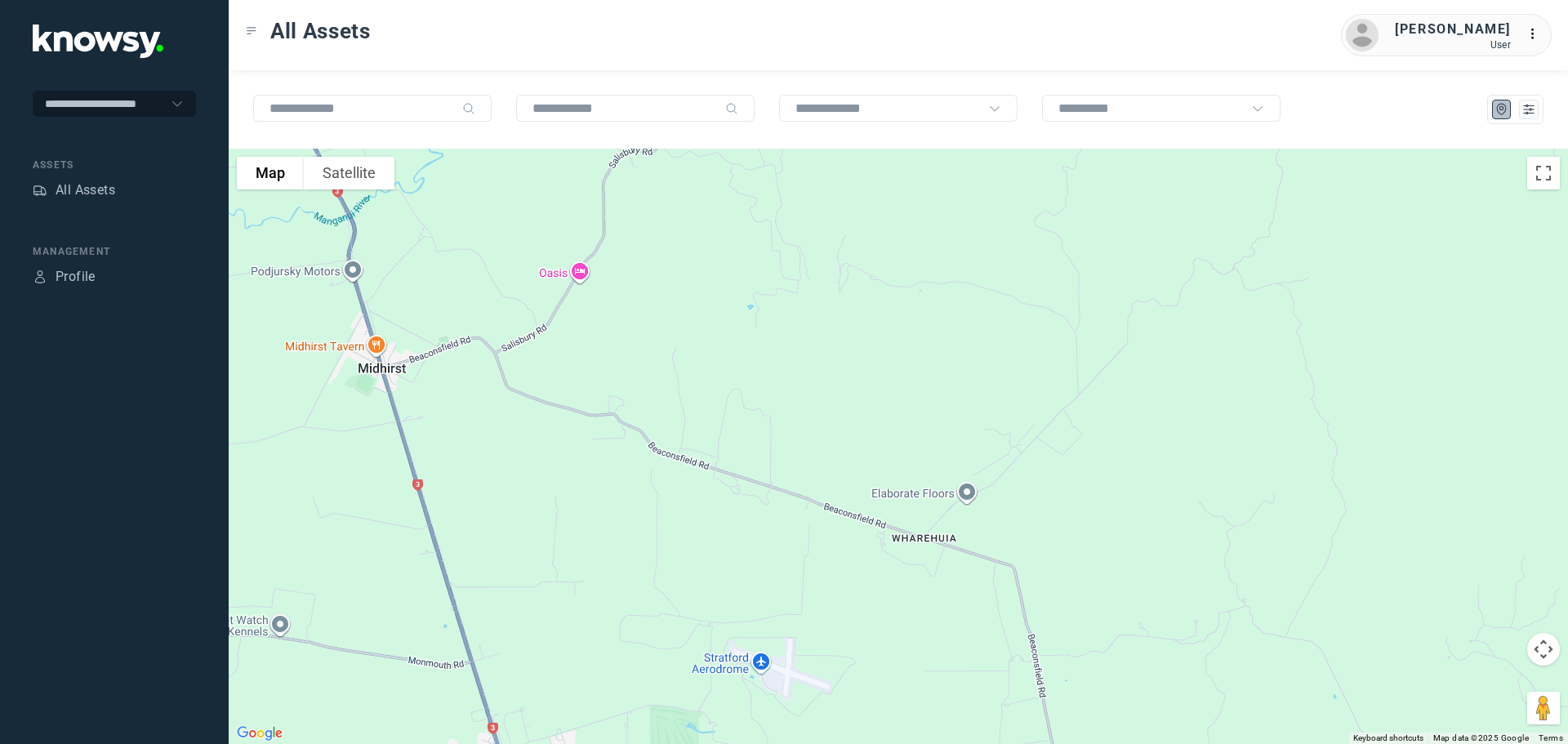
drag, startPoint x: 754, startPoint y: 404, endPoint x: 746, endPoint y: 644, distance: 240.1
click at [764, 743] on html "**********" at bounding box center [784, 372] width 1568 height 744
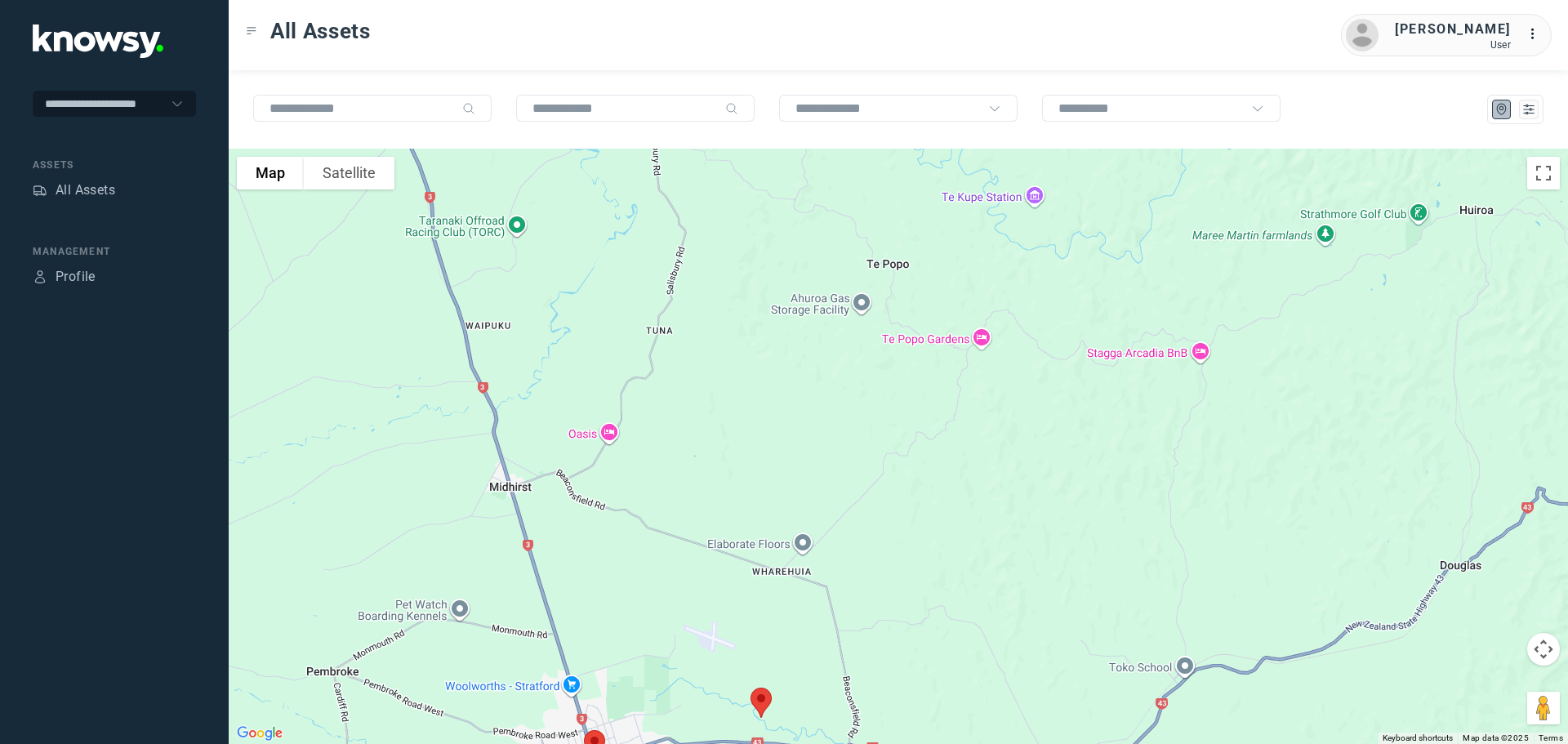
drag, startPoint x: 787, startPoint y: 342, endPoint x: 745, endPoint y: 454, distance: 119.6
click at [745, 454] on div at bounding box center [898, 446] width 1339 height 595
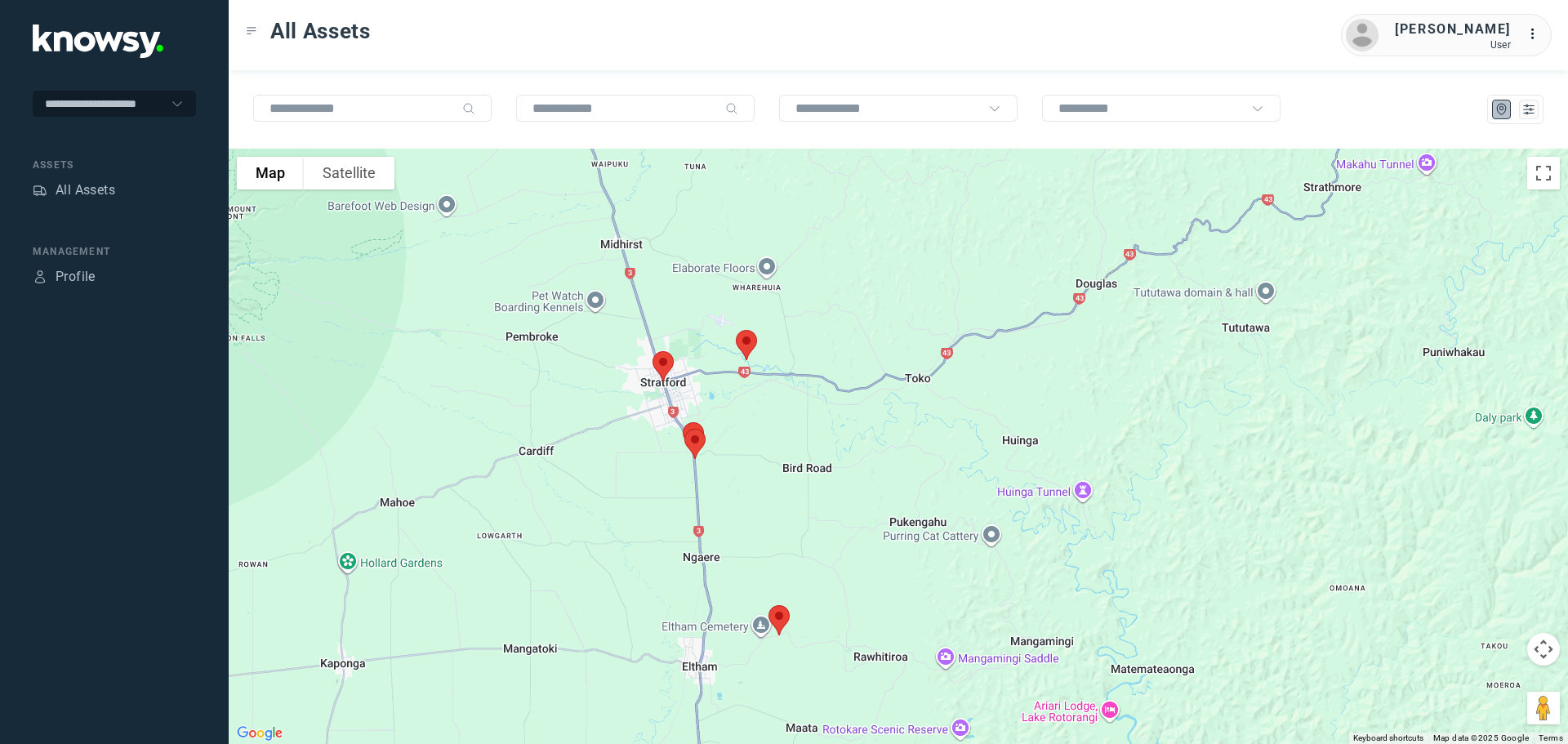
drag, startPoint x: 814, startPoint y: 591, endPoint x: 810, endPoint y: 357, distance: 234.0
click at [810, 359] on div at bounding box center [898, 446] width 1339 height 595
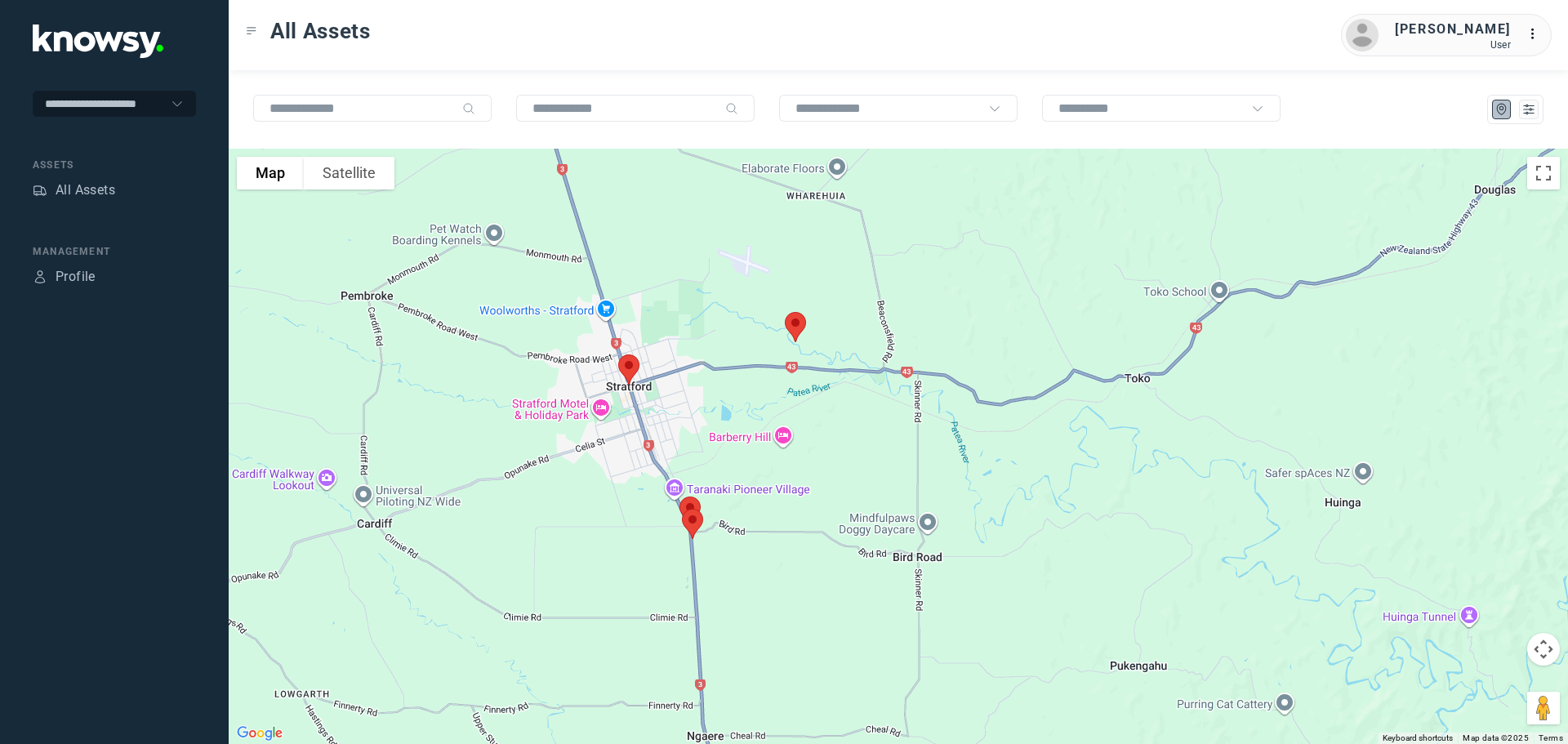
drag, startPoint x: 546, startPoint y: 343, endPoint x: 775, endPoint y: 448, distance: 251.9
click at [775, 448] on div at bounding box center [898, 446] width 1339 height 595
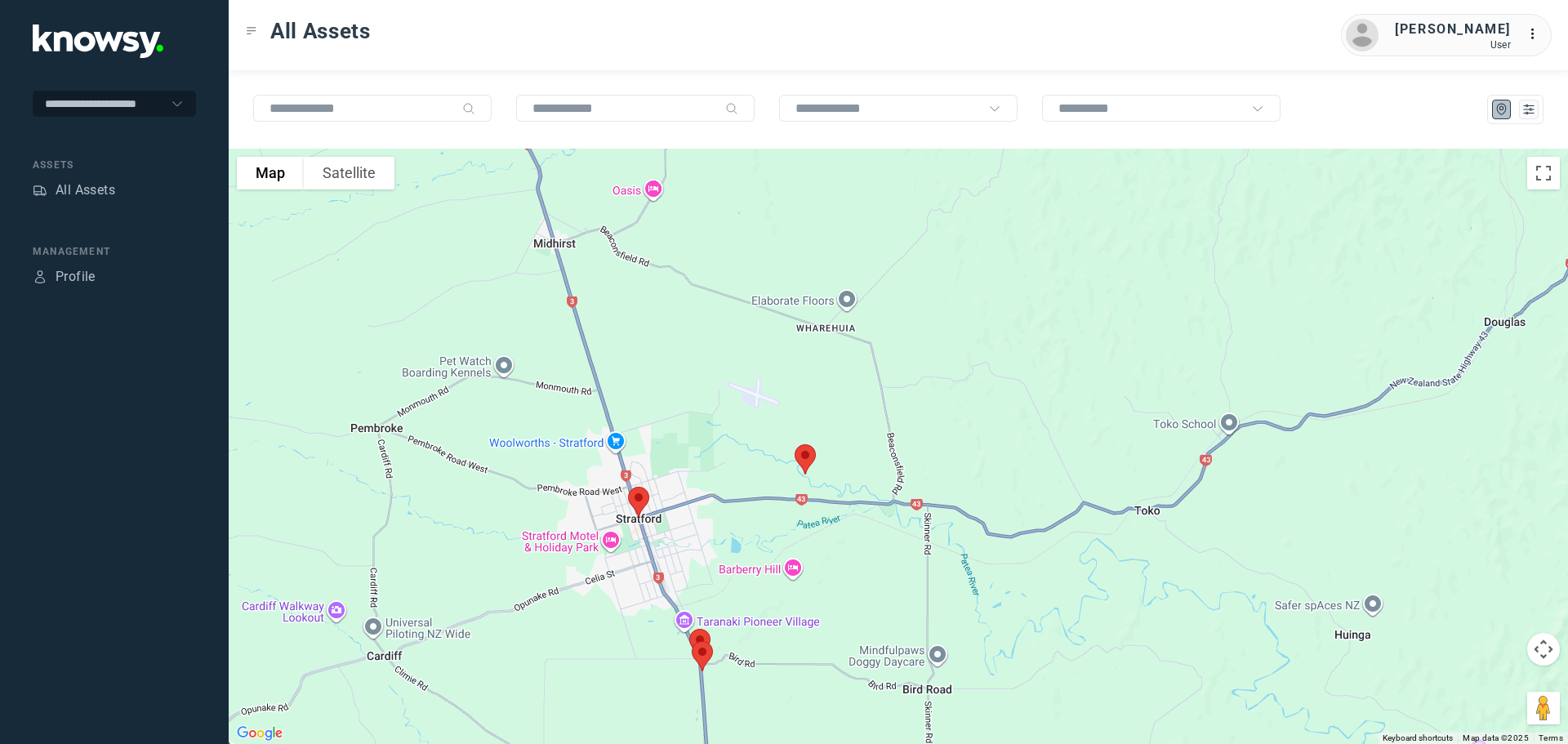
drag, startPoint x: 732, startPoint y: 330, endPoint x: 739, endPoint y: 478, distance: 148.2
click at [739, 478] on div at bounding box center [898, 446] width 1339 height 595
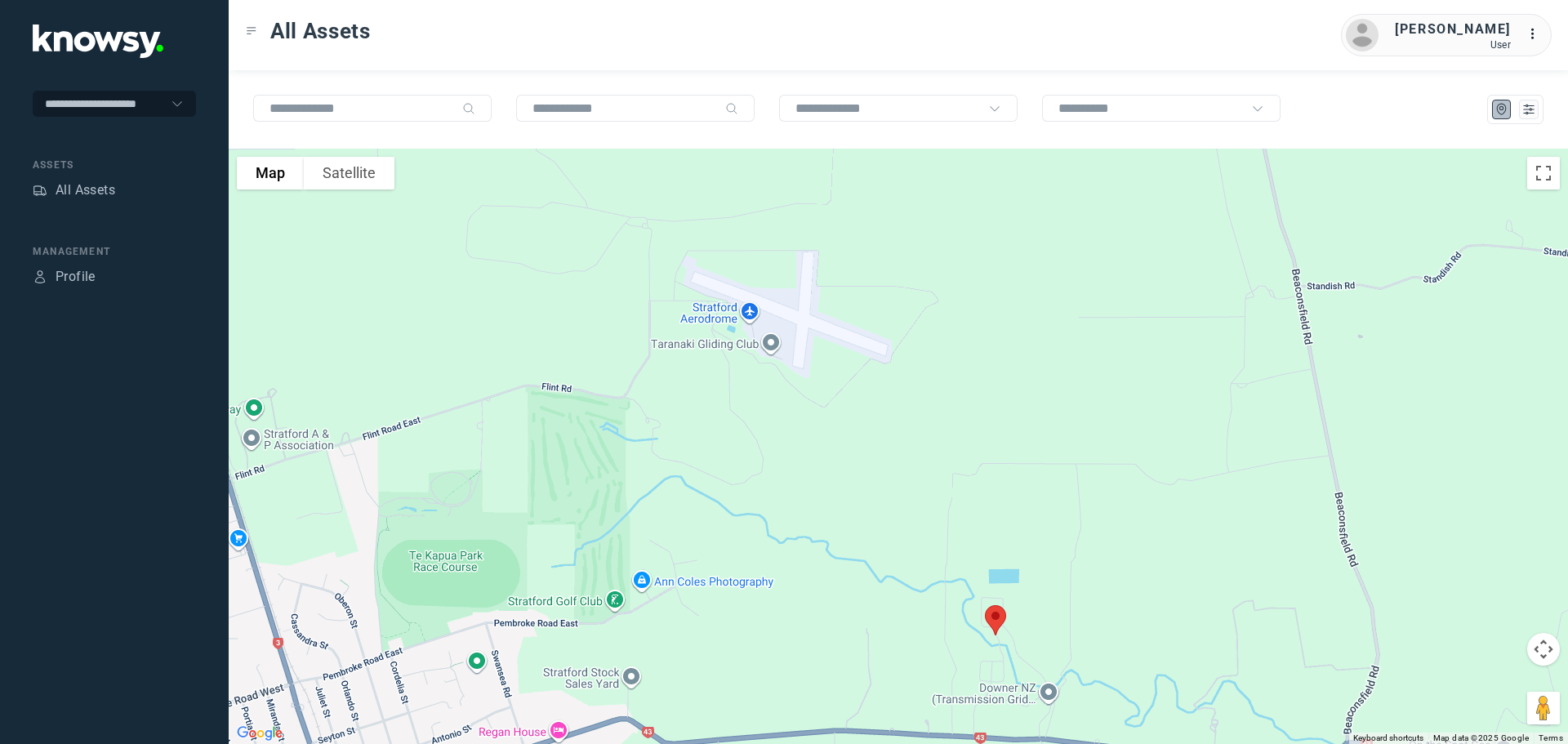
drag, startPoint x: 610, startPoint y: 382, endPoint x: 797, endPoint y: 388, distance: 187.1
click at [797, 388] on div at bounding box center [898, 446] width 1339 height 595
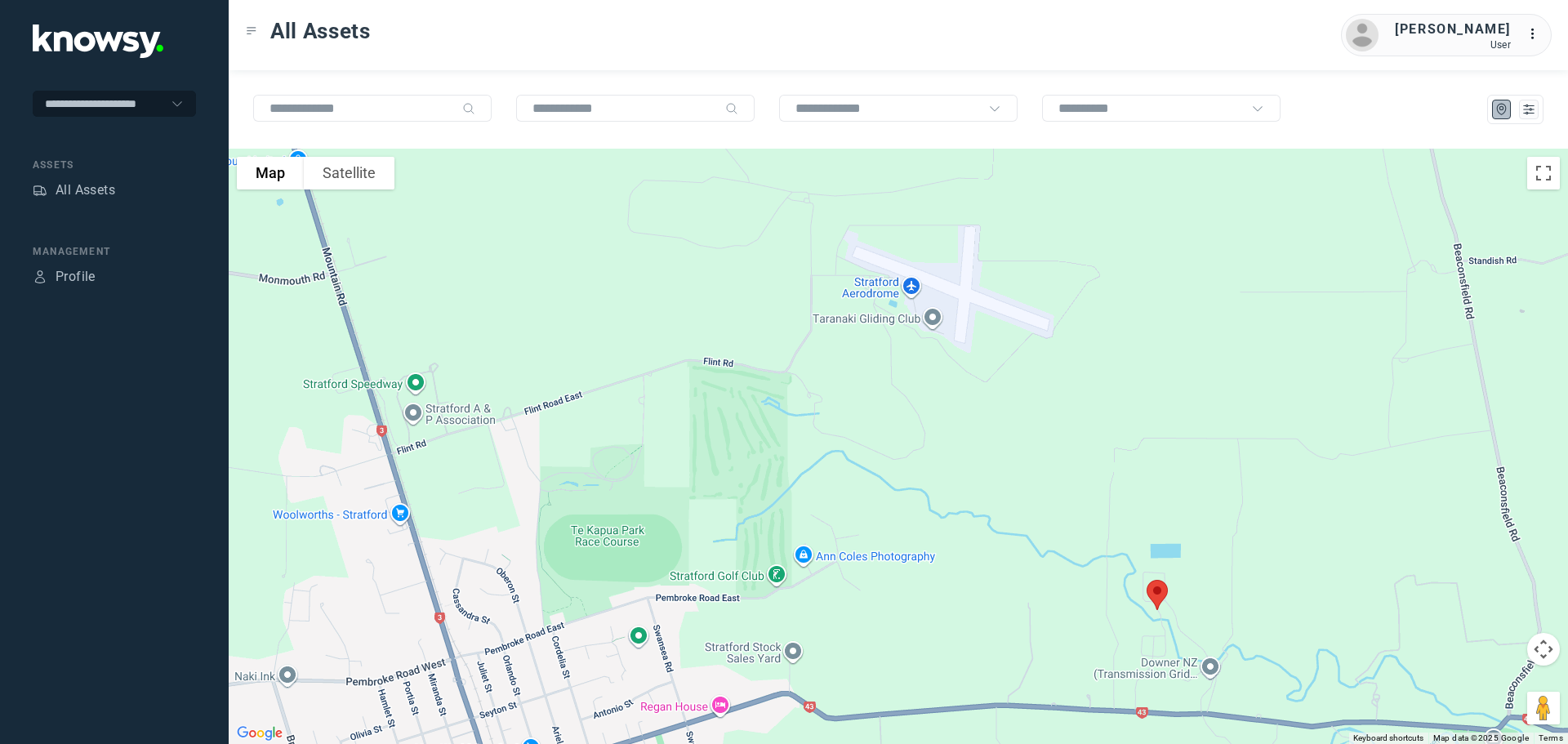
drag, startPoint x: 448, startPoint y: 439, endPoint x: 651, endPoint y: 414, distance: 204.5
click at [651, 414] on div at bounding box center [898, 446] width 1339 height 595
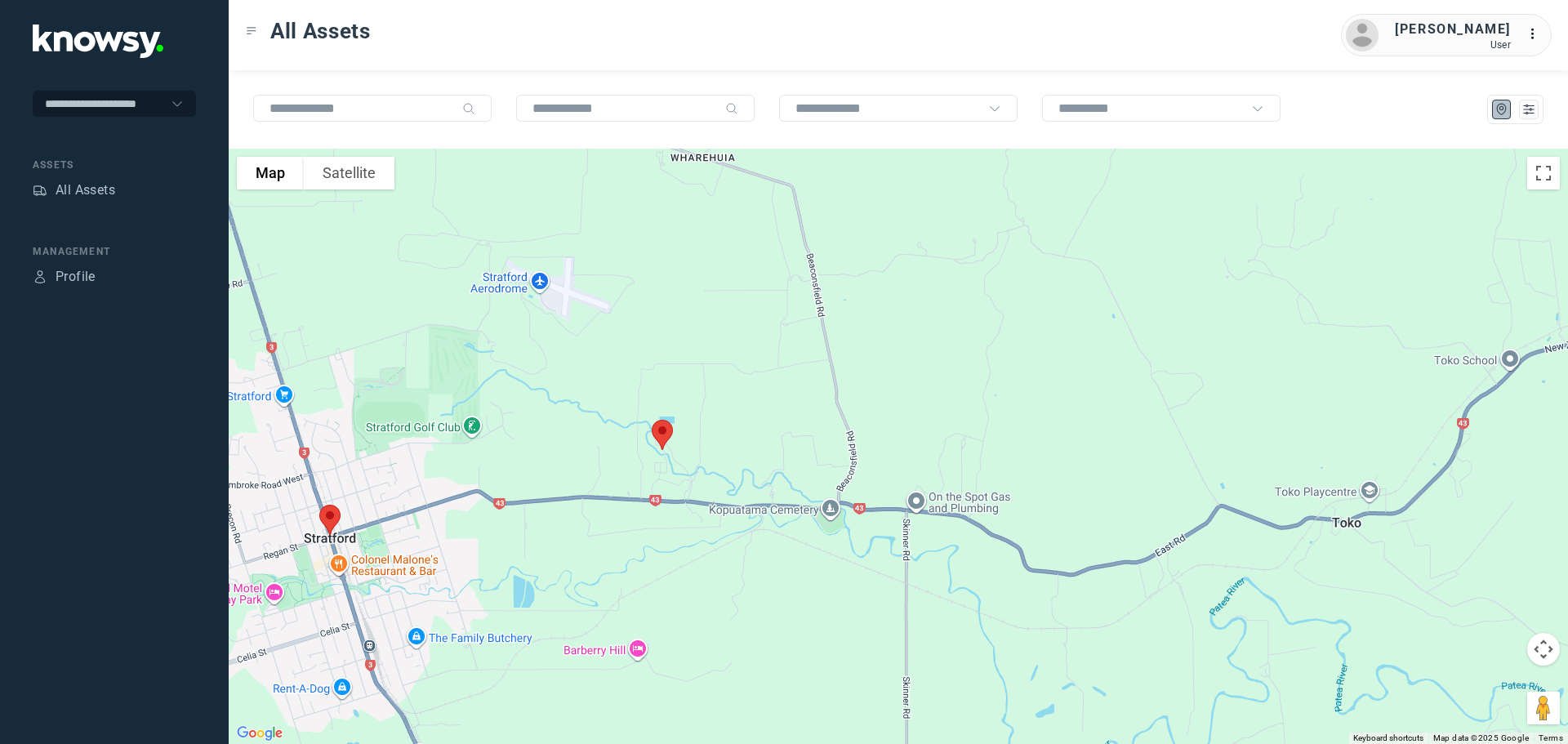
drag, startPoint x: 1072, startPoint y: 539, endPoint x: 697, endPoint y: 505, distance: 376.5
click at [697, 505] on div at bounding box center [898, 446] width 1339 height 595
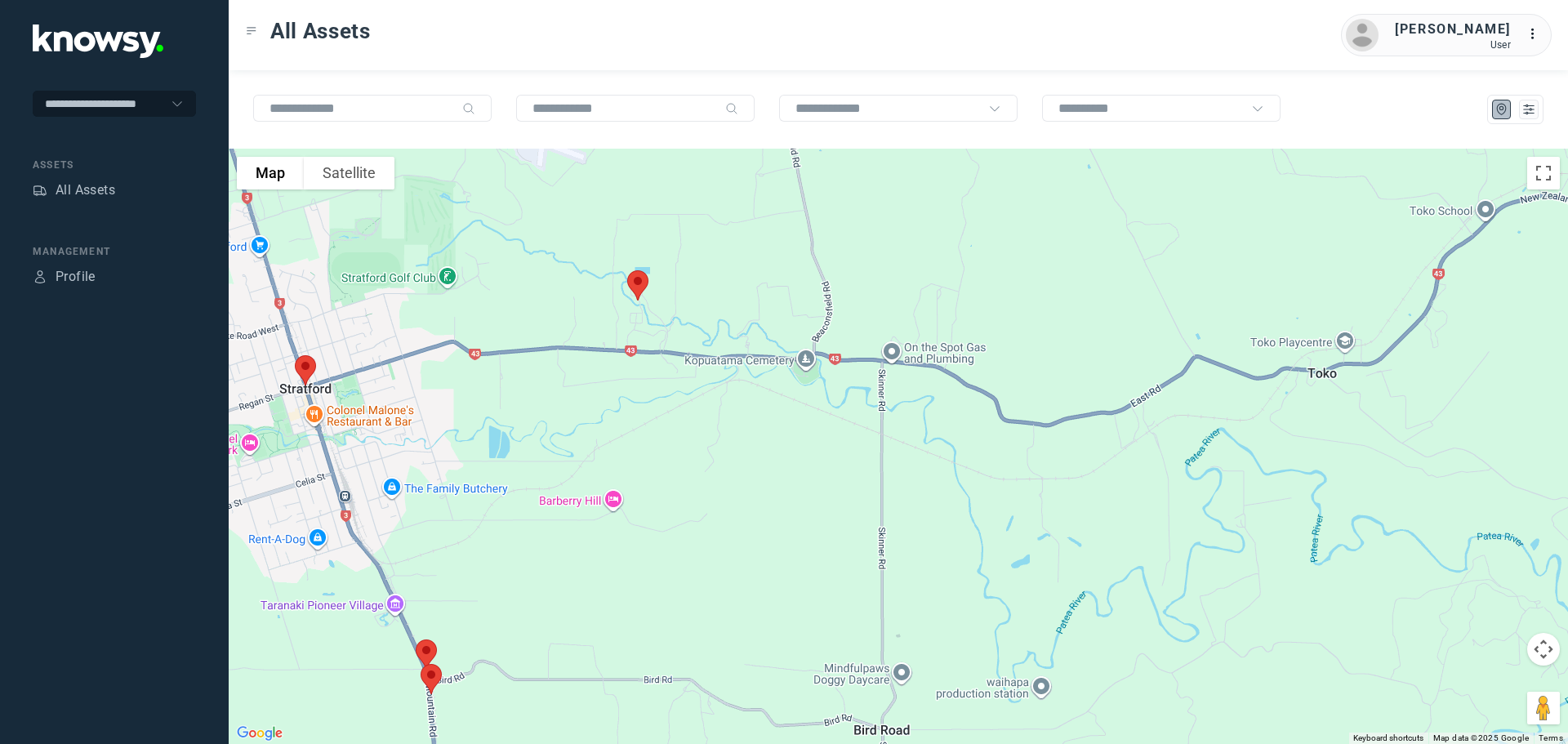
drag, startPoint x: 835, startPoint y: 554, endPoint x: 814, endPoint y: 401, distance: 154.4
click at [814, 401] on div at bounding box center [898, 446] width 1339 height 595
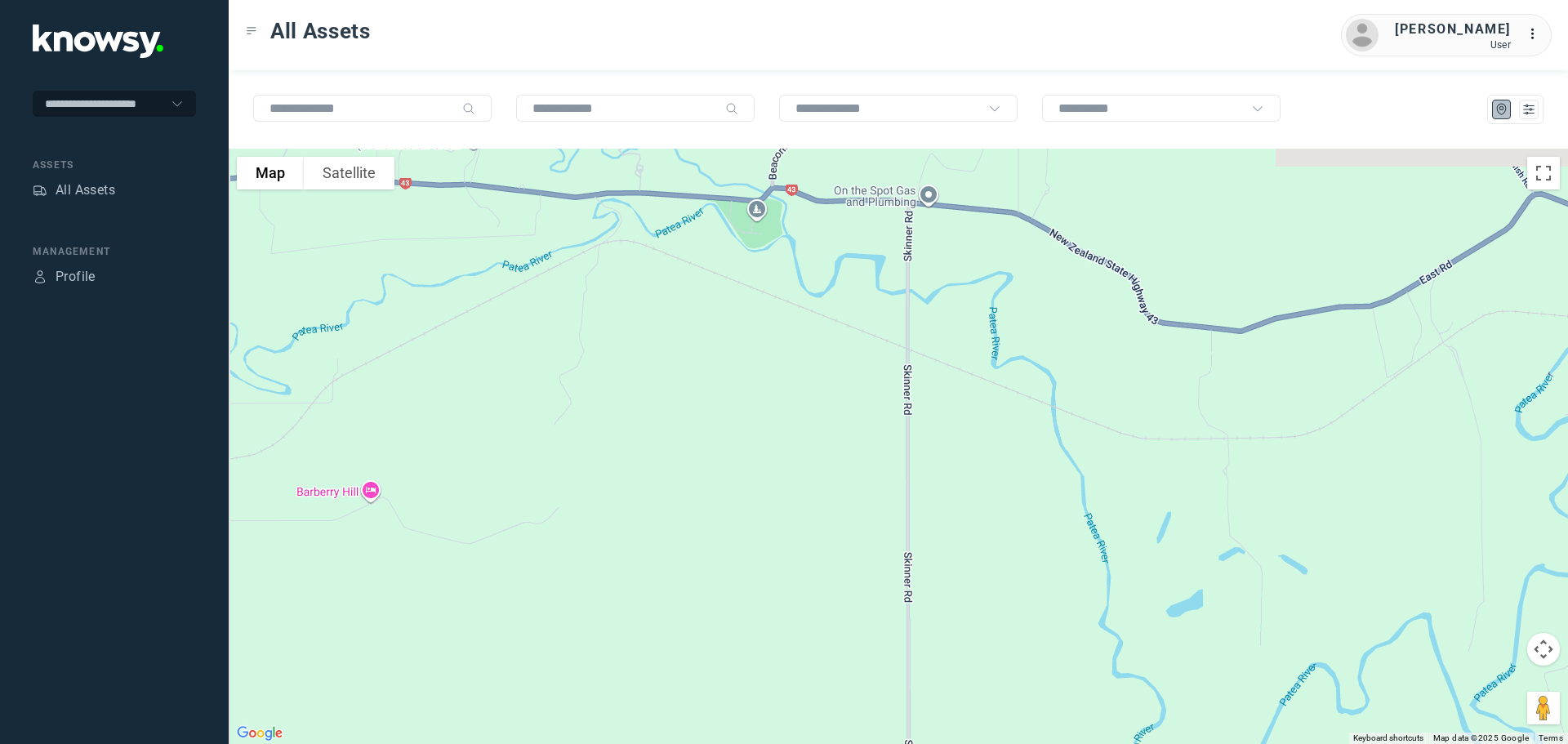
drag, startPoint x: 796, startPoint y: 380, endPoint x: 816, endPoint y: 494, distance: 115.7
click at [816, 494] on div at bounding box center [898, 446] width 1339 height 595
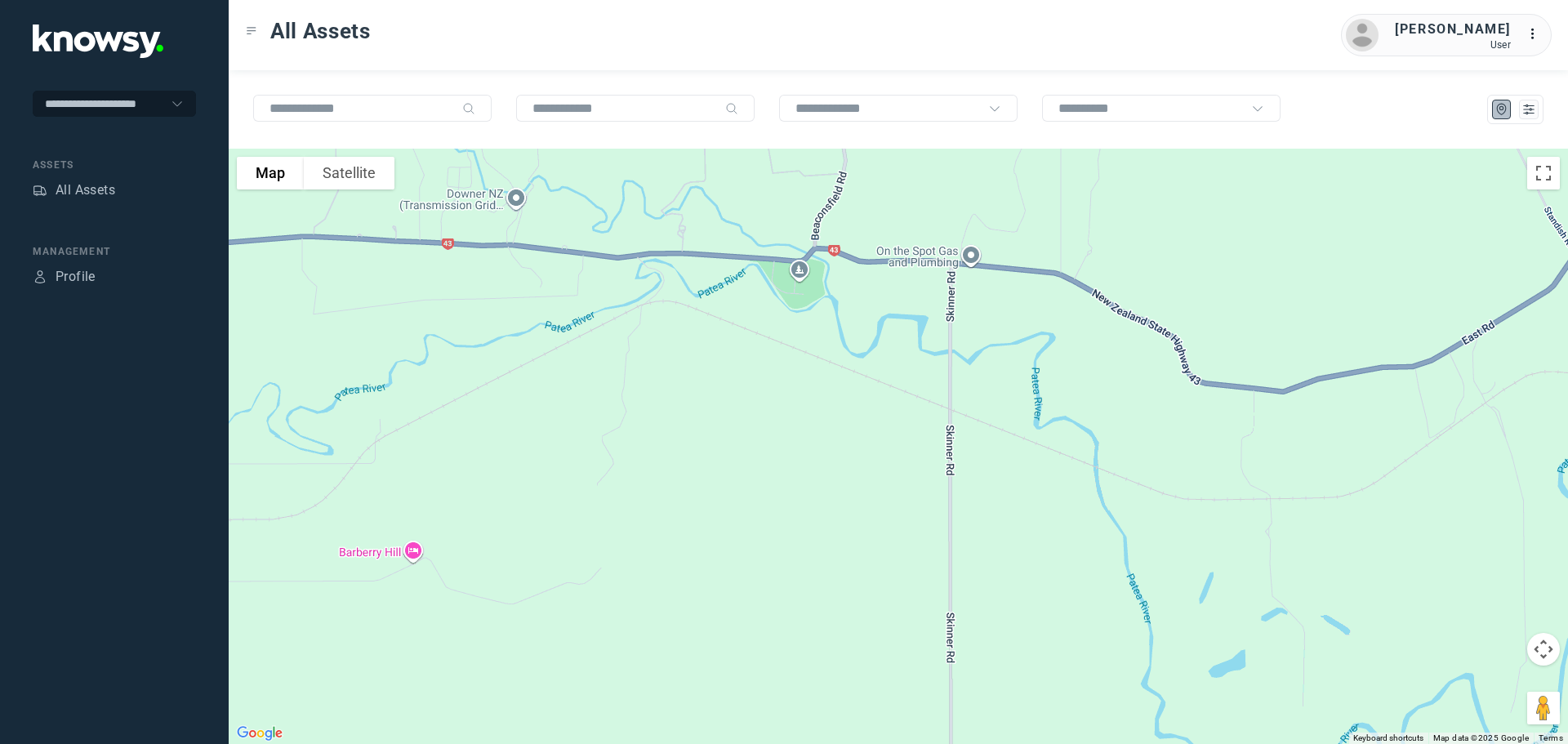
drag, startPoint x: 770, startPoint y: 360, endPoint x: 813, endPoint y: 420, distance: 73.8
click at [813, 420] on div at bounding box center [898, 446] width 1339 height 595
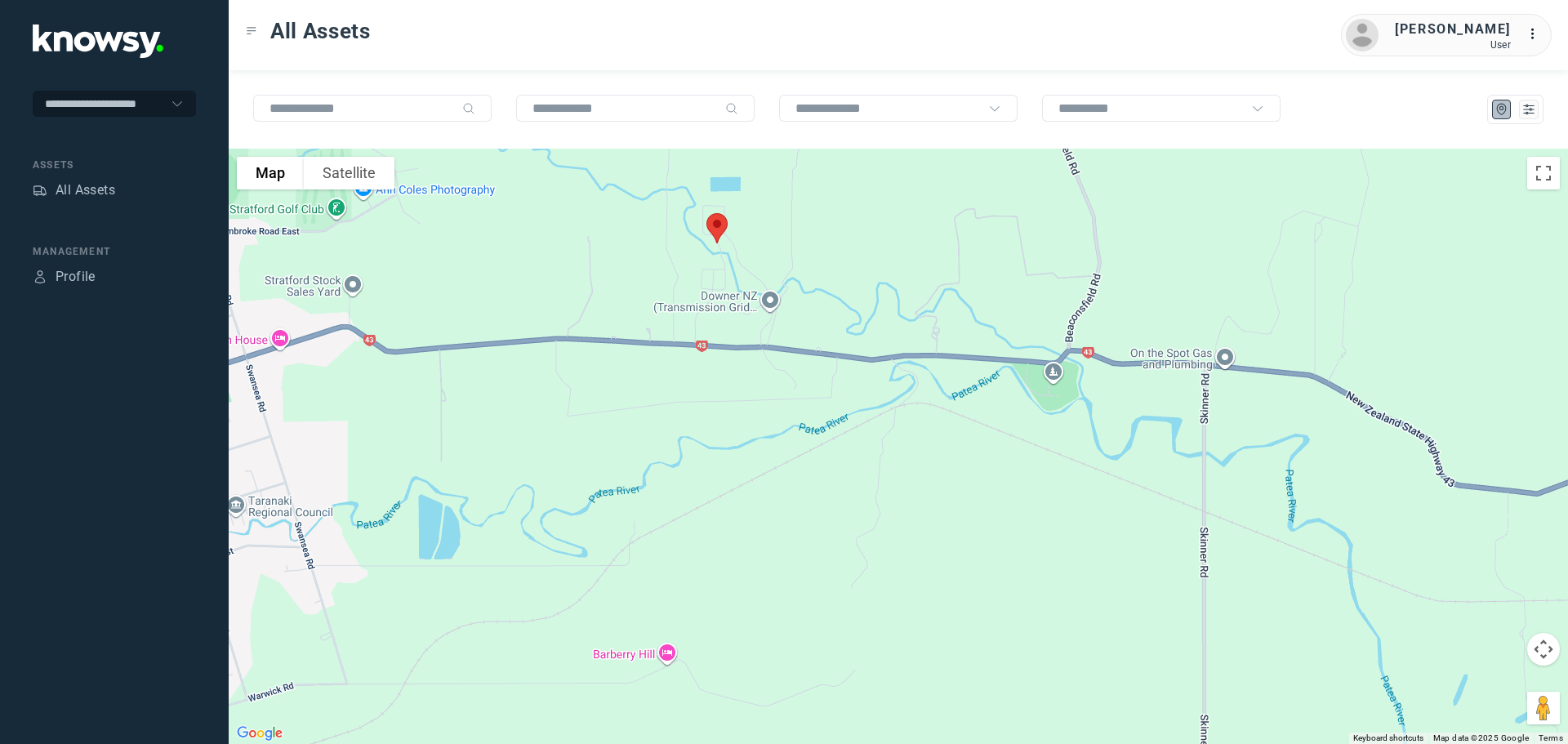
drag, startPoint x: 731, startPoint y: 330, endPoint x: 989, endPoint y: 433, distance: 277.8
click at [989, 433] on div at bounding box center [898, 446] width 1339 height 595
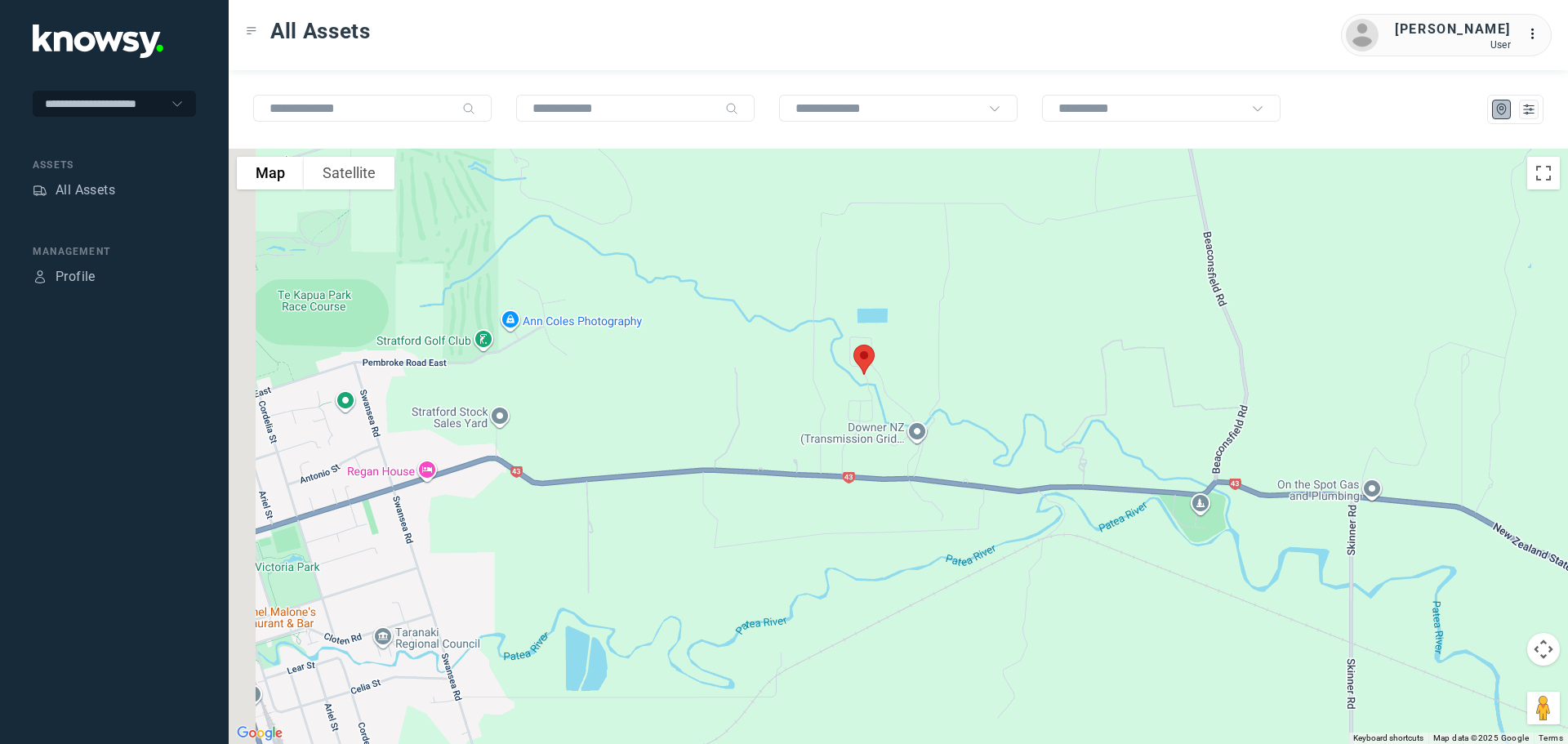
drag, startPoint x: 664, startPoint y: 347, endPoint x: 861, endPoint y: 527, distance: 266.9
click at [861, 527] on div at bounding box center [898, 446] width 1339 height 595
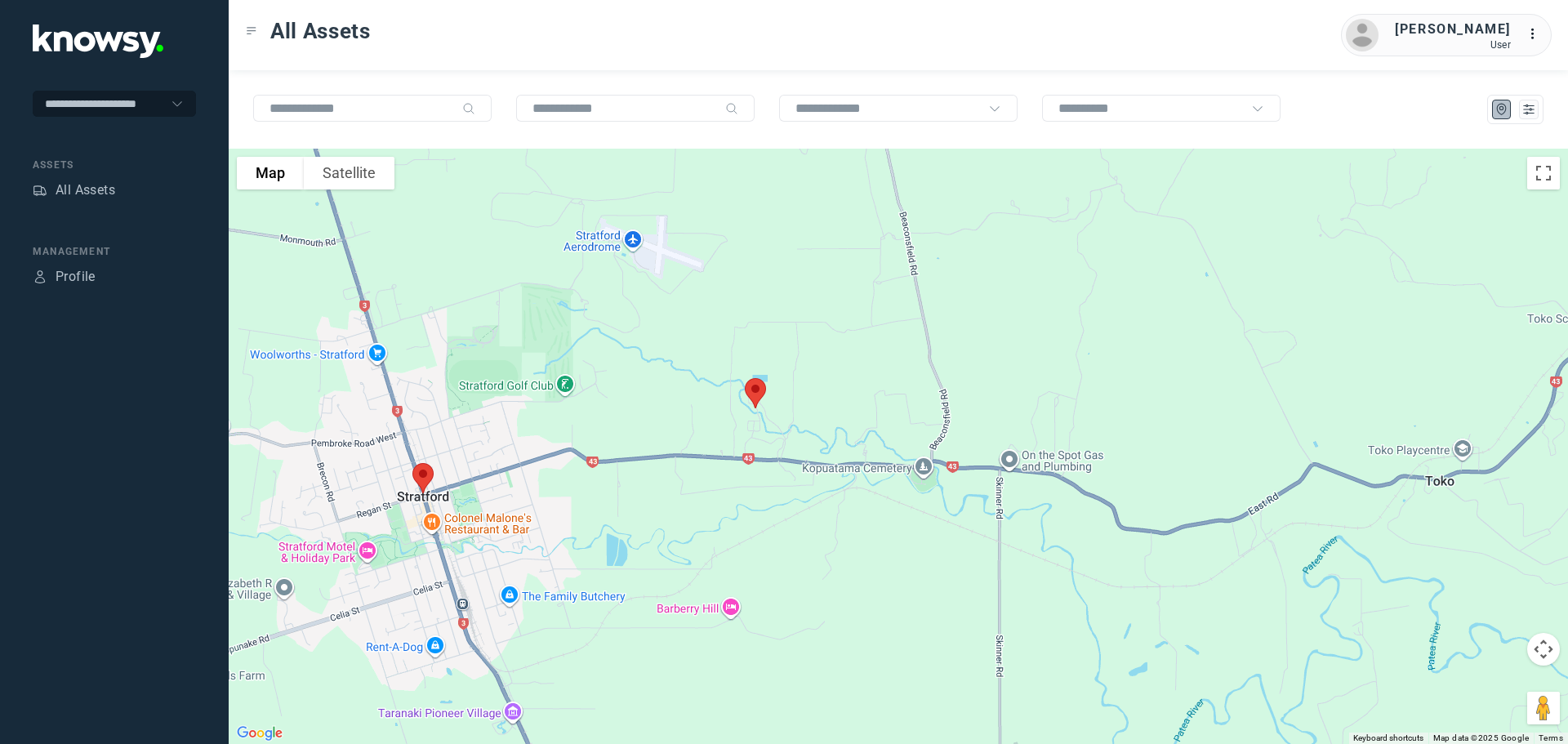
drag, startPoint x: 457, startPoint y: 345, endPoint x: 467, endPoint y: 345, distance: 10.0
click at [467, 345] on div at bounding box center [898, 446] width 1339 height 595
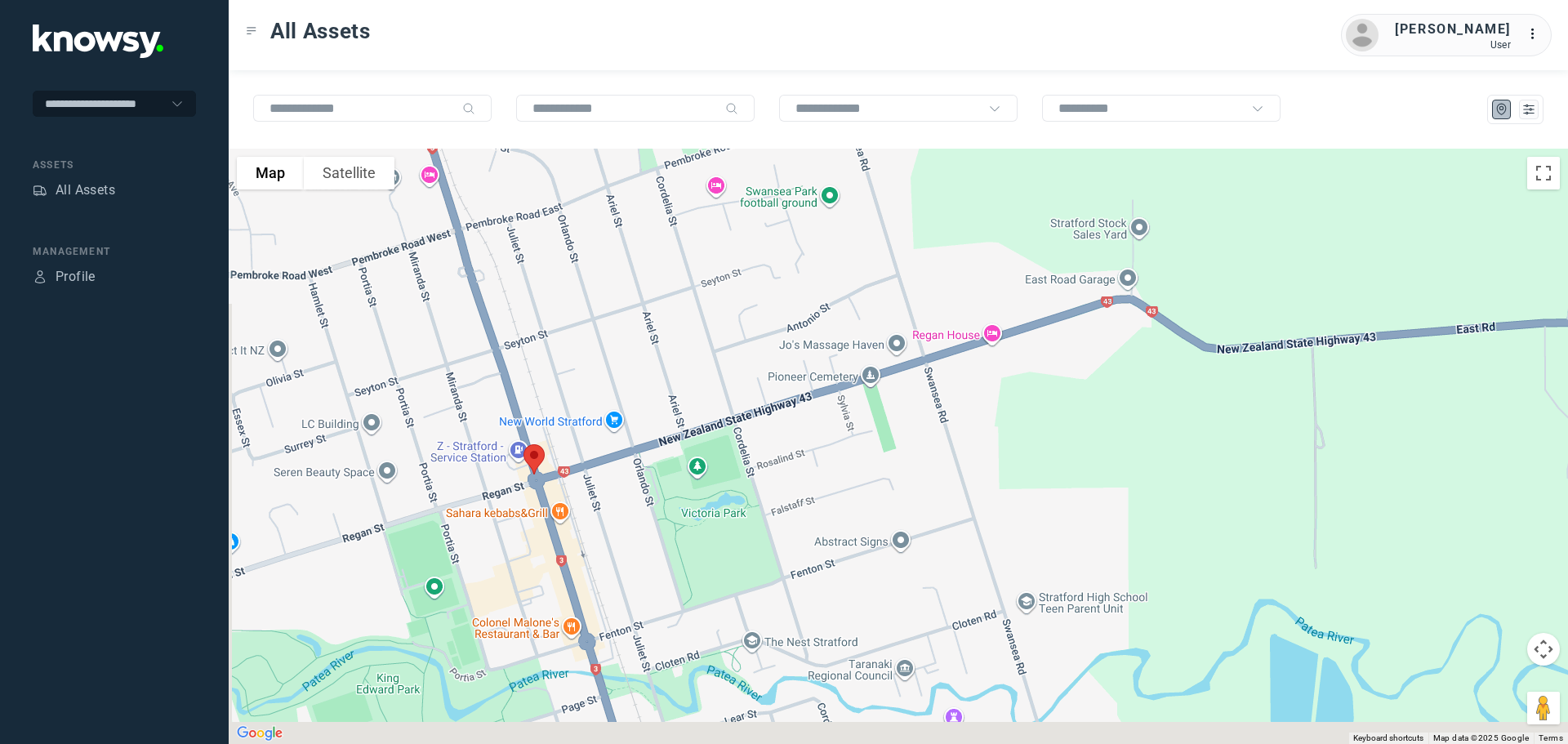
drag, startPoint x: 521, startPoint y: 582, endPoint x: 527, endPoint y: 408, distance: 174.1
click at [527, 408] on div at bounding box center [898, 446] width 1339 height 595
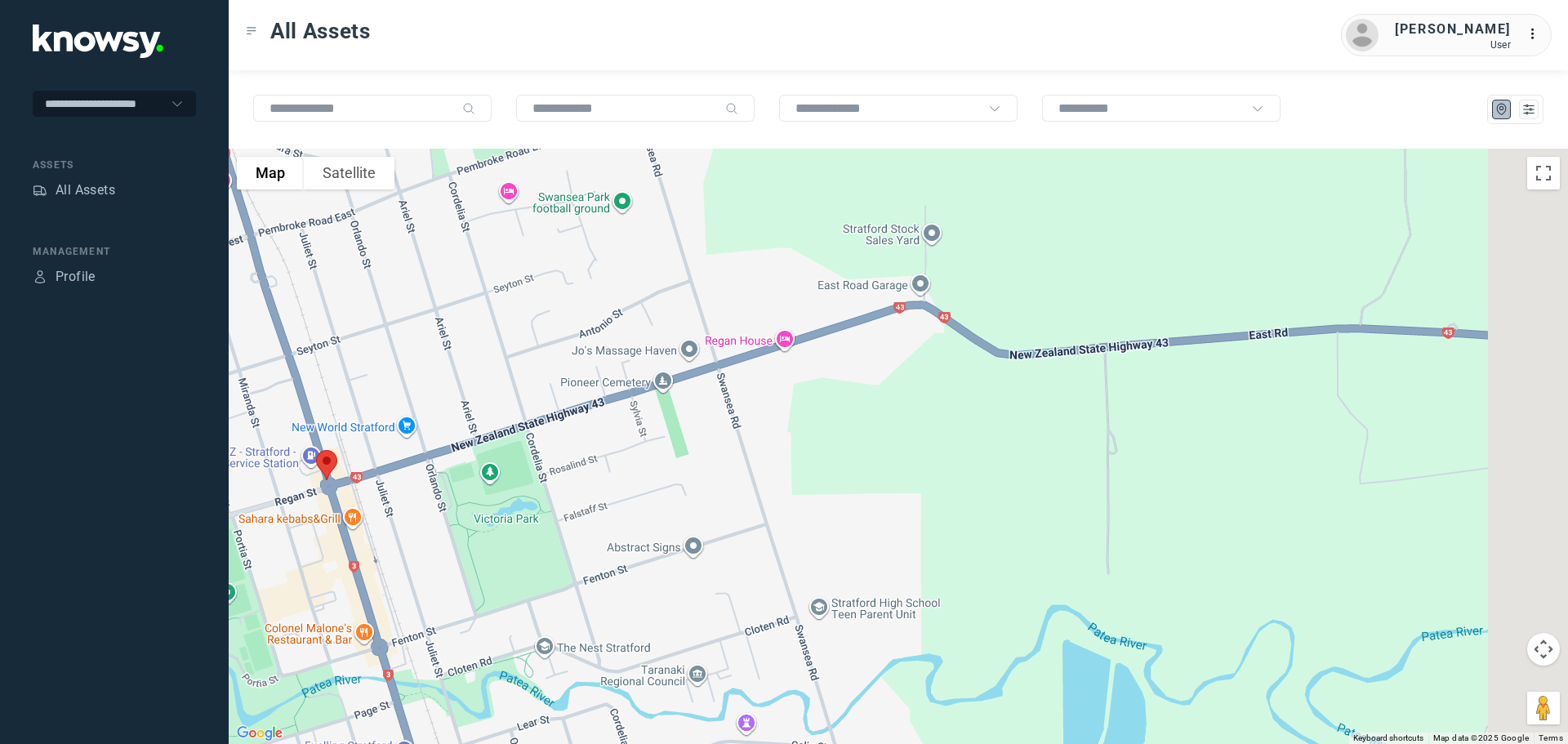
drag, startPoint x: 692, startPoint y: 438, endPoint x: 474, endPoint y: 460, distance: 219.1
click at [474, 460] on div at bounding box center [898, 446] width 1339 height 595
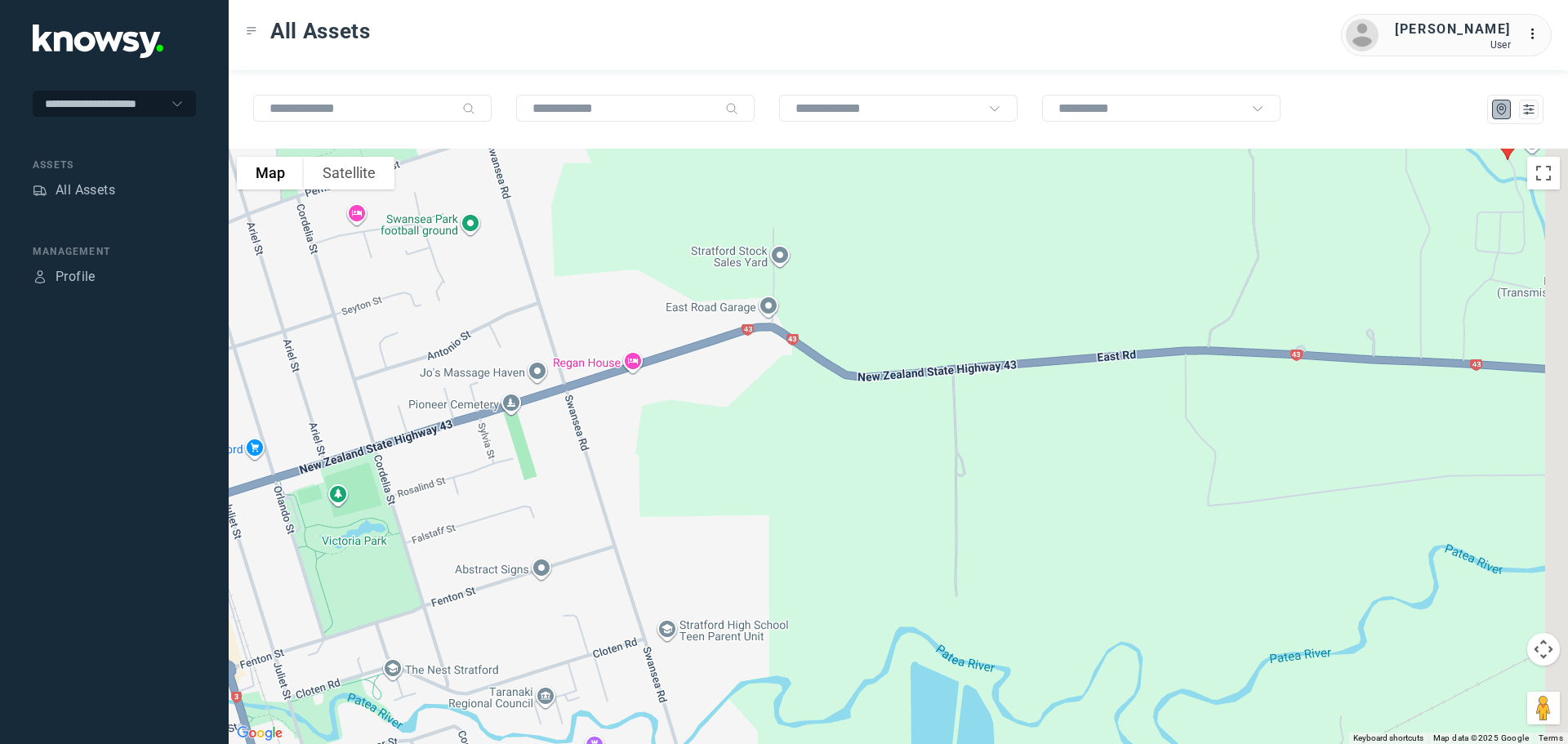
drag, startPoint x: 700, startPoint y: 369, endPoint x: 589, endPoint y: 382, distance: 111.8
click at [589, 387] on div at bounding box center [898, 446] width 1339 height 595
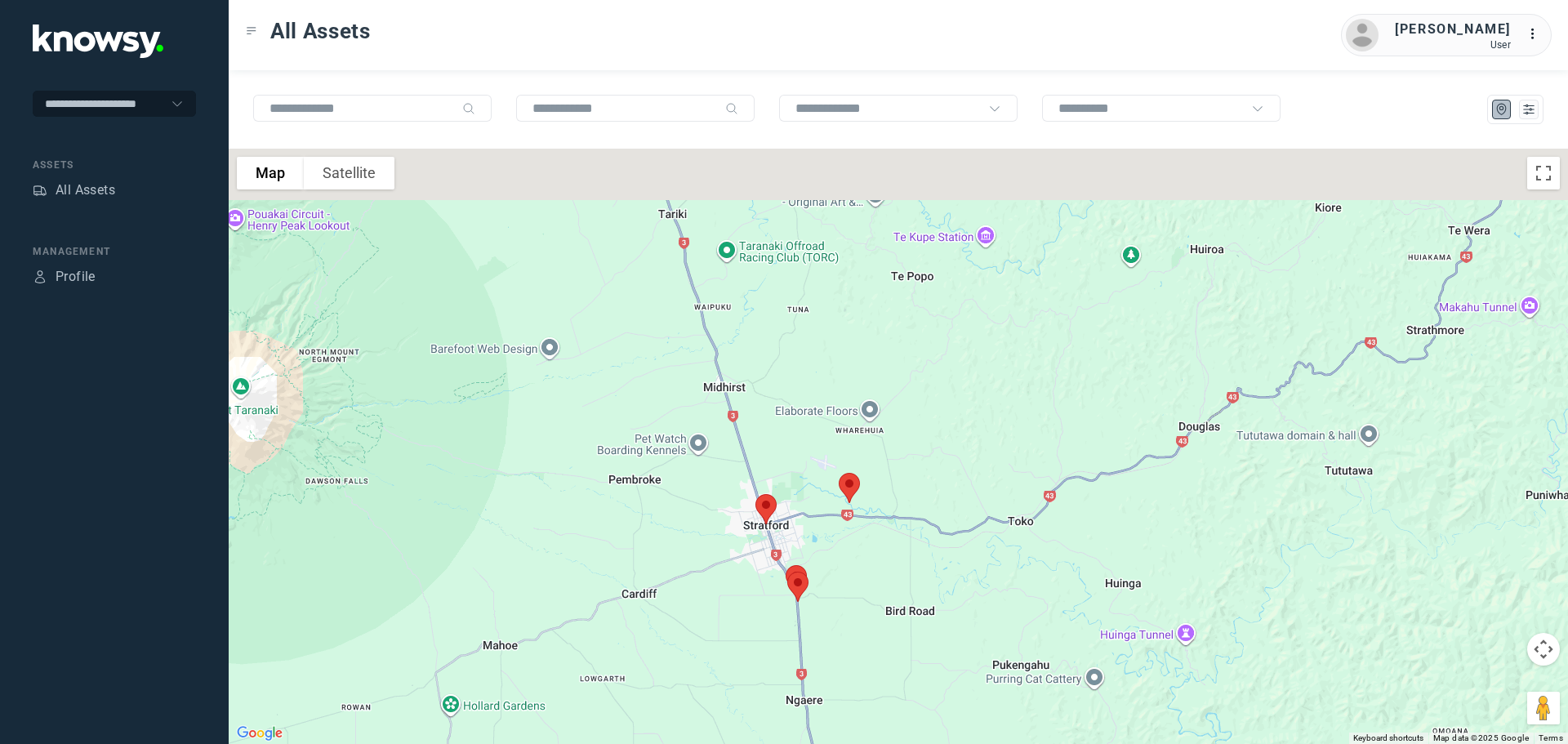
drag, startPoint x: 661, startPoint y: 307, endPoint x: 650, endPoint y: 580, distance: 273.2
click at [650, 580] on div at bounding box center [898, 446] width 1339 height 595
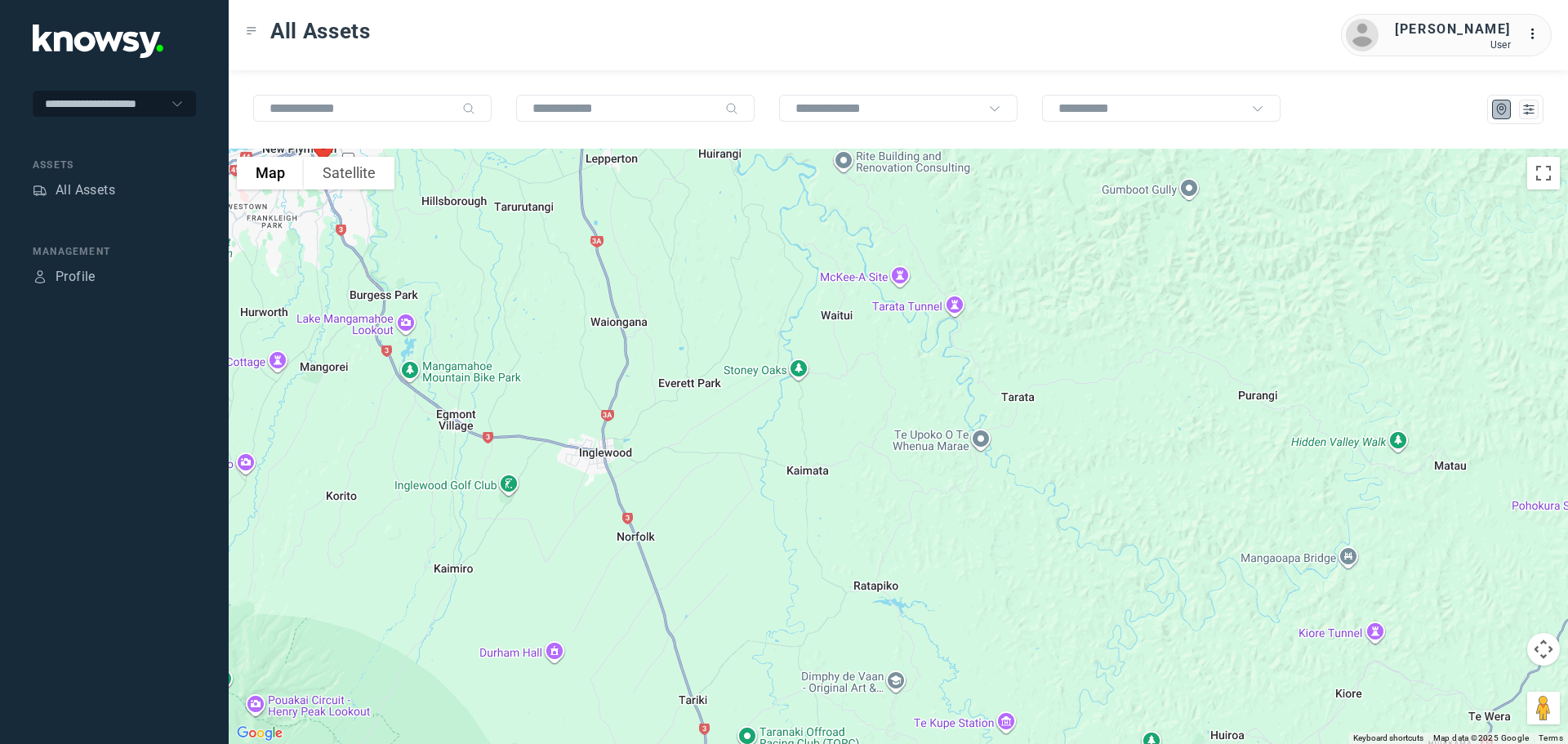
drag, startPoint x: 668, startPoint y: 320, endPoint x: 714, endPoint y: 509, distance: 194.5
click at [706, 561] on div at bounding box center [898, 446] width 1339 height 595
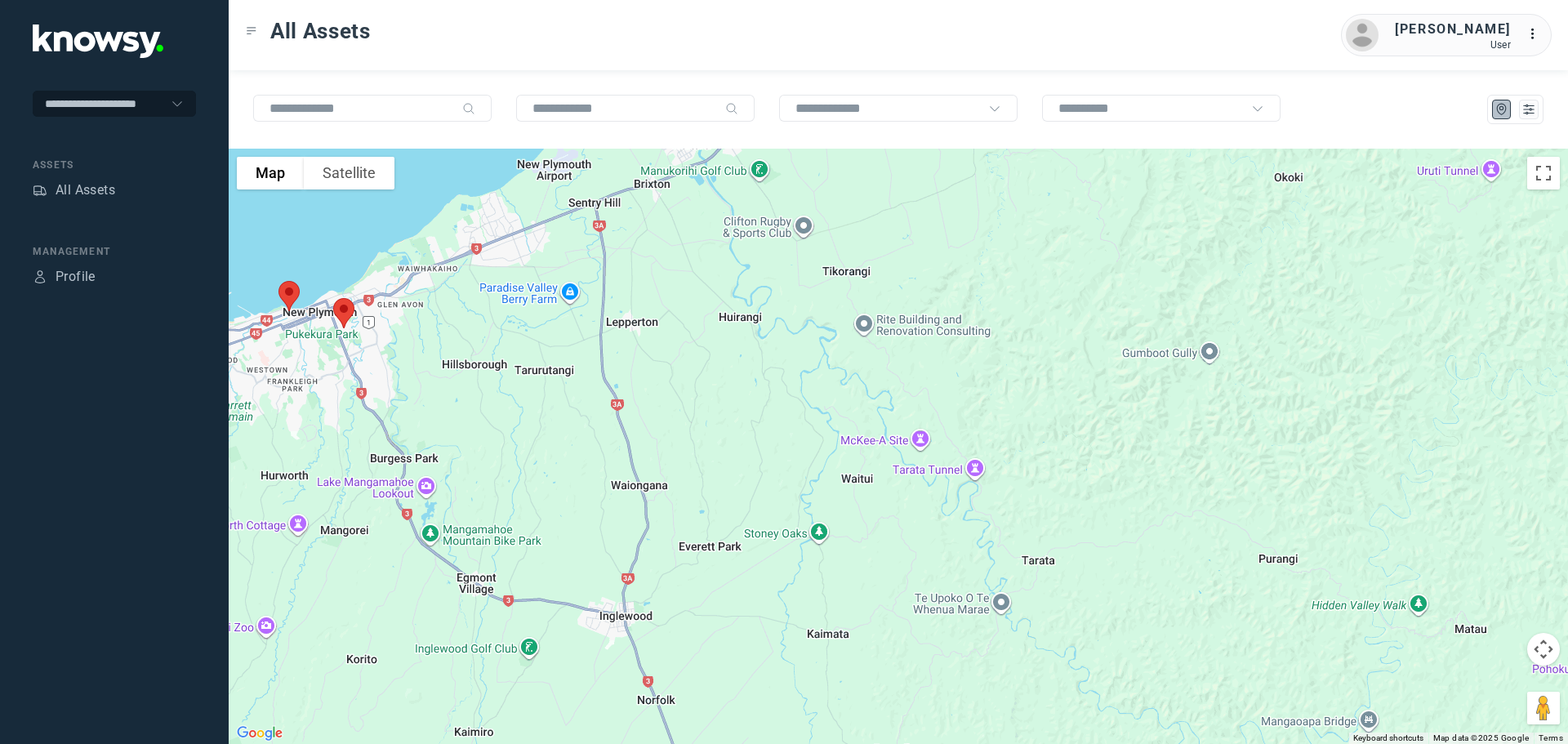
drag, startPoint x: 682, startPoint y: 422, endPoint x: 694, endPoint y: 476, distance: 55.3
click at [694, 476] on div at bounding box center [898, 446] width 1339 height 595
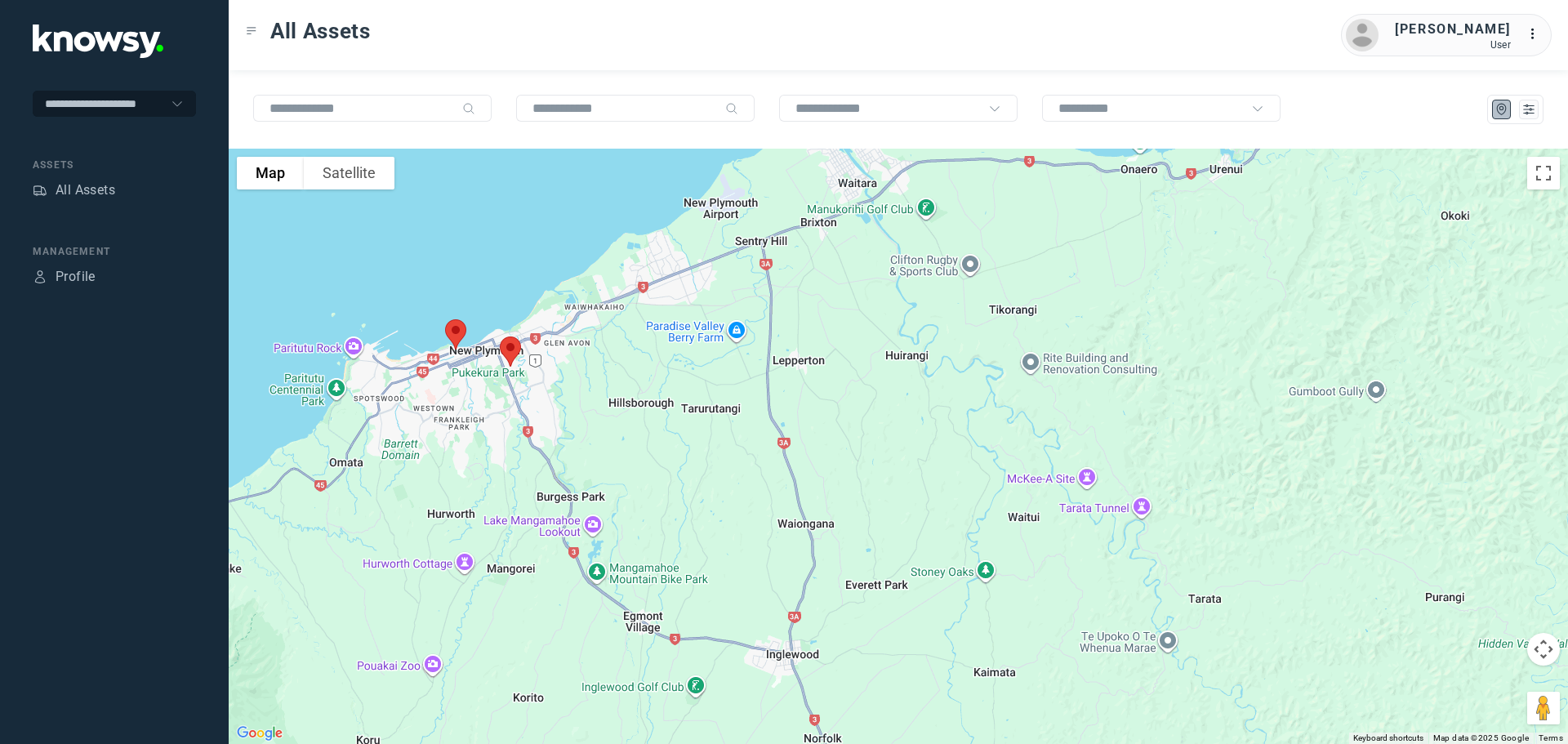
drag, startPoint x: 440, startPoint y: 417, endPoint x: 552, endPoint y: 397, distance: 113.8
click at [552, 397] on div at bounding box center [898, 446] width 1339 height 595
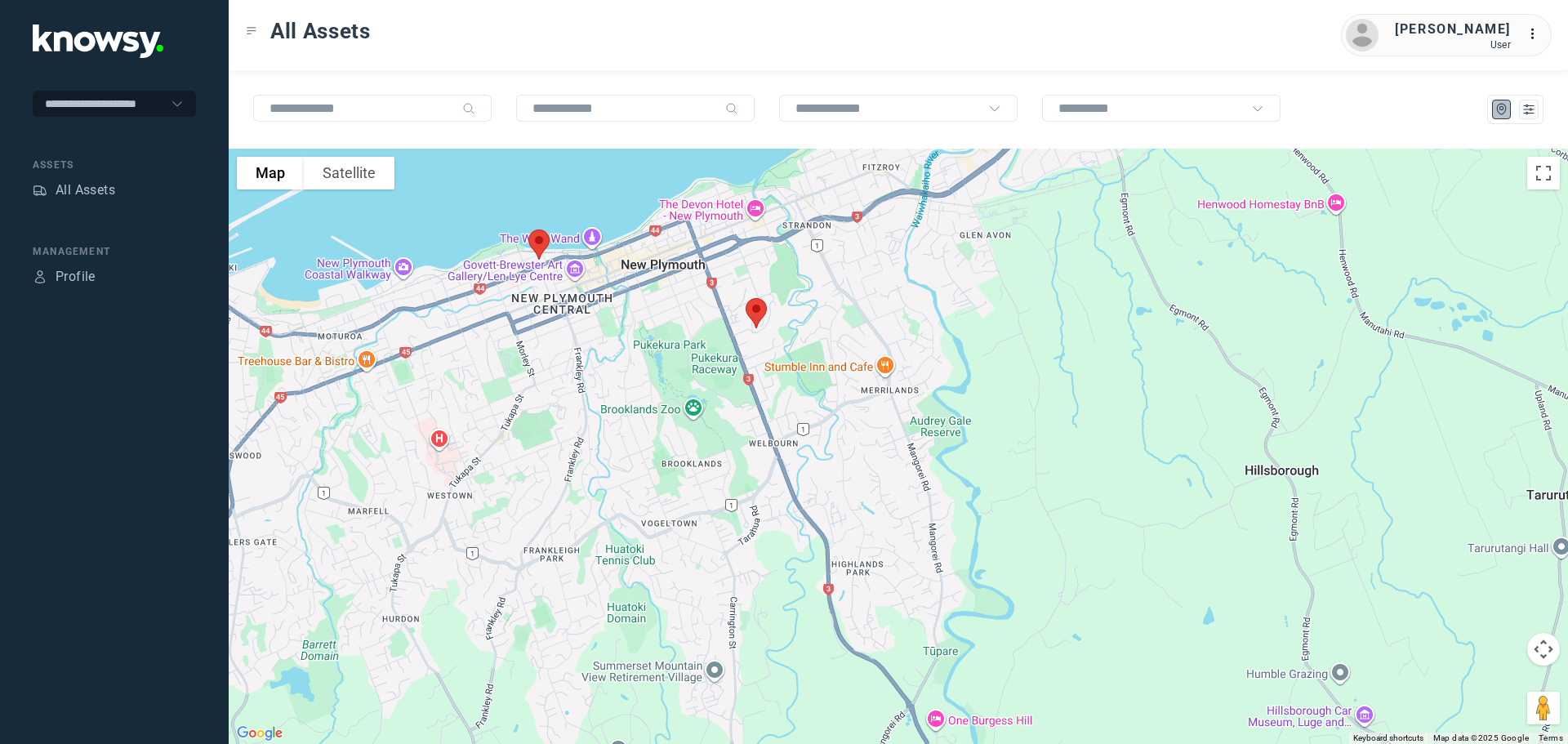
drag, startPoint x: 435, startPoint y: 336, endPoint x: 579, endPoint y: 360, distance: 146.0
click at [579, 360] on div at bounding box center [898, 446] width 1339 height 595
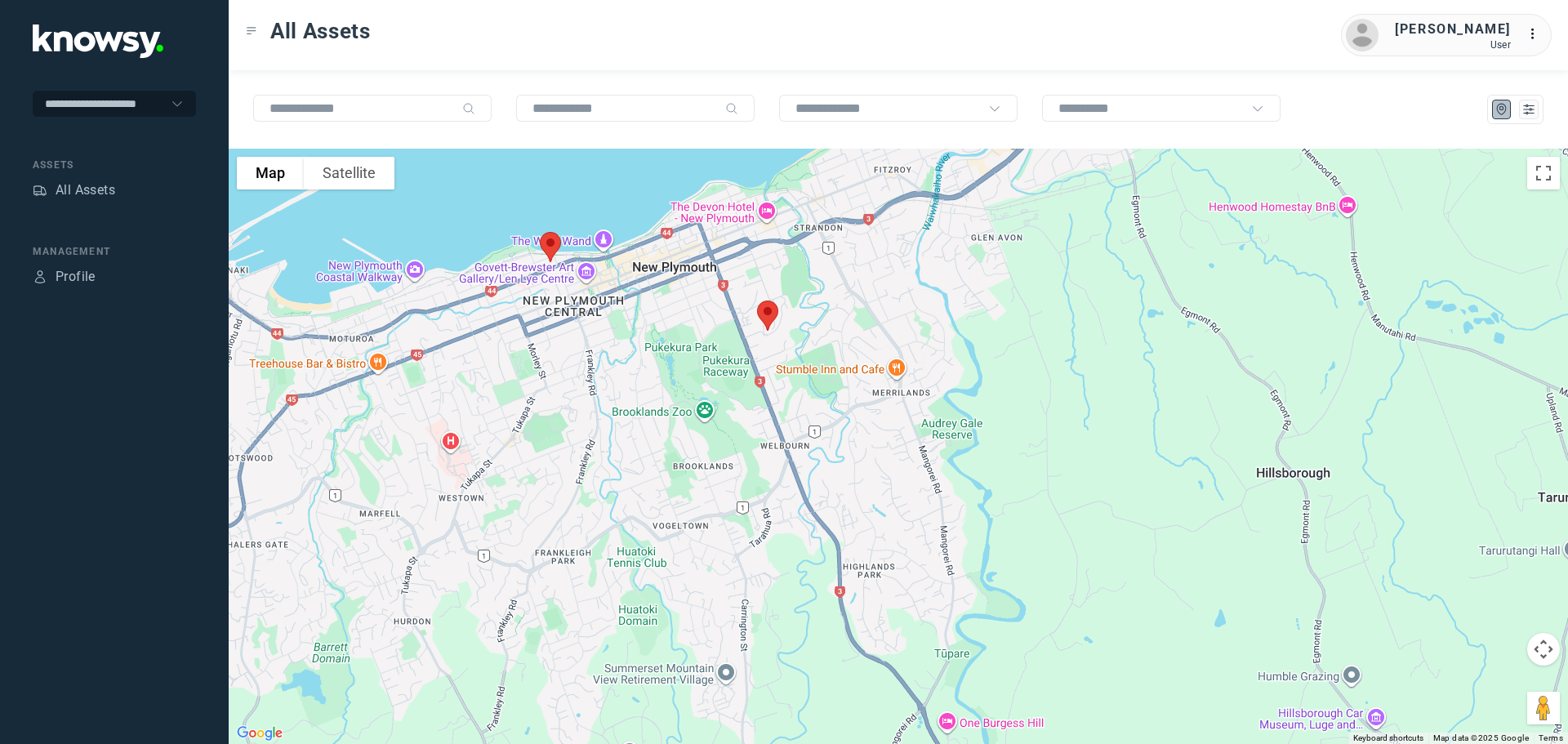
click at [548, 245] on img at bounding box center [551, 247] width 35 height 43
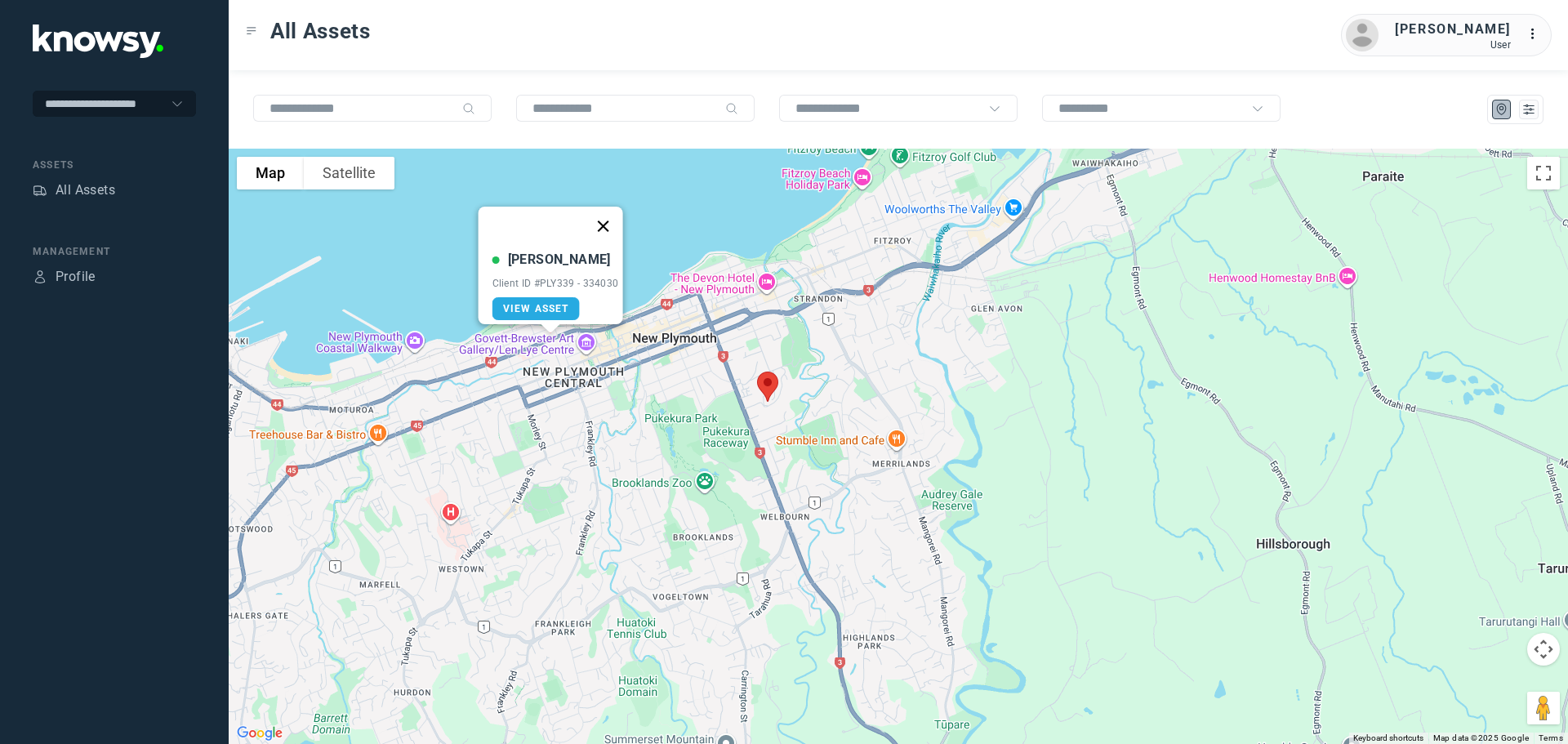
click at [607, 212] on button "Close" at bounding box center [602, 226] width 39 height 39
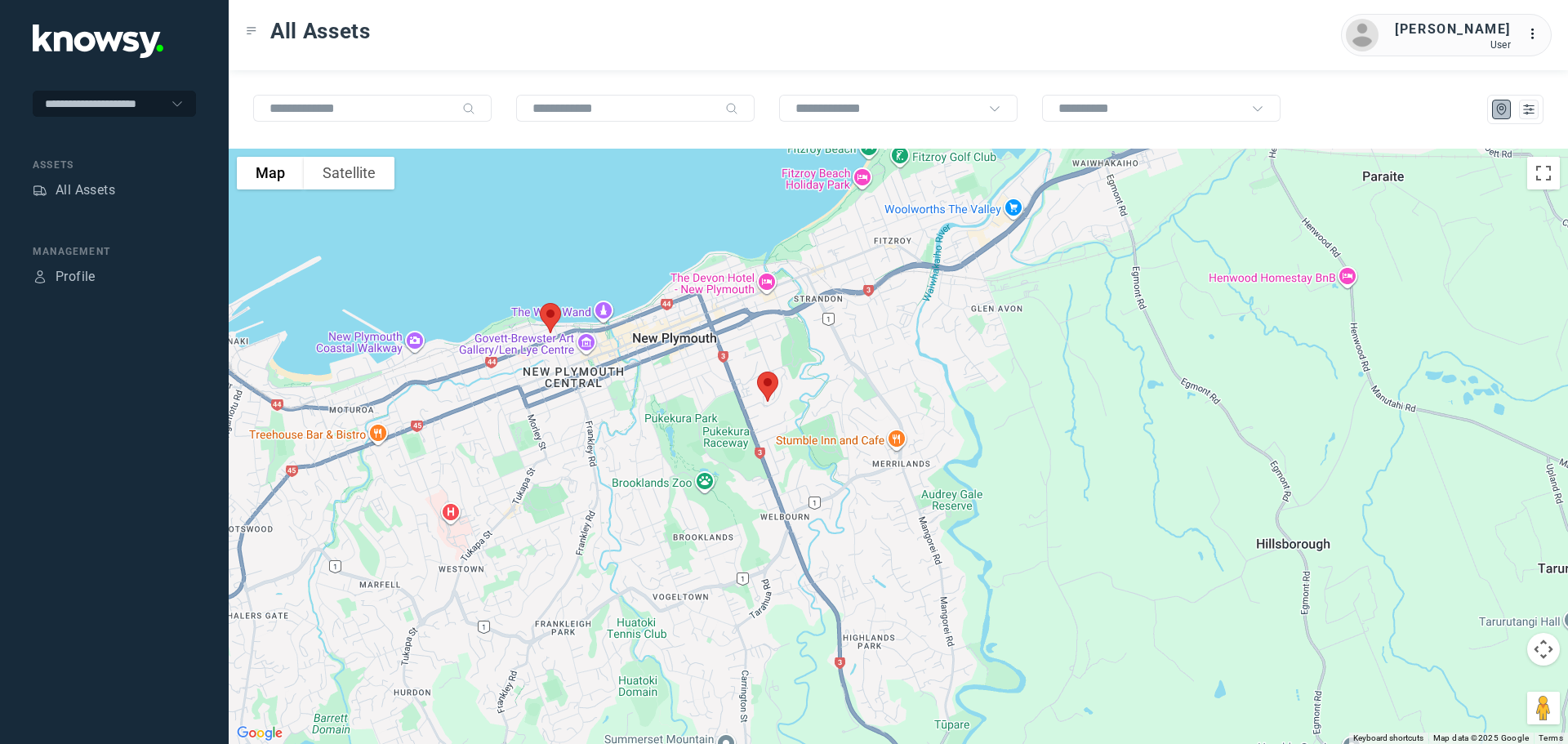
click at [763, 384] on img at bounding box center [768, 387] width 35 height 43
click at [827, 285] on button "Close" at bounding box center [822, 294] width 39 height 39
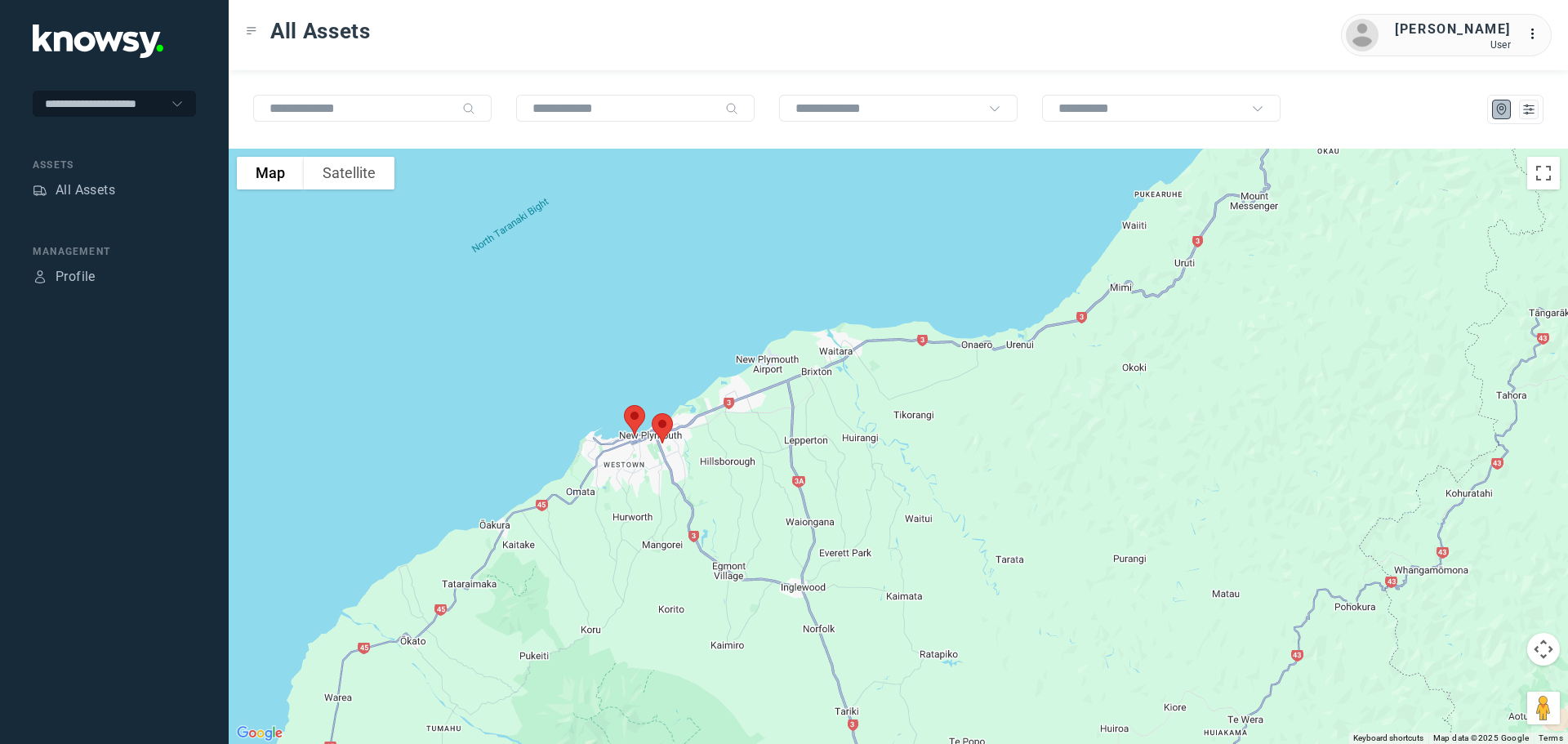
drag, startPoint x: 887, startPoint y: 358, endPoint x: 783, endPoint y: 444, distance: 135.0
click at [784, 444] on div at bounding box center [898, 446] width 1339 height 595
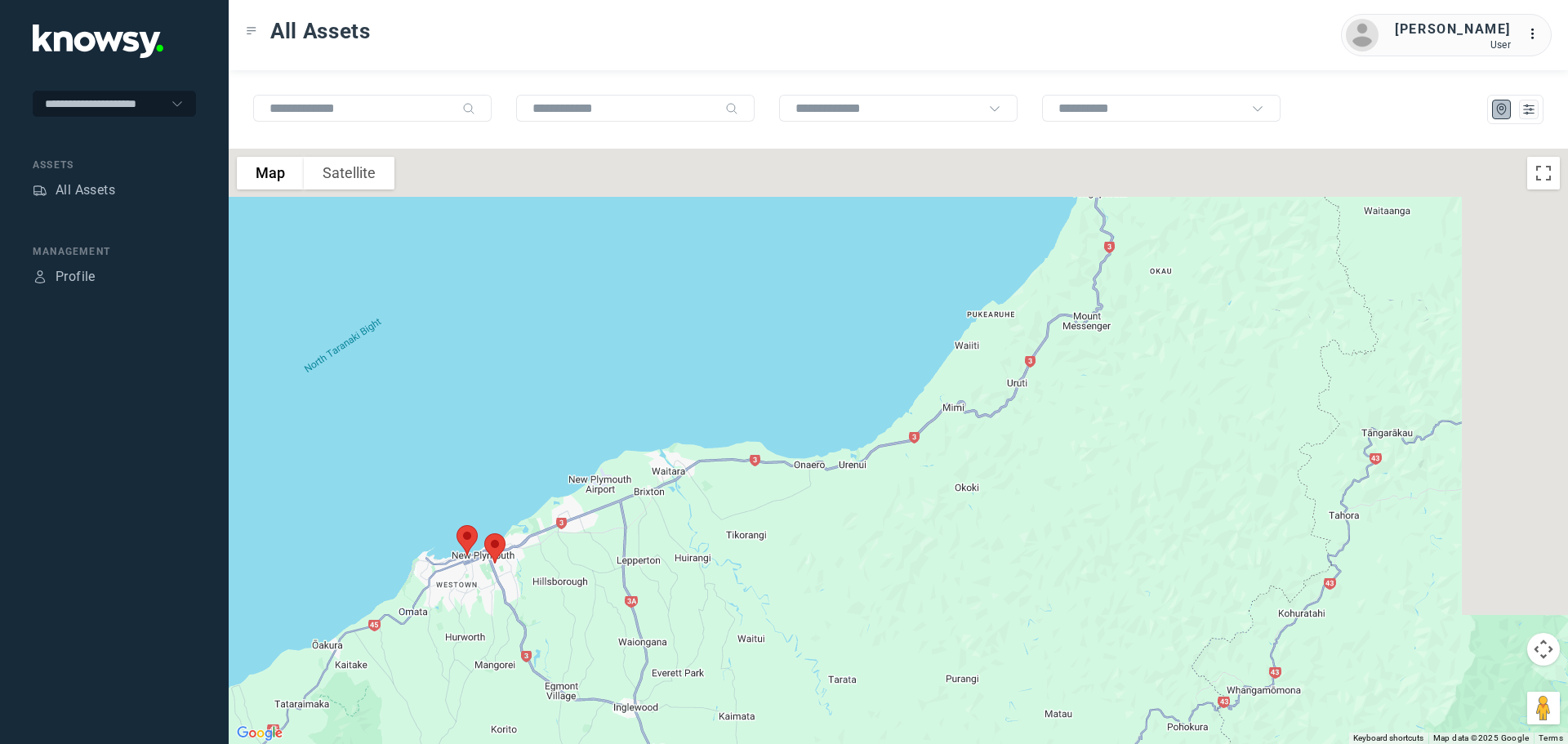
drag, startPoint x: 817, startPoint y: 414, endPoint x: 761, endPoint y: 432, distance: 58.8
click at [765, 445] on div at bounding box center [898, 446] width 1339 height 595
